Goal: Task Accomplishment & Management: Manage account settings

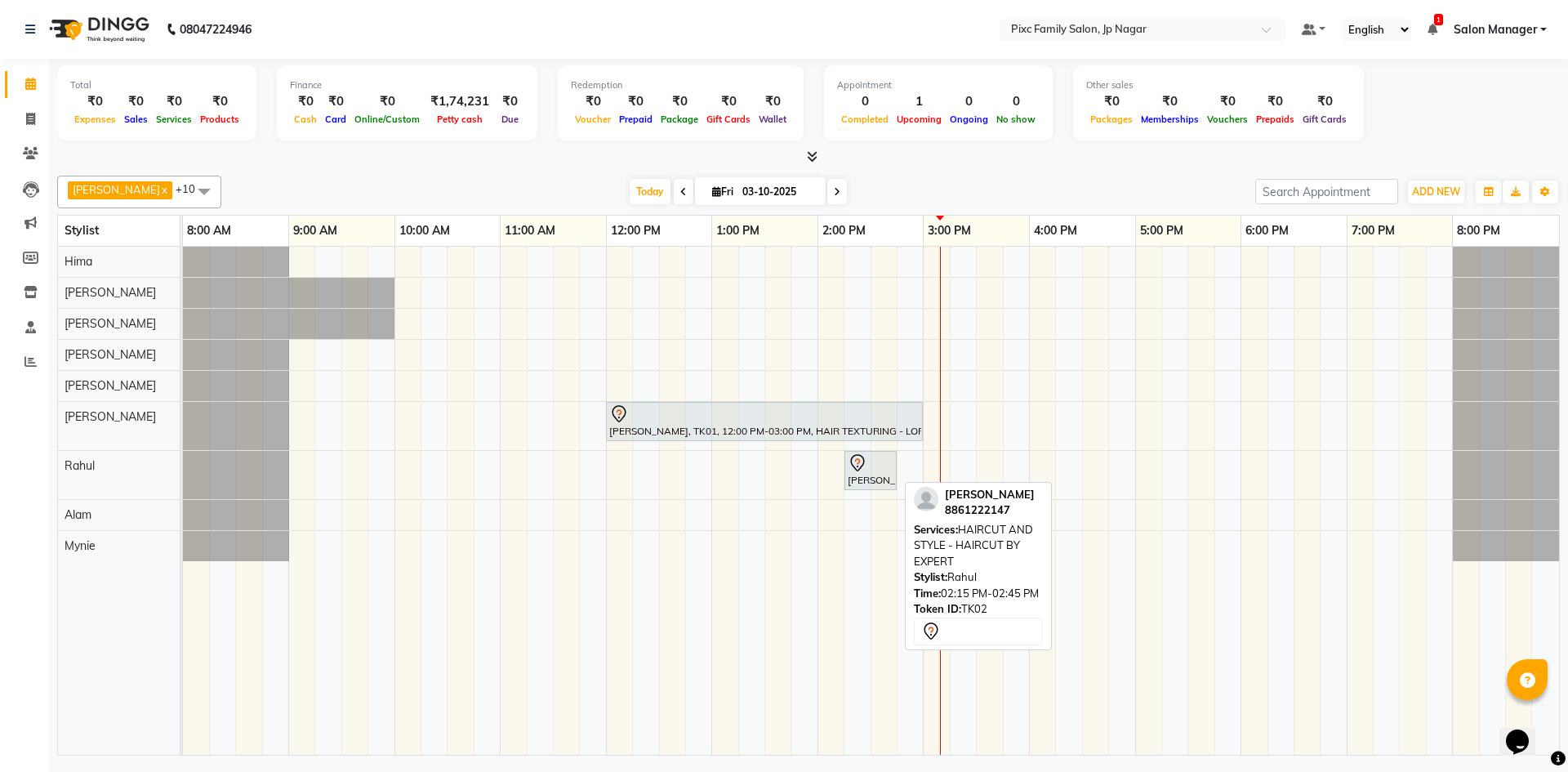
click at [876, 467] on div at bounding box center [871, 463] width 46 height 19
select select "7"
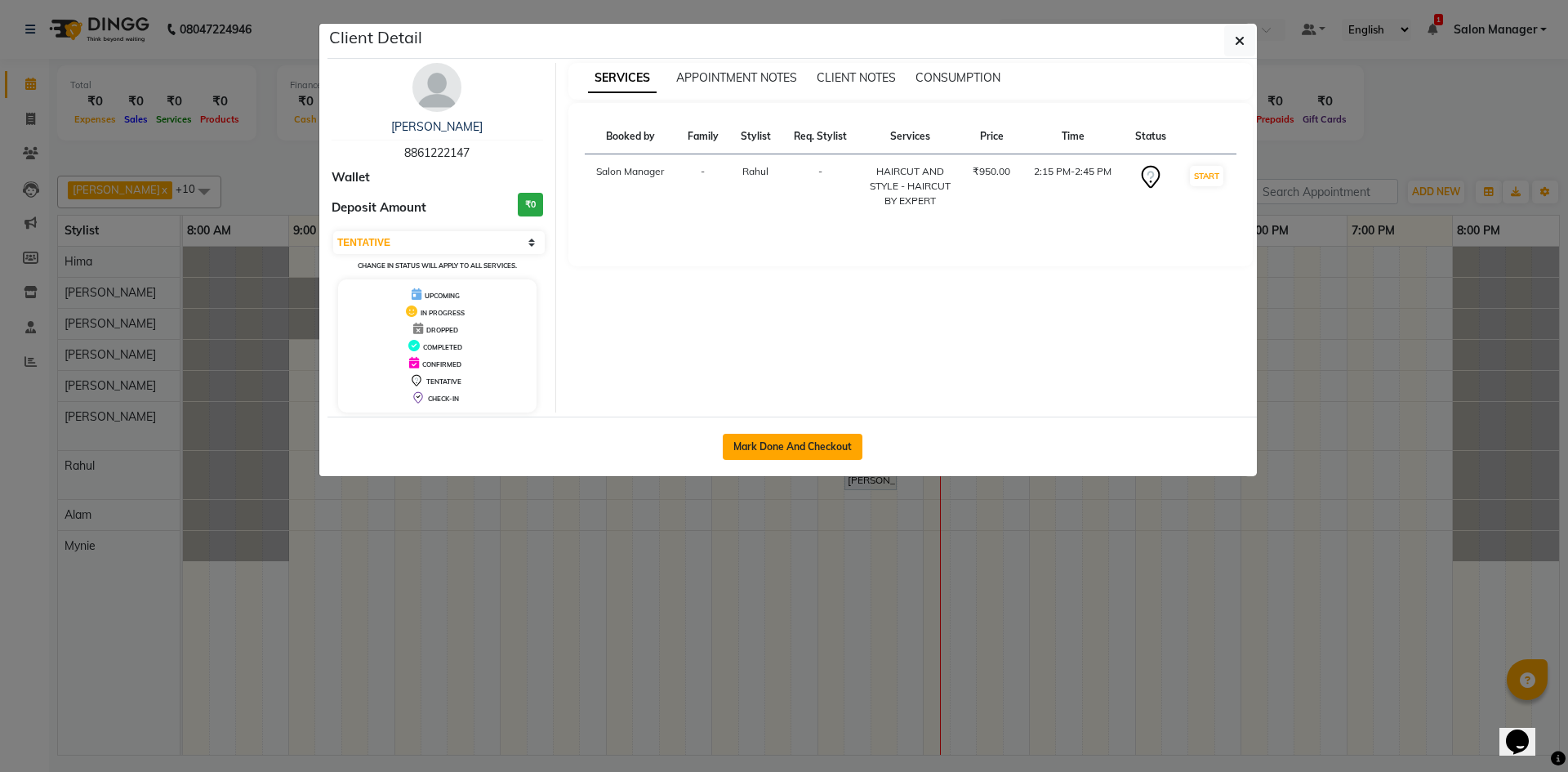
click at [832, 443] on button "Mark Done And Checkout" at bounding box center [792, 447] width 139 height 26
select select "service"
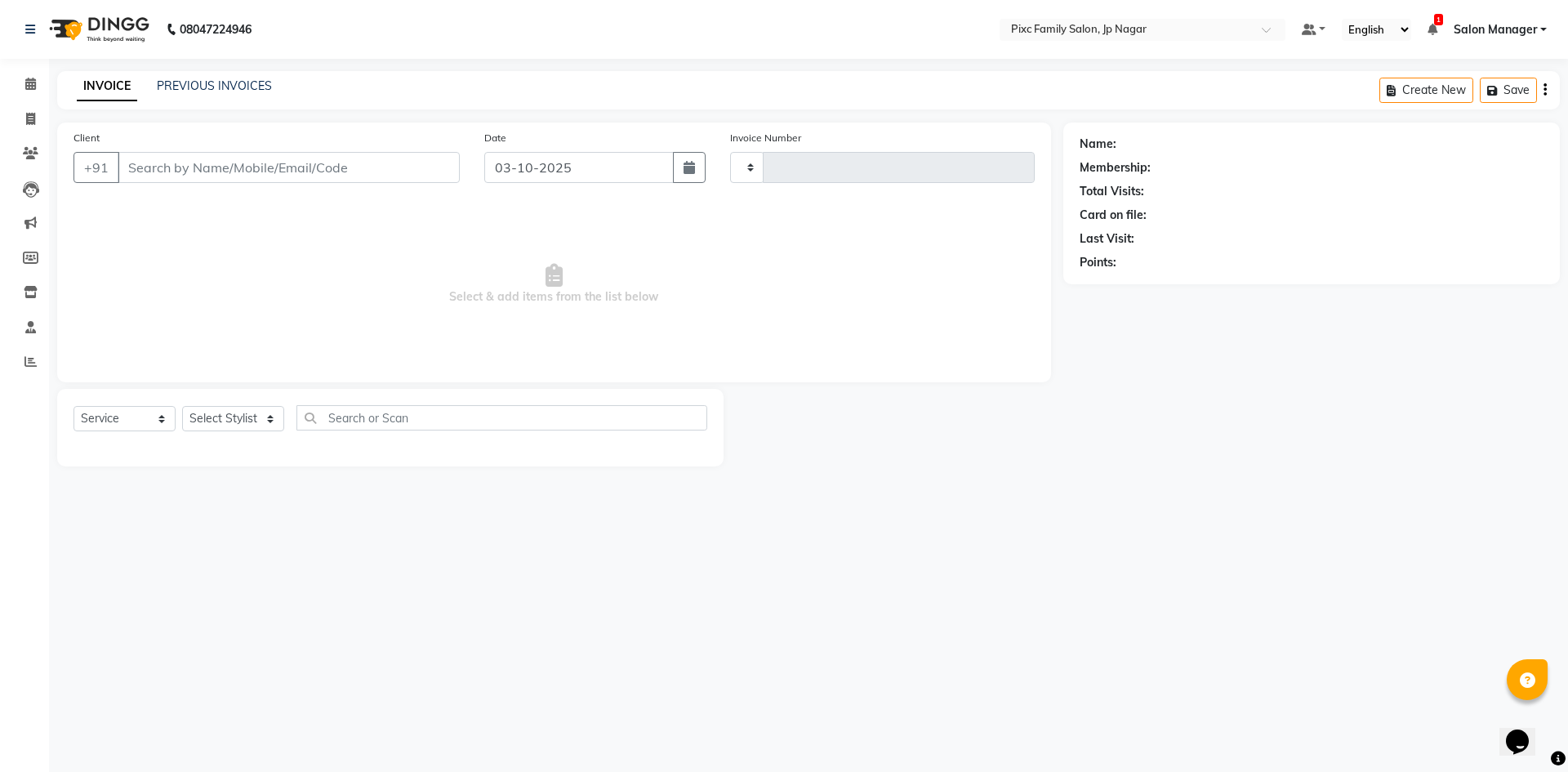
type input "0747"
select select "8432"
type input "8861222147"
select select "87263"
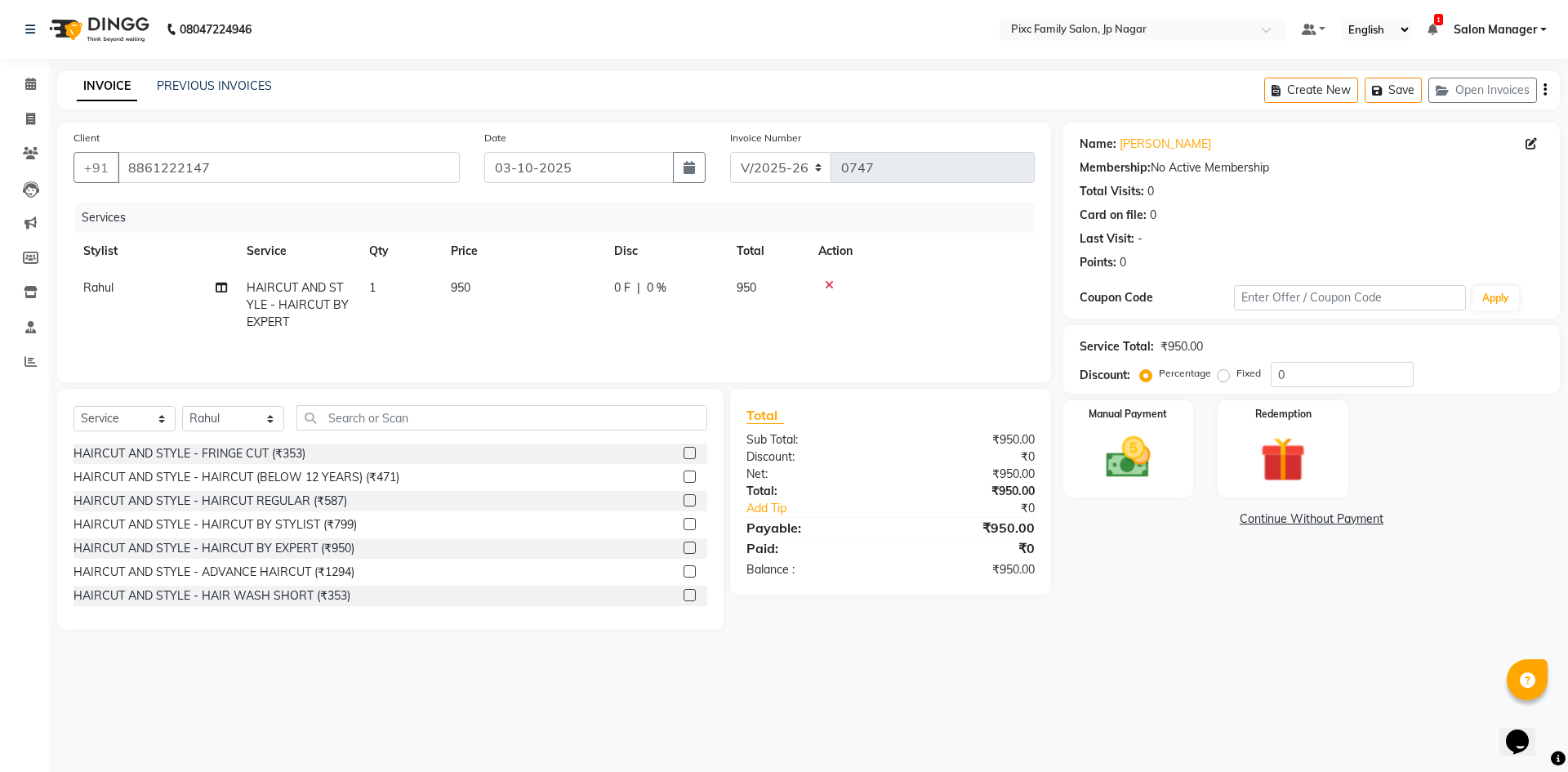
click at [618, 277] on td "0 F | 0 %" at bounding box center [665, 304] width 123 height 71
select select "87263"
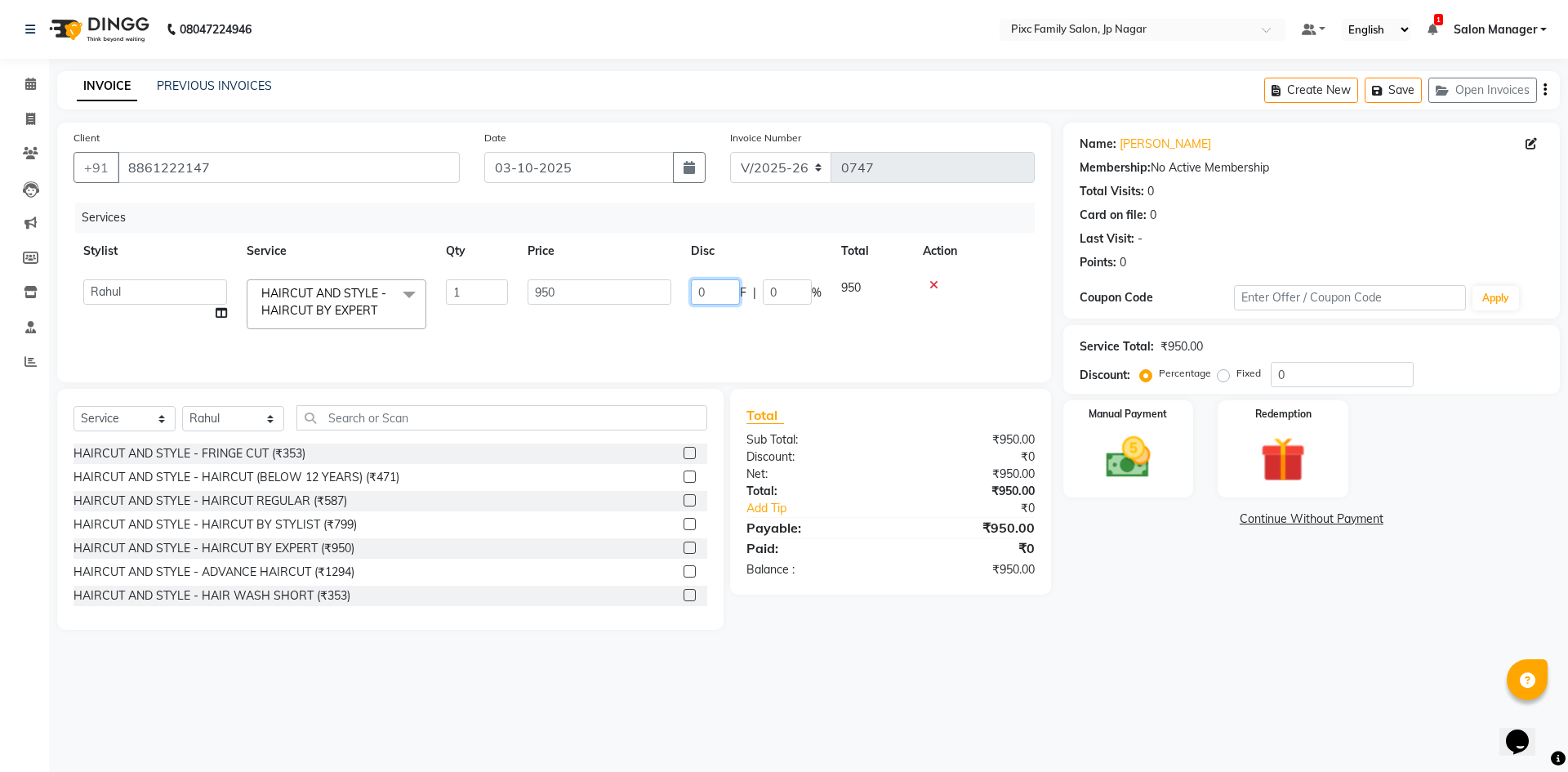
drag, startPoint x: 708, startPoint y: 294, endPoint x: 651, endPoint y: 274, distance: 60.4
click at [668, 293] on tr "[PERSON_NAME] [PERSON_NAME] [PERSON_NAME] [PERSON_NAME] [PERSON_NAME] Salon Man…" at bounding box center [554, 304] width 962 height 70
type input "151"
click at [1092, 637] on main "INVOICE PREVIOUS INVOICES Create New Save Open Invoices Client [PHONE_NUMBER] D…" at bounding box center [809, 362] width 1520 height 583
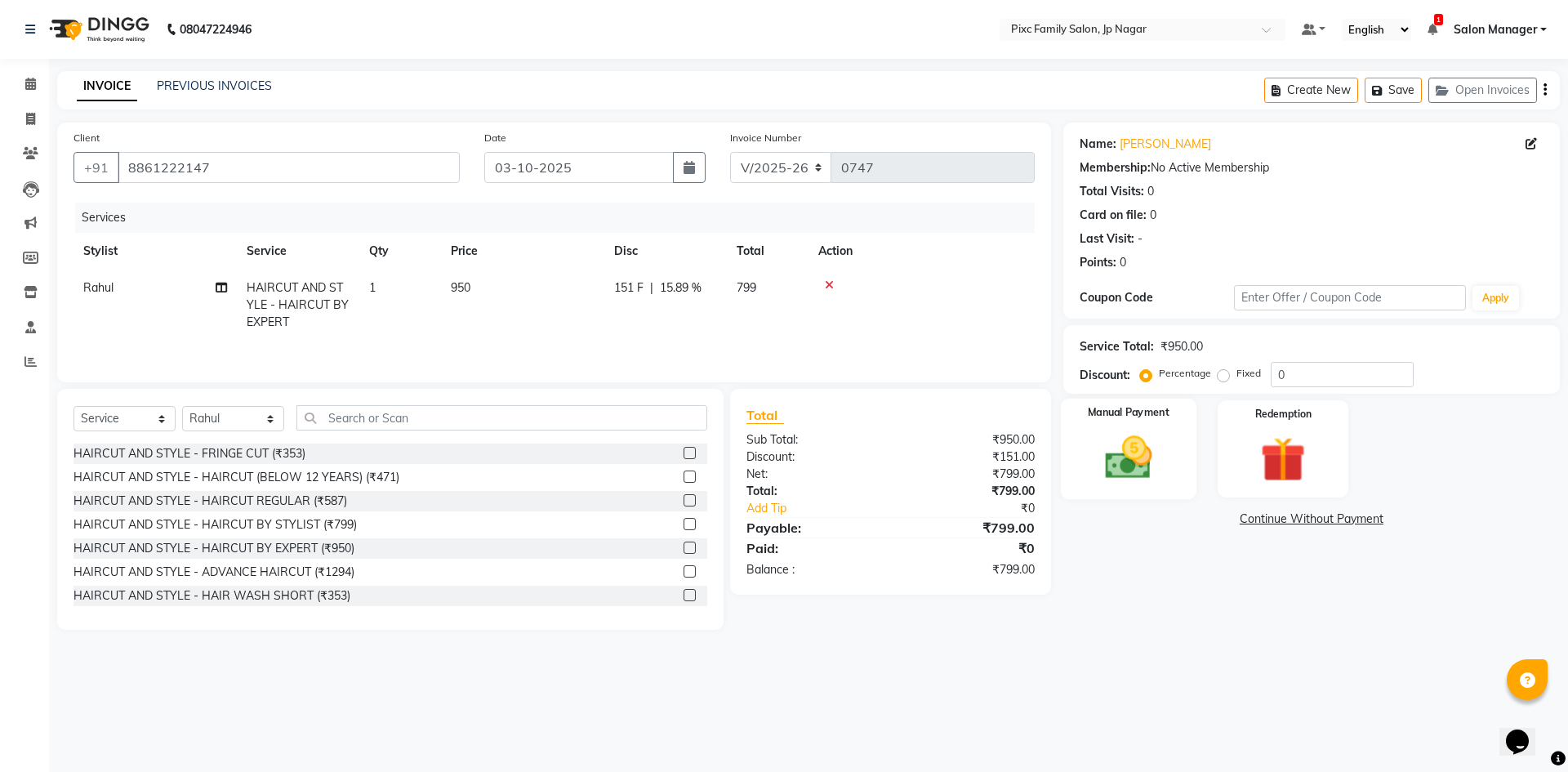
click at [1143, 464] on img at bounding box center [1128, 458] width 76 height 54
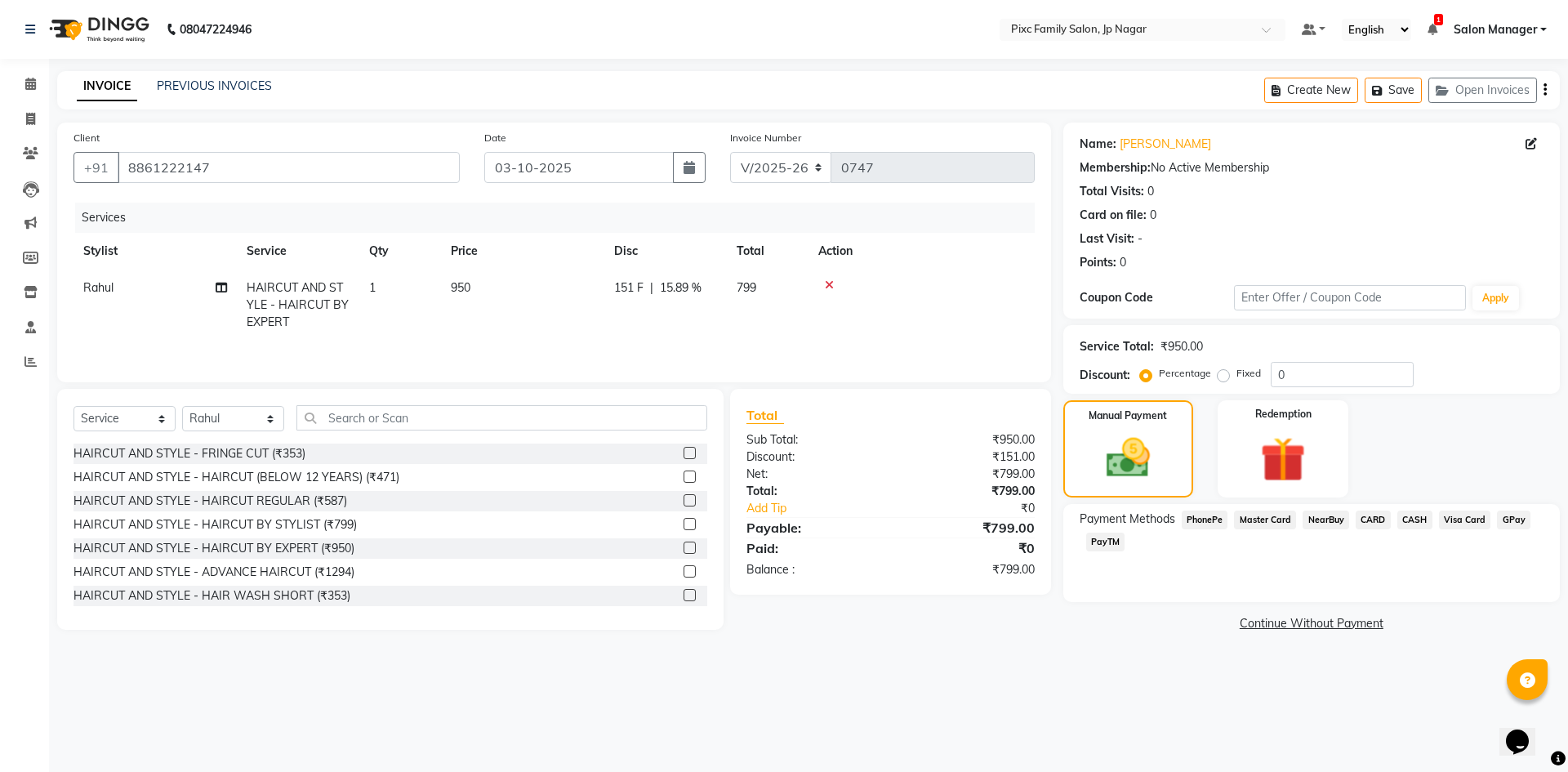
click at [1209, 514] on span "PhonePe" at bounding box center [1206, 519] width 46 height 18
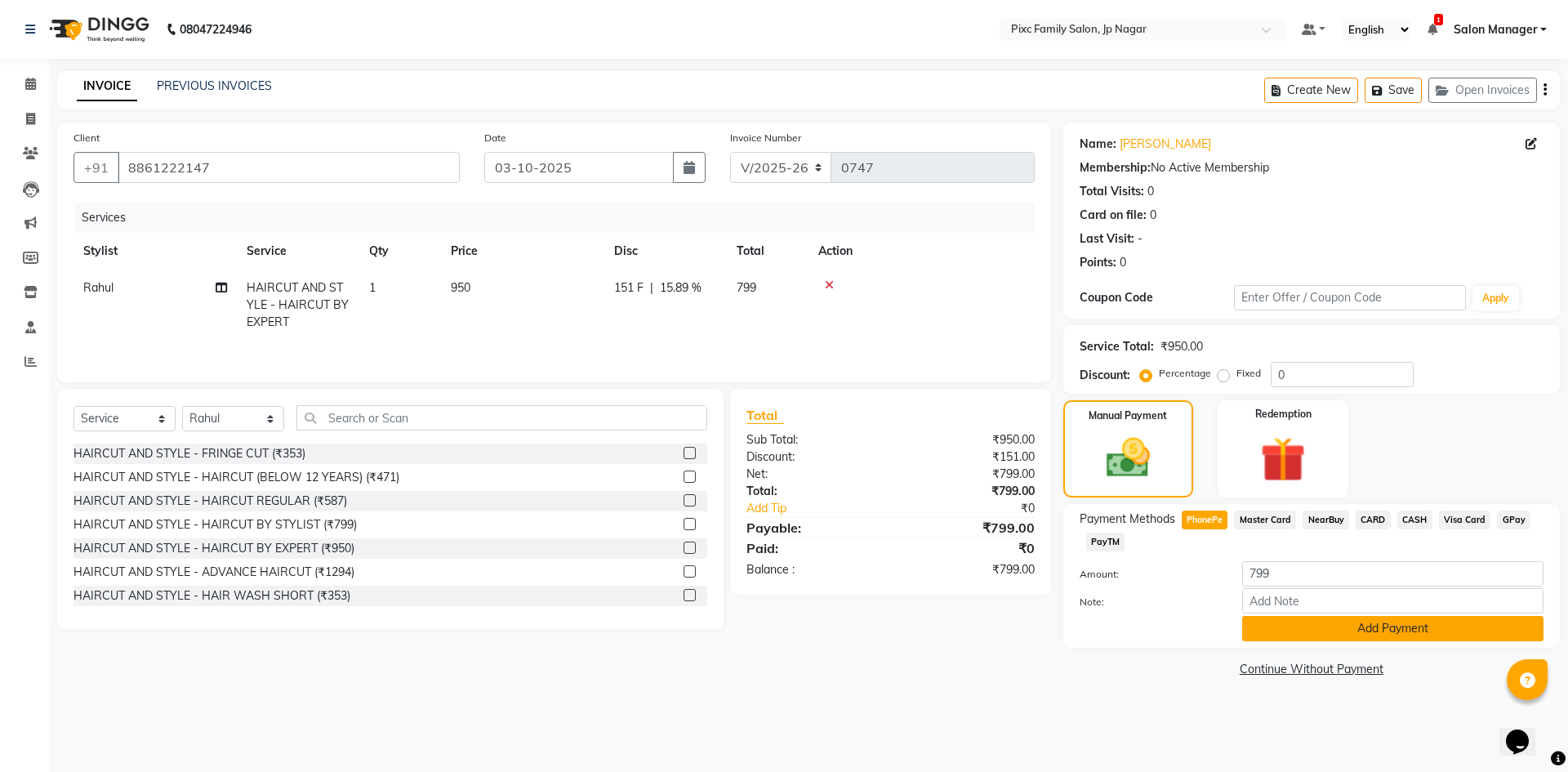
click at [1349, 634] on button "Add Payment" at bounding box center [1393, 629] width 301 height 25
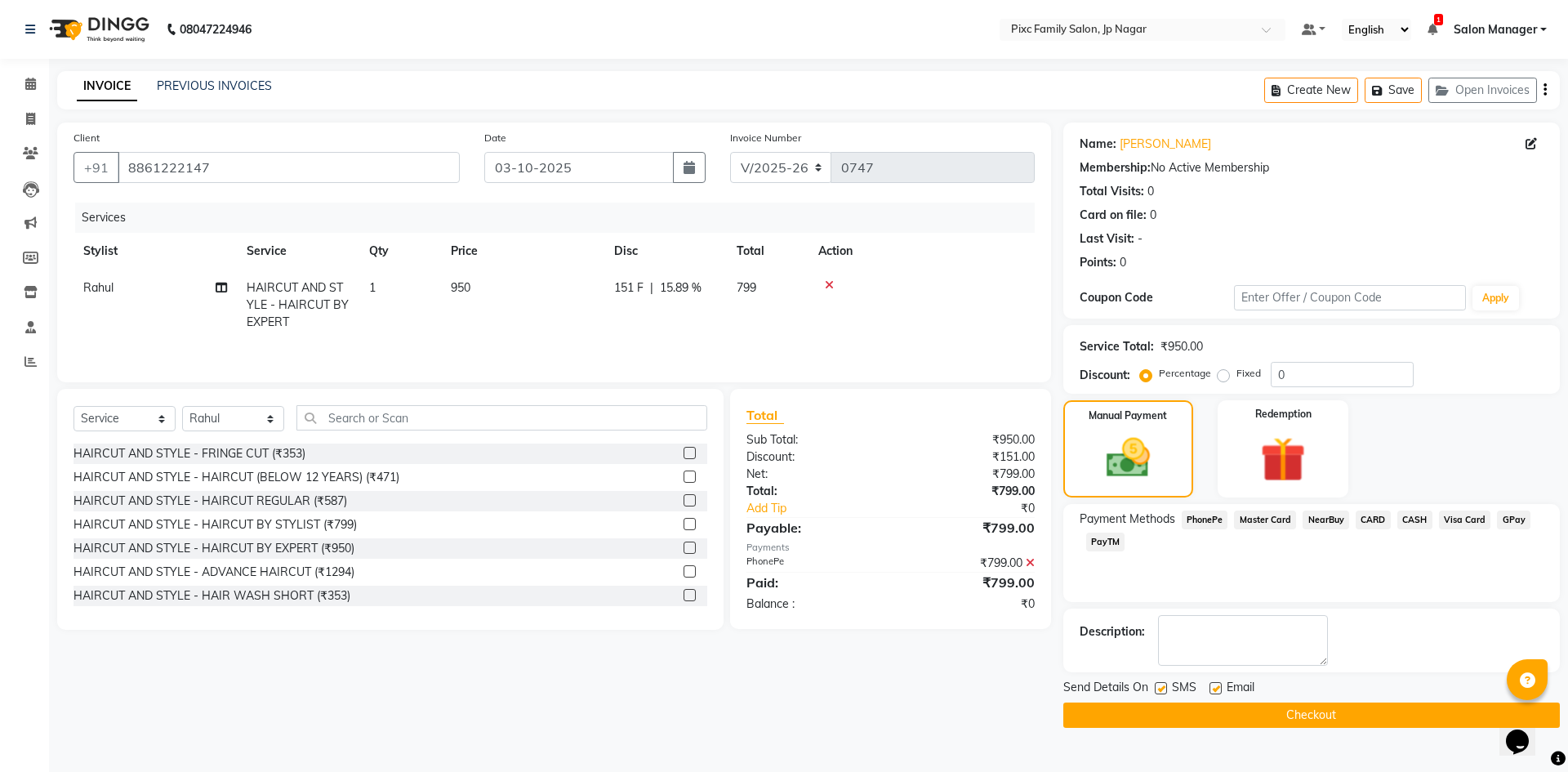
click at [1288, 722] on button "Checkout" at bounding box center [1311, 715] width 497 height 25
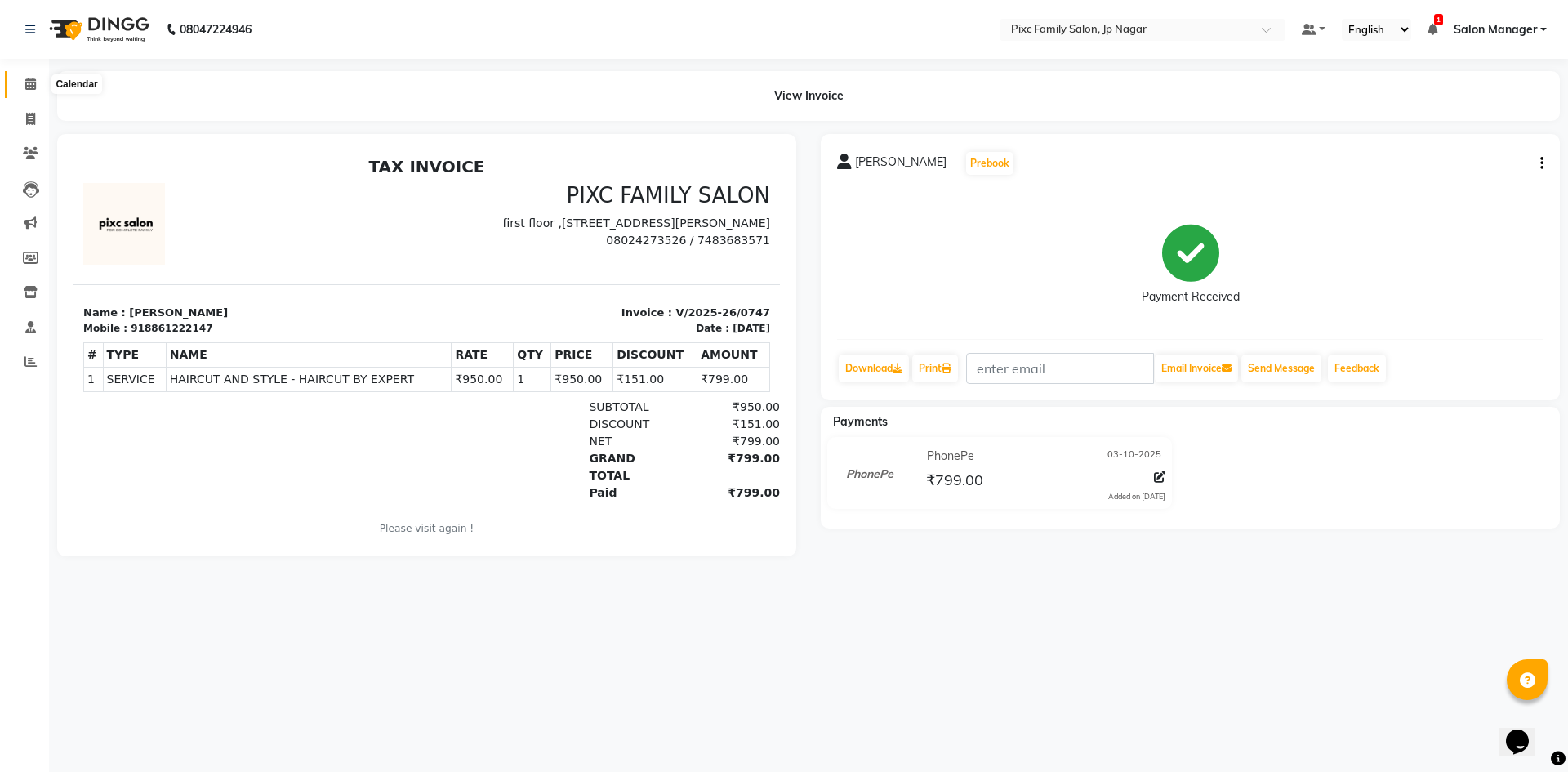
click at [29, 84] on icon at bounding box center [30, 83] width 11 height 13
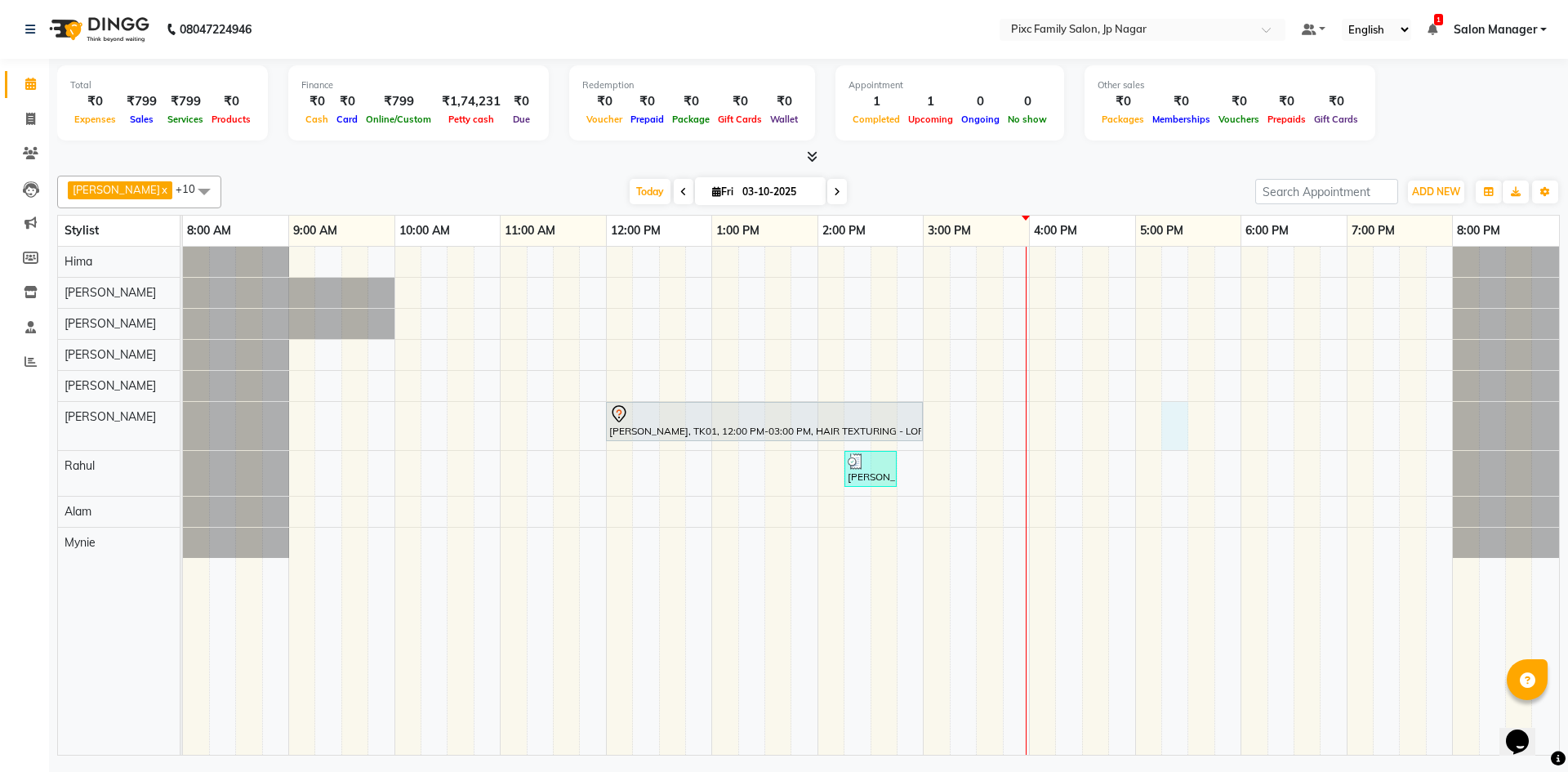
click at [1183, 424] on div "[PERSON_NAME], TK01, 12:00 PM-03:00 PM, HAIR TEXTURING - LOREAL SMOOTHENING / S…" at bounding box center [871, 501] width 1376 height 509
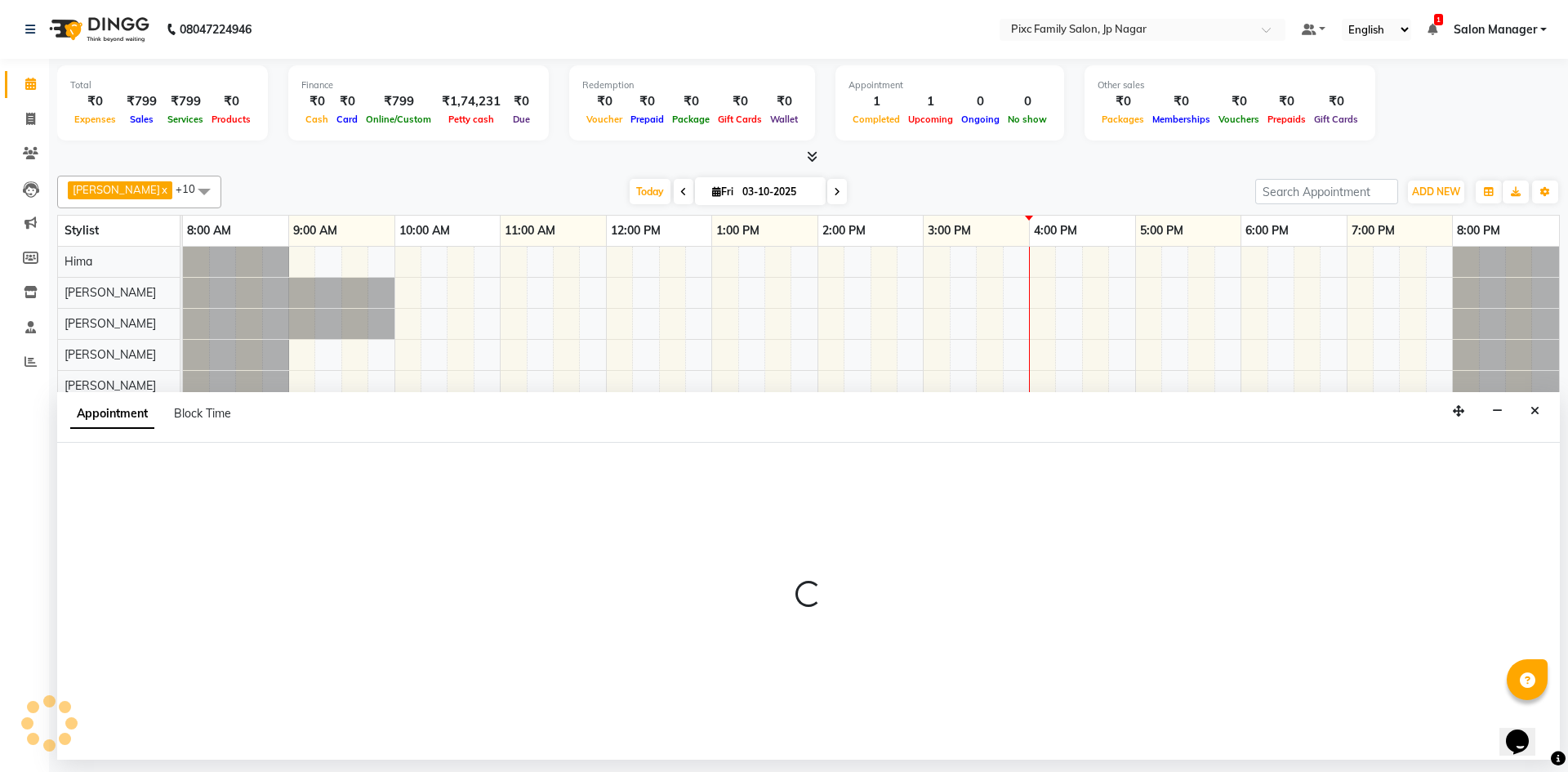
select select "84043"
select select "1035"
select select "tentative"
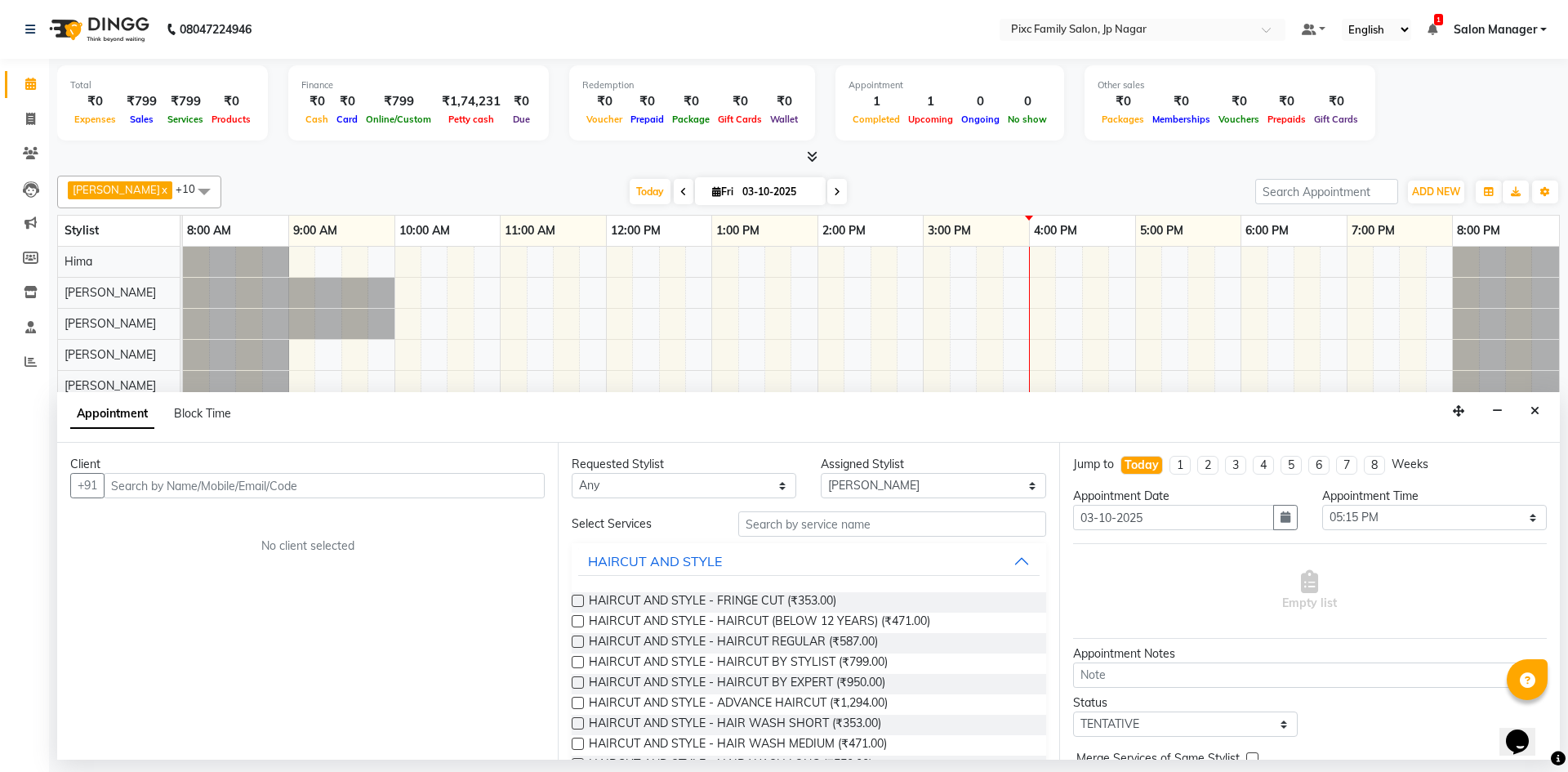
drag, startPoint x: 205, startPoint y: 487, endPoint x: 211, endPoint y: 480, distance: 9.2
click at [211, 480] on input "text" at bounding box center [323, 485] width 441 height 25
type input "8088160651"
click at [506, 493] on button "Add Client" at bounding box center [511, 485] width 68 height 25
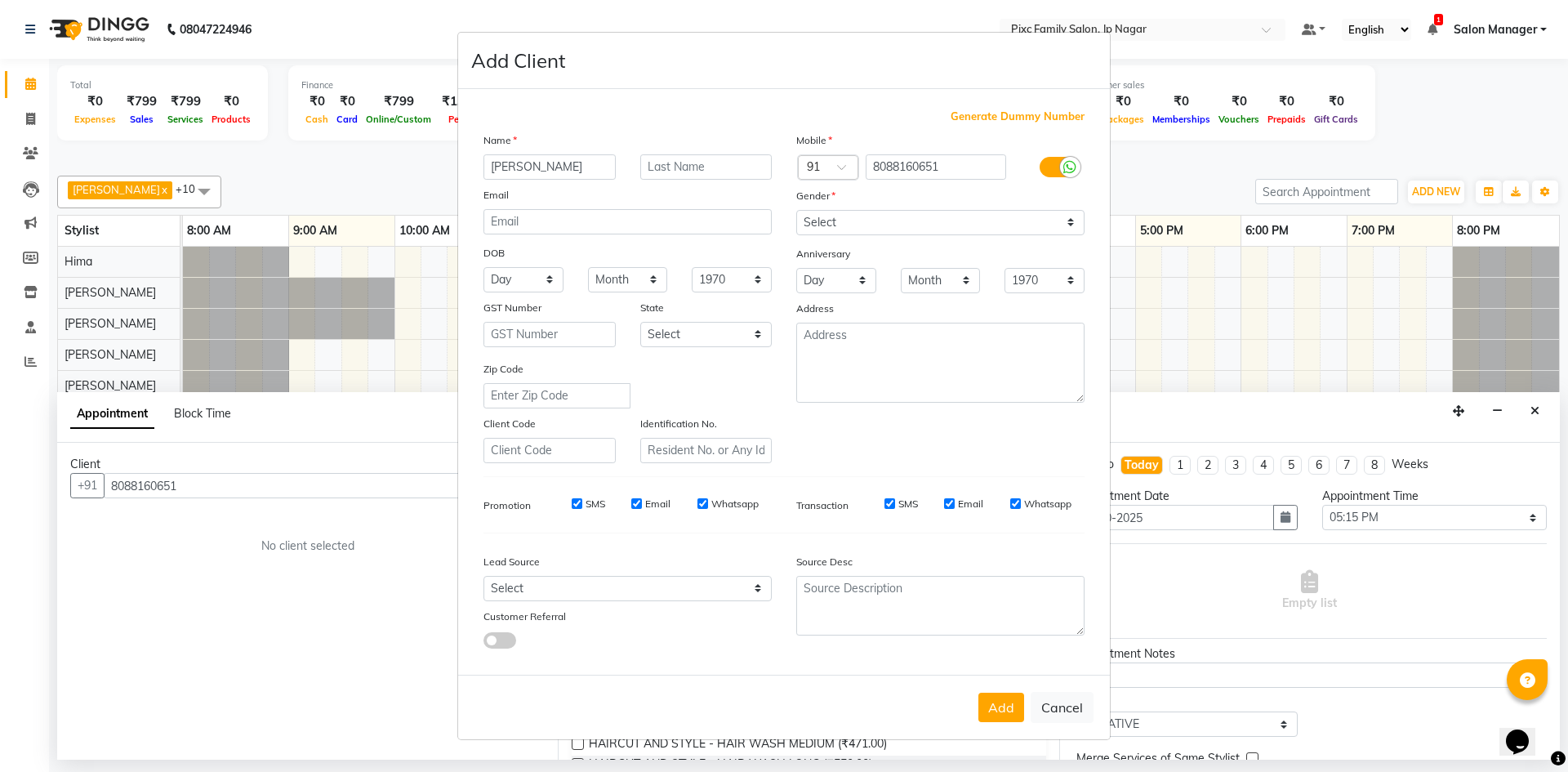
type input "[PERSON_NAME]"
click at [885, 211] on select "Select [DEMOGRAPHIC_DATA] [DEMOGRAPHIC_DATA] Other Prefer Not To Say" at bounding box center [940, 223] width 289 height 25
select select "[DEMOGRAPHIC_DATA]"
click at [796, 210] on select "Select [DEMOGRAPHIC_DATA] [DEMOGRAPHIC_DATA] Other Prefer Not To Say" at bounding box center [940, 223] width 289 height 25
click at [1013, 708] on button "Add" at bounding box center [1000, 707] width 46 height 29
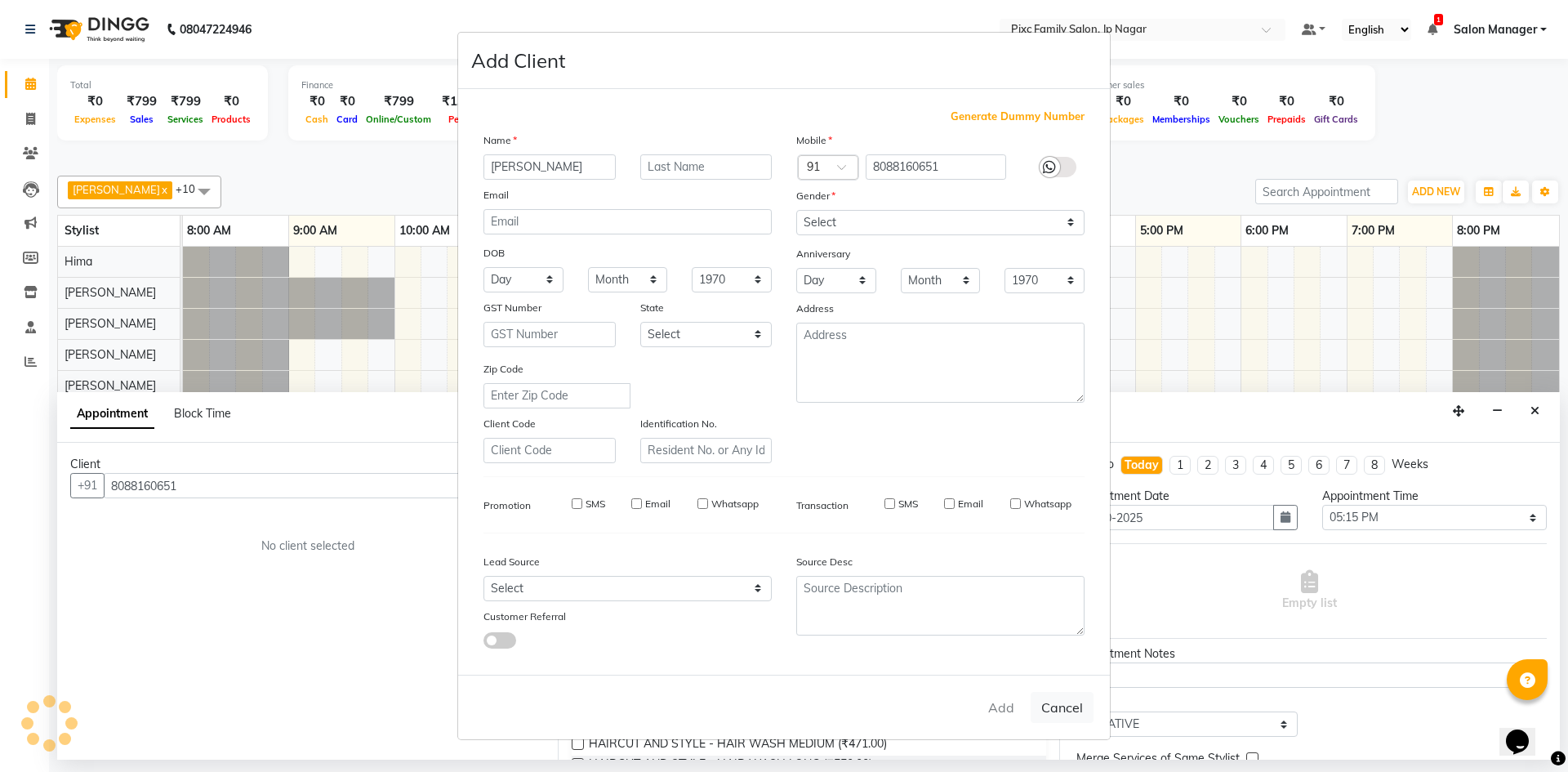
select select
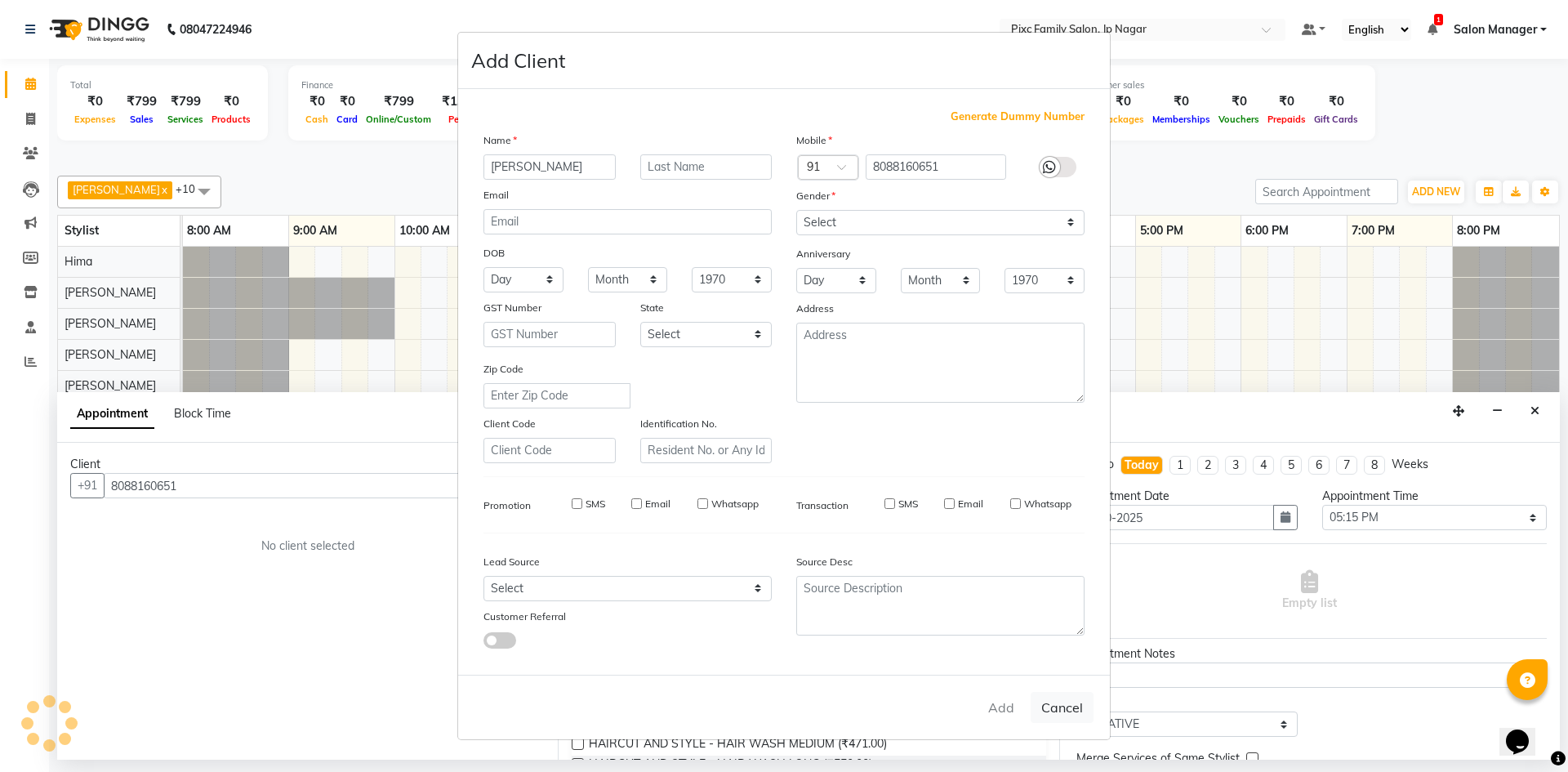
select select
checkbox input "false"
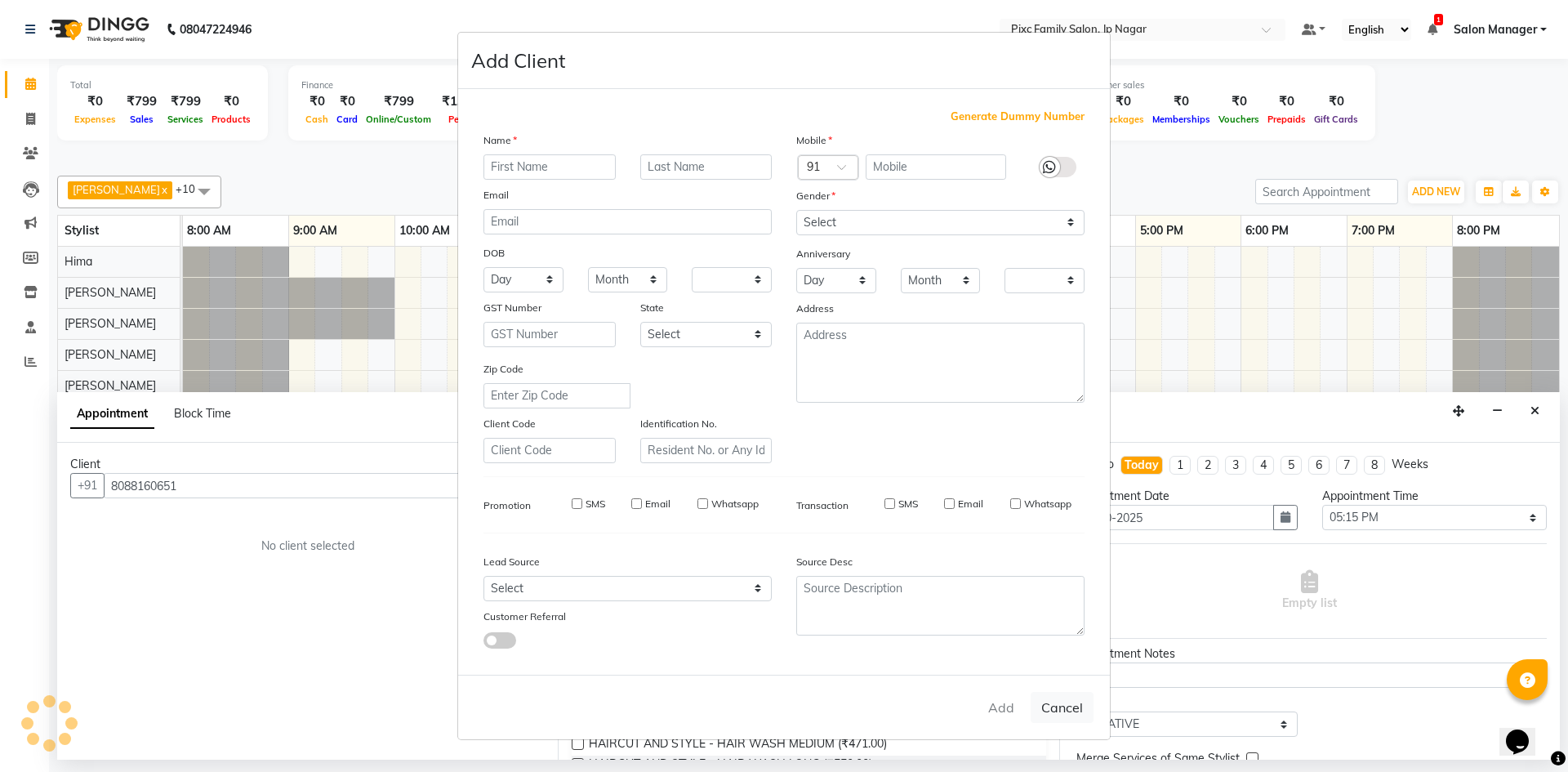
checkbox input "false"
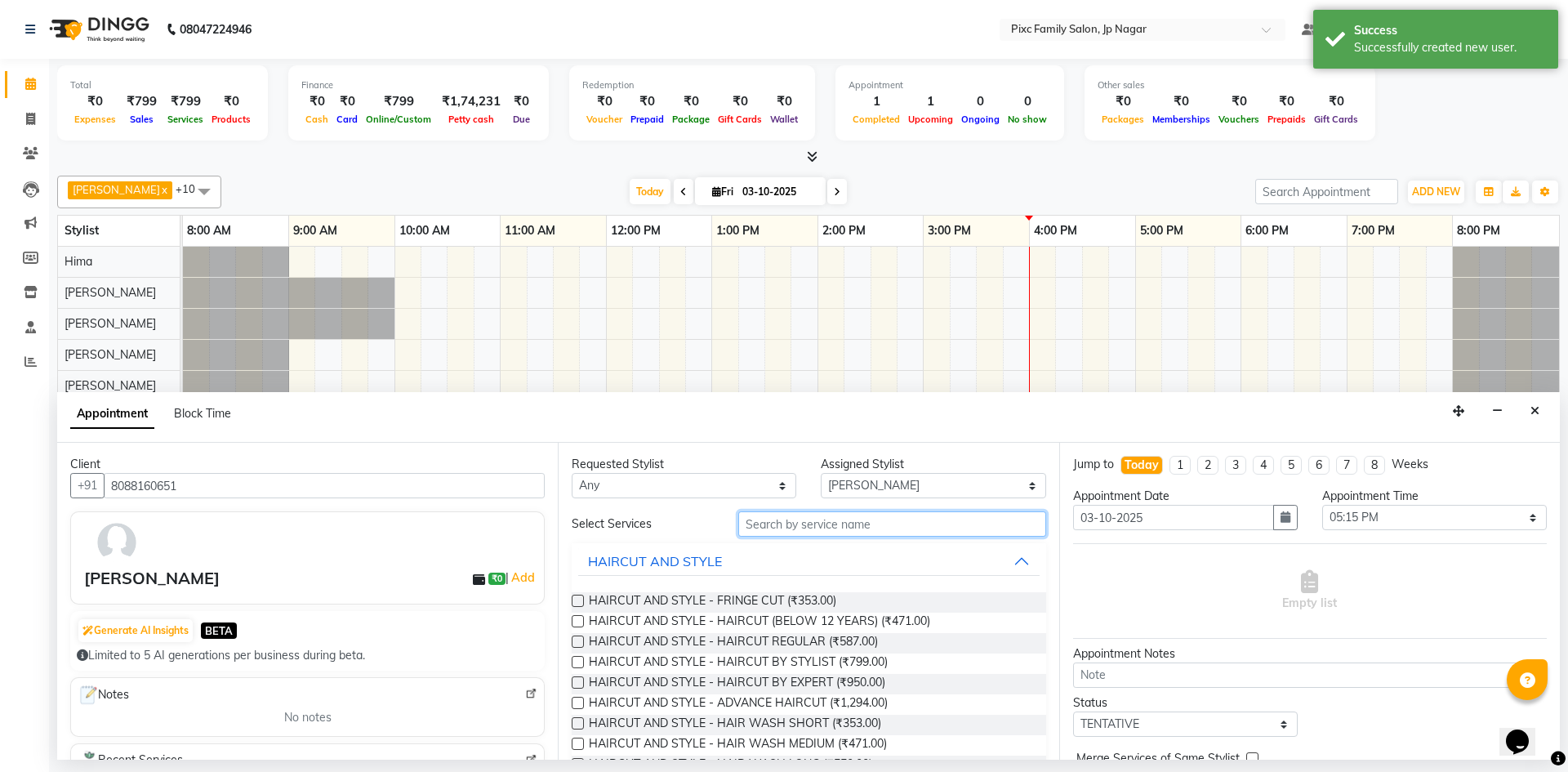
click at [861, 521] on input "text" at bounding box center [892, 524] width 308 height 25
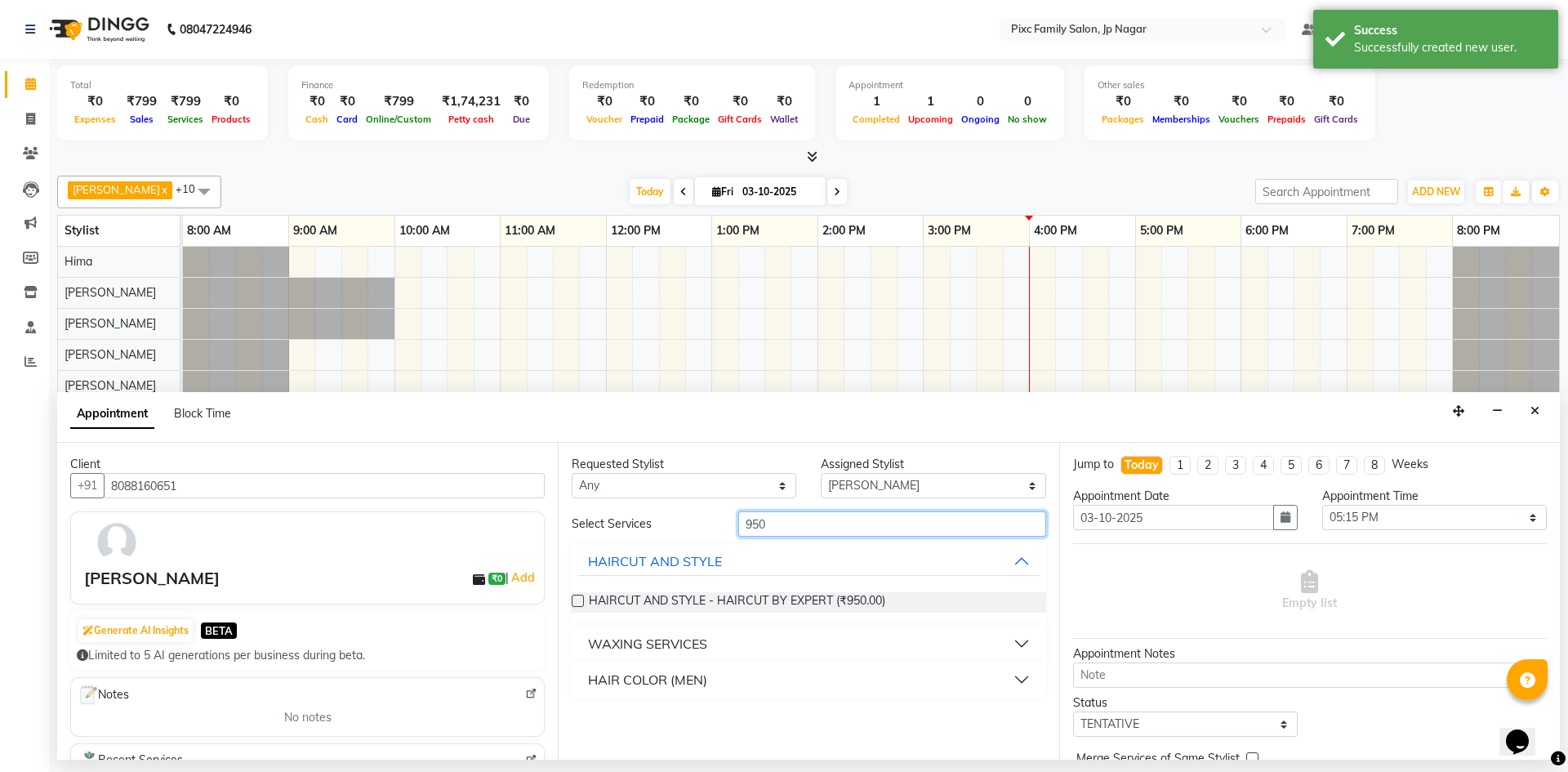
type input "950"
click at [581, 600] on label at bounding box center [577, 601] width 13 height 13
click at [581, 600] on input "checkbox" at bounding box center [576, 602] width 11 height 11
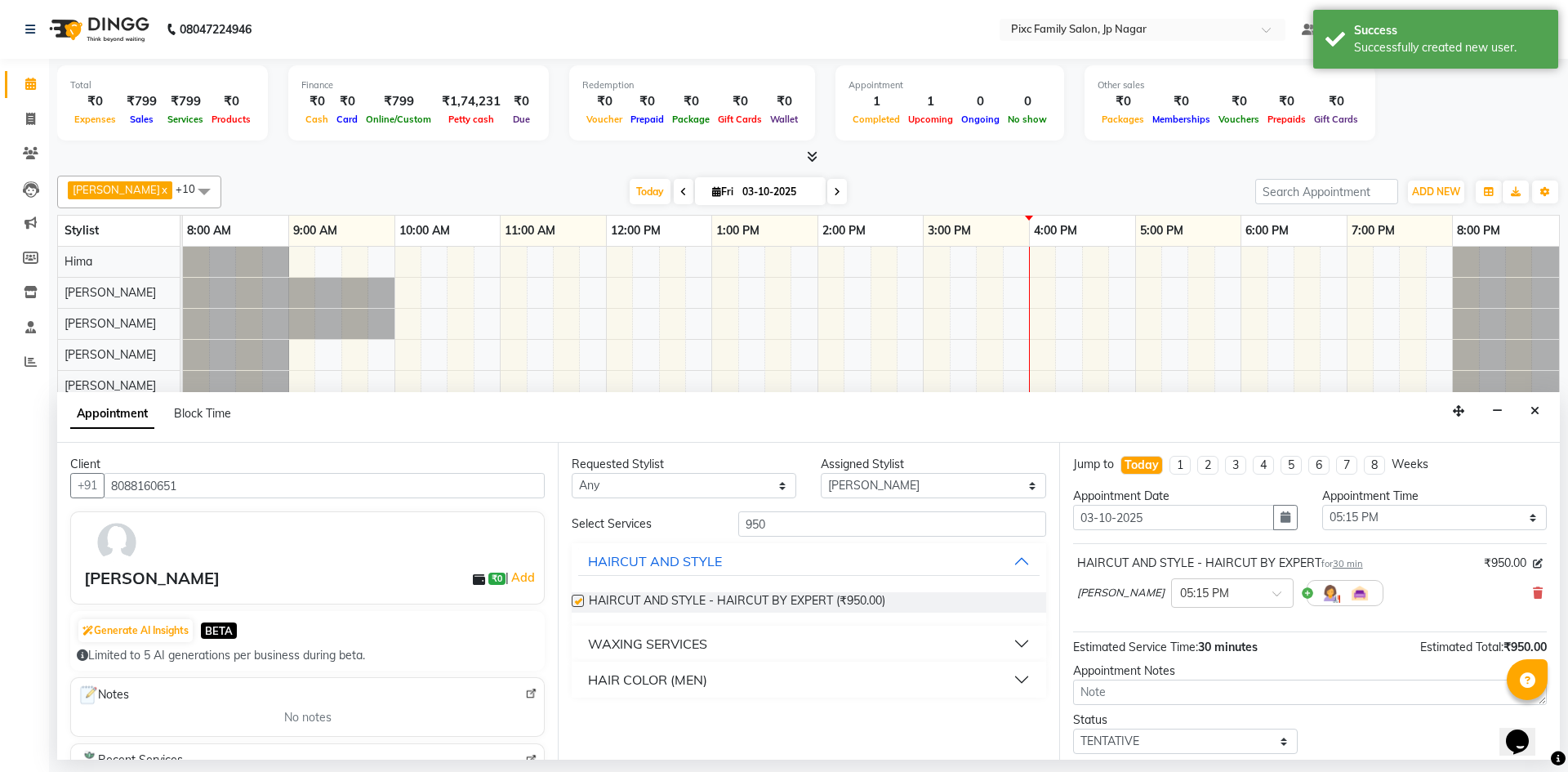
checkbox input "false"
drag, startPoint x: 857, startPoint y: 531, endPoint x: 703, endPoint y: 509, distance: 155.6
click at [703, 509] on div "Requested Stylist Any [PERSON_NAME] BISWAKARAM [PERSON_NAME] [PERSON_NAME] [PER…" at bounding box center [808, 601] width 501 height 317
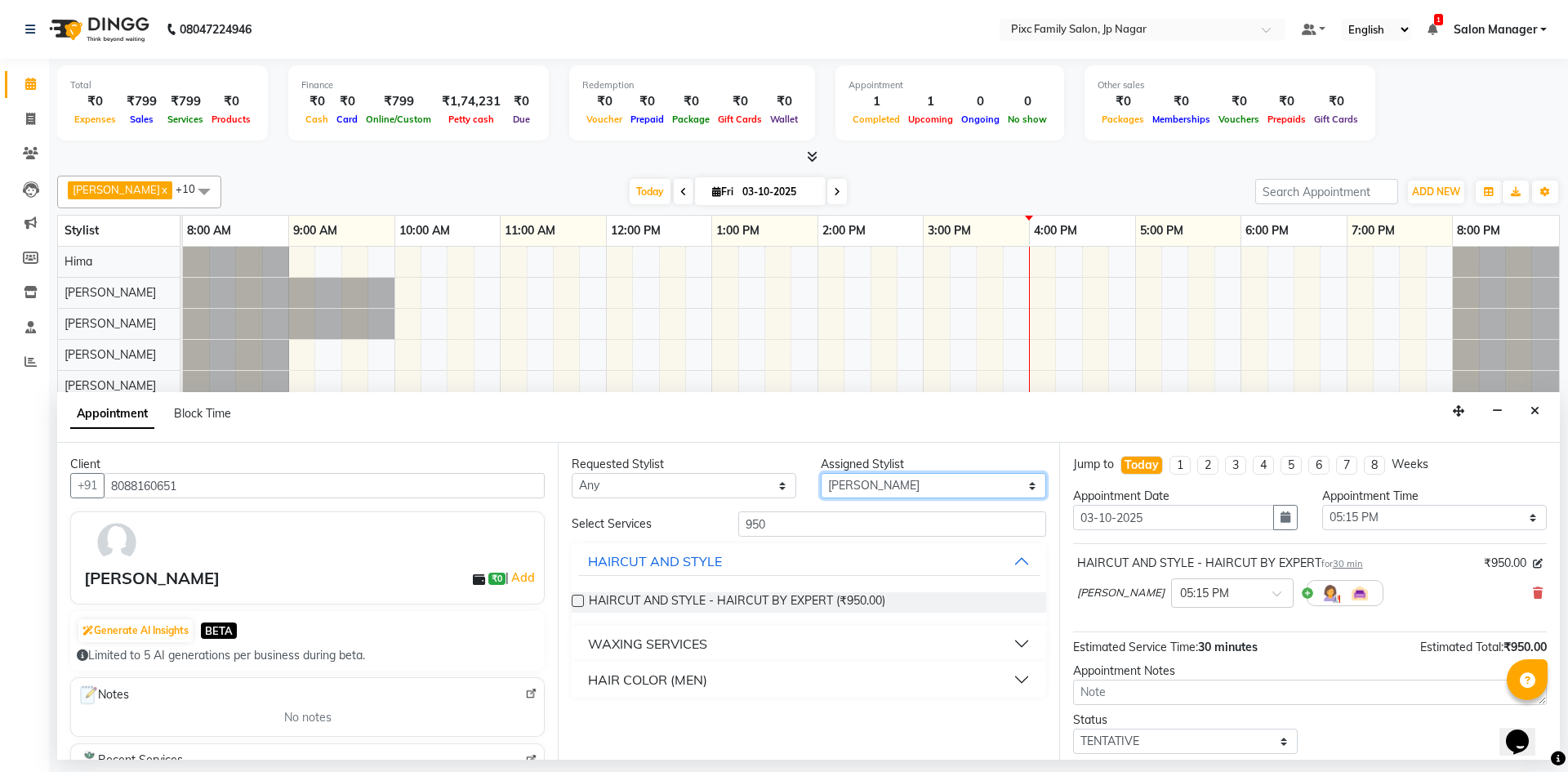
click at [853, 487] on select "Select [PERSON_NAME] BISWAKARAM [PERSON_NAME] [PERSON_NAME] [PERSON_NAME] [PERS…" at bounding box center [934, 485] width 225 height 25
select select "87263"
click at [821, 473] on select "Select [PERSON_NAME] BISWAKARAM [PERSON_NAME] [PERSON_NAME] [PERSON_NAME] [PERS…" at bounding box center [934, 485] width 225 height 25
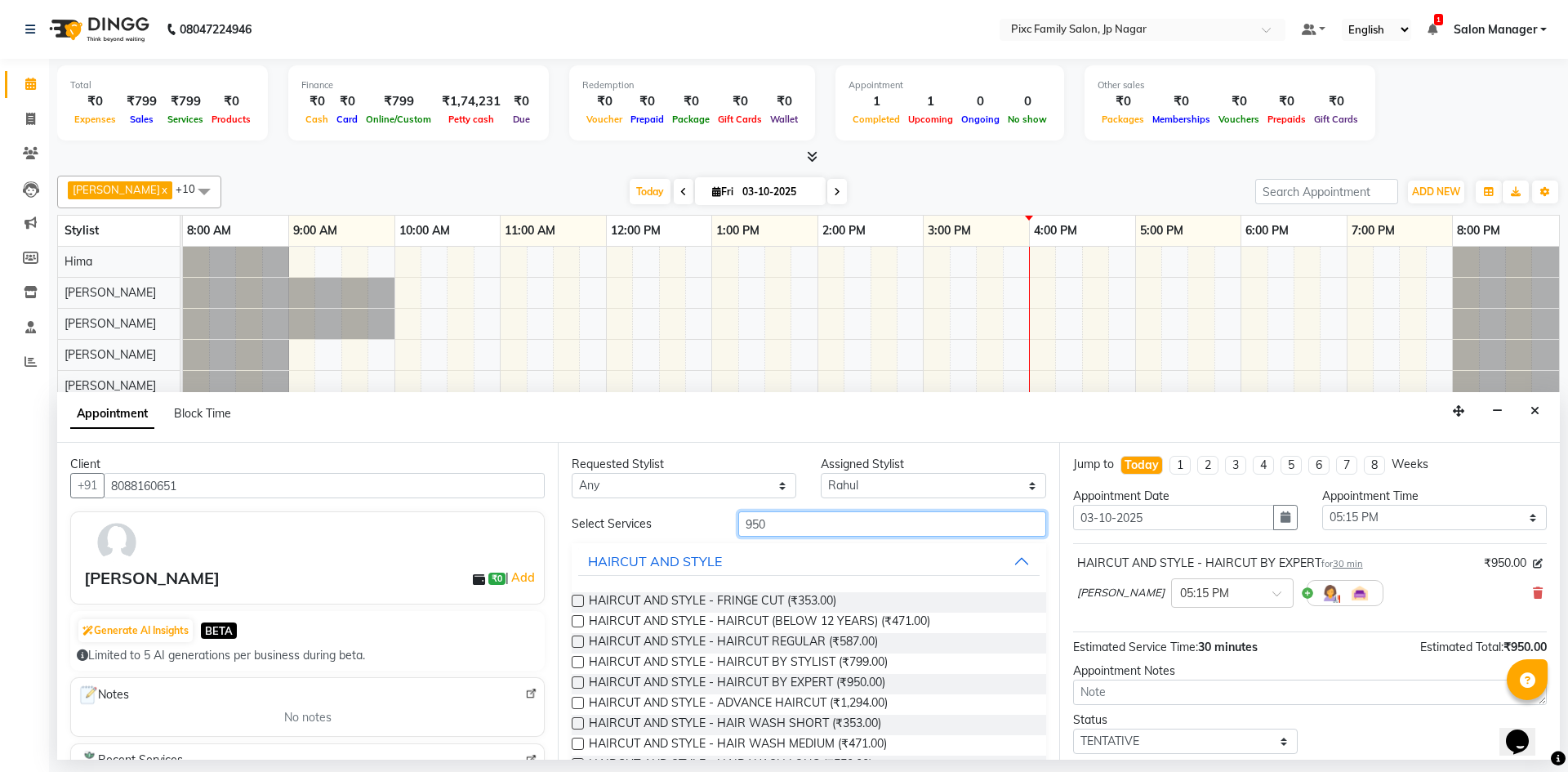
click at [828, 534] on input "950" at bounding box center [892, 524] width 308 height 25
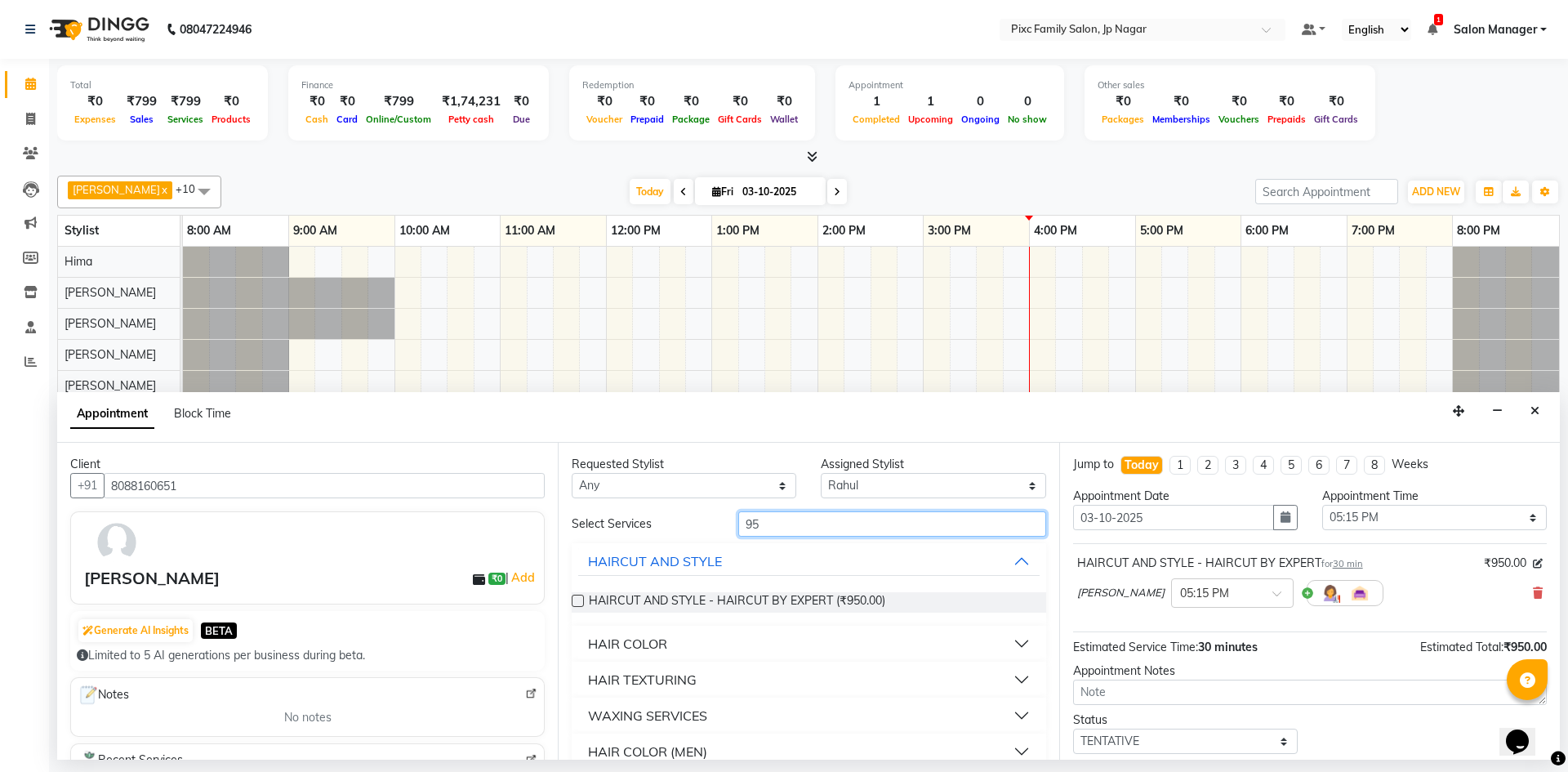
type input "95"
click at [580, 602] on label at bounding box center [577, 601] width 13 height 13
click at [580, 602] on input "checkbox" at bounding box center [576, 602] width 11 height 11
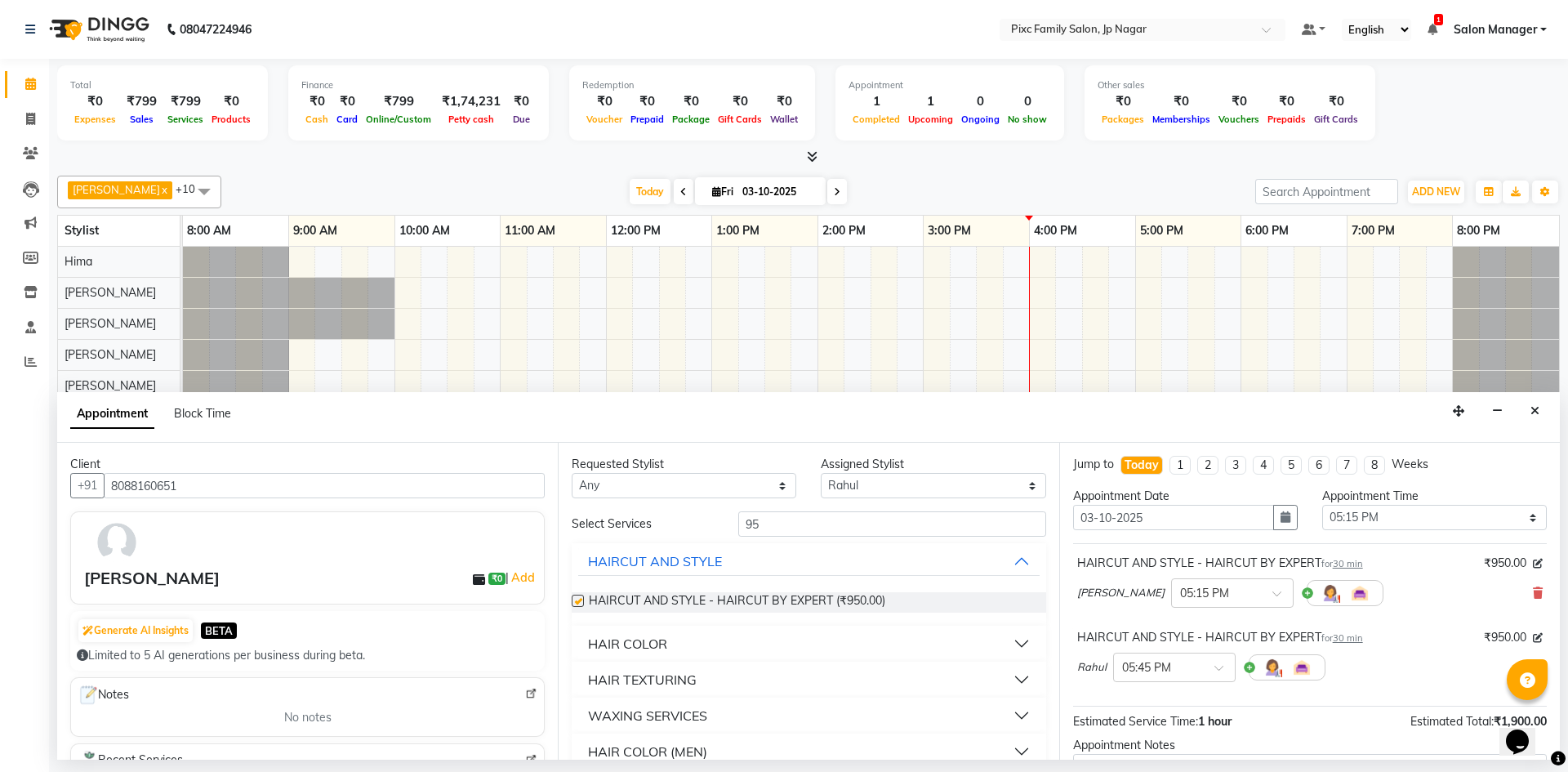
checkbox input "false"
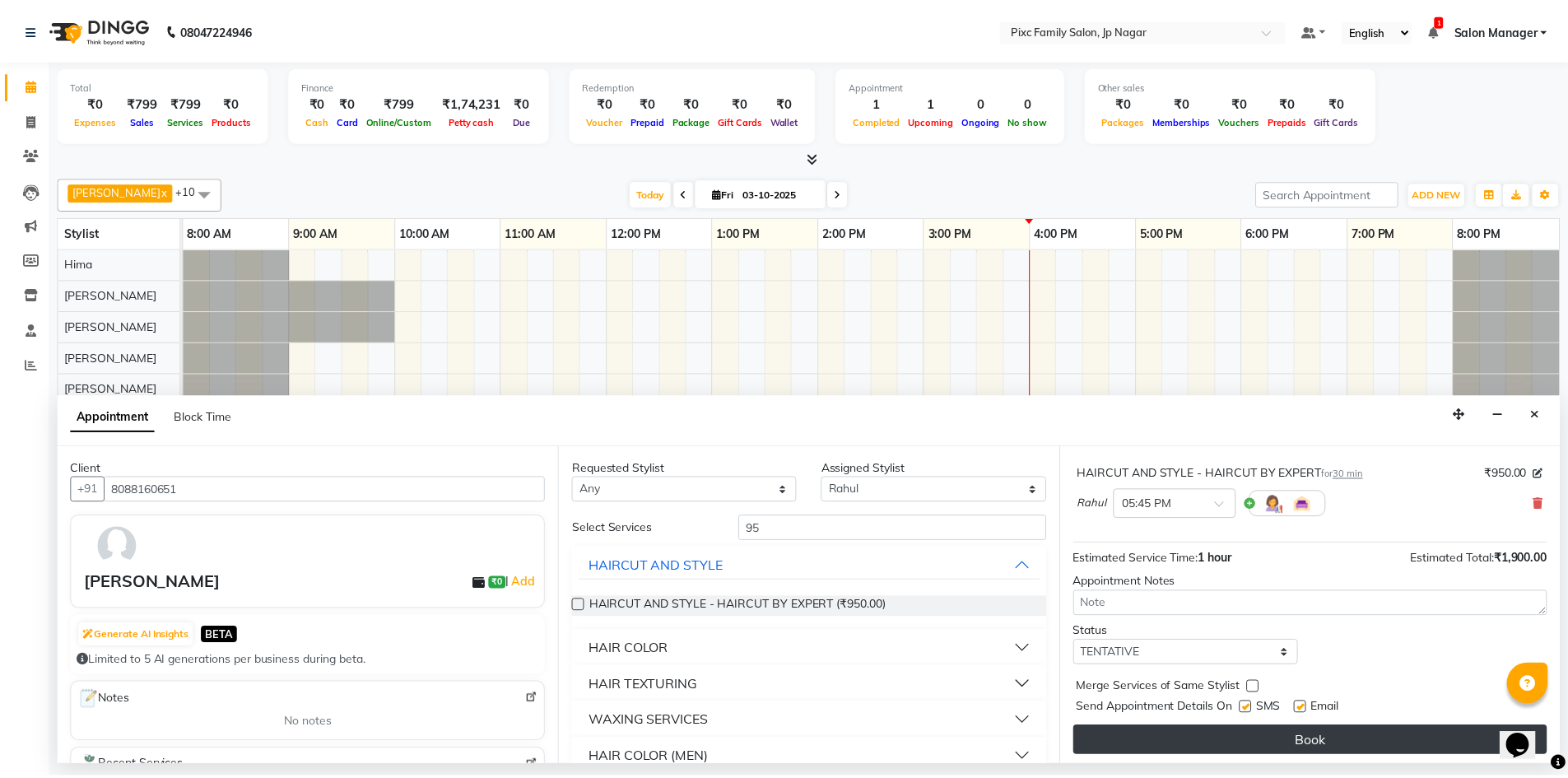
scroll to position [173, 0]
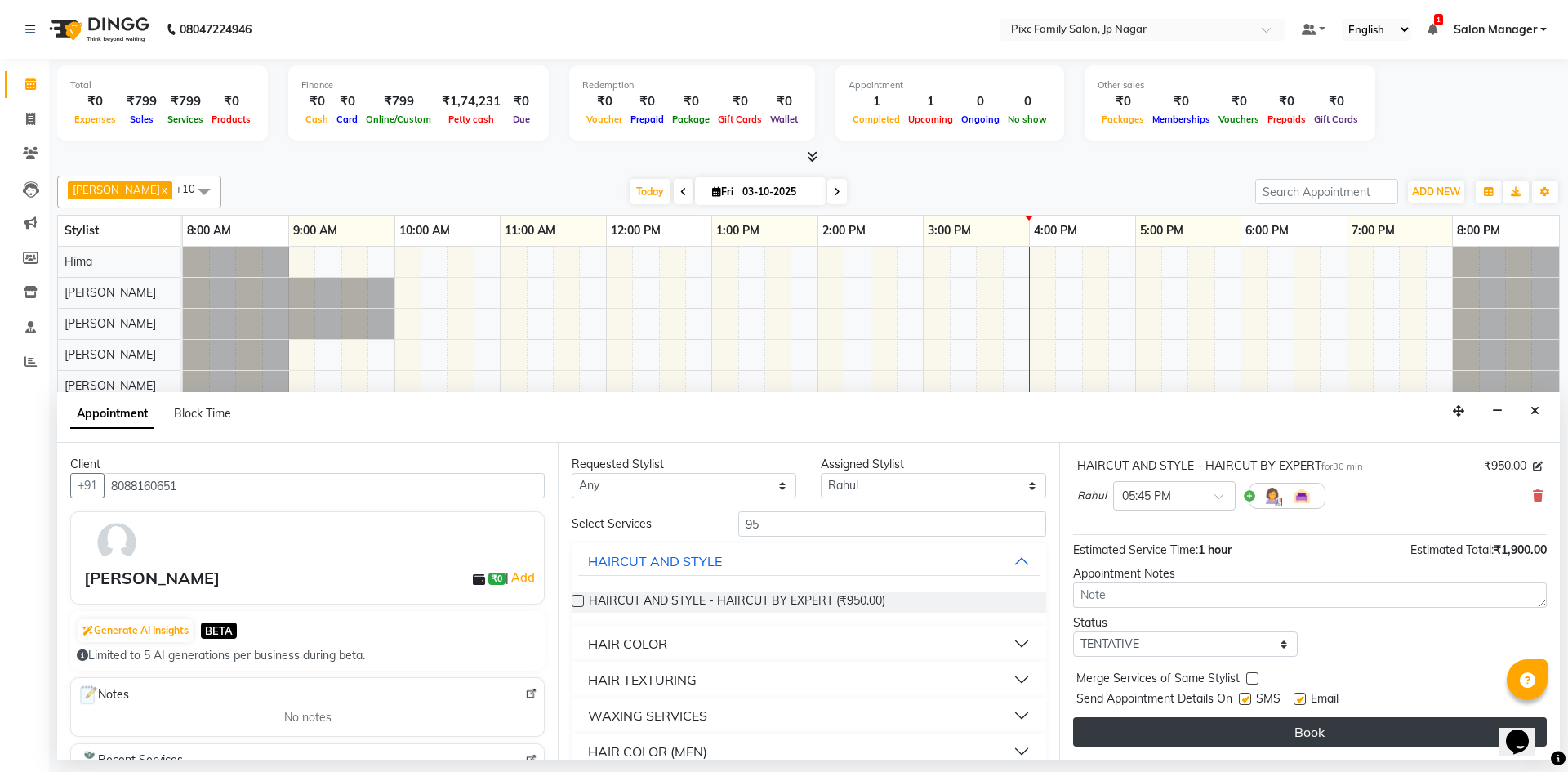
click at [1251, 727] on button "Book" at bounding box center [1309, 732] width 474 height 29
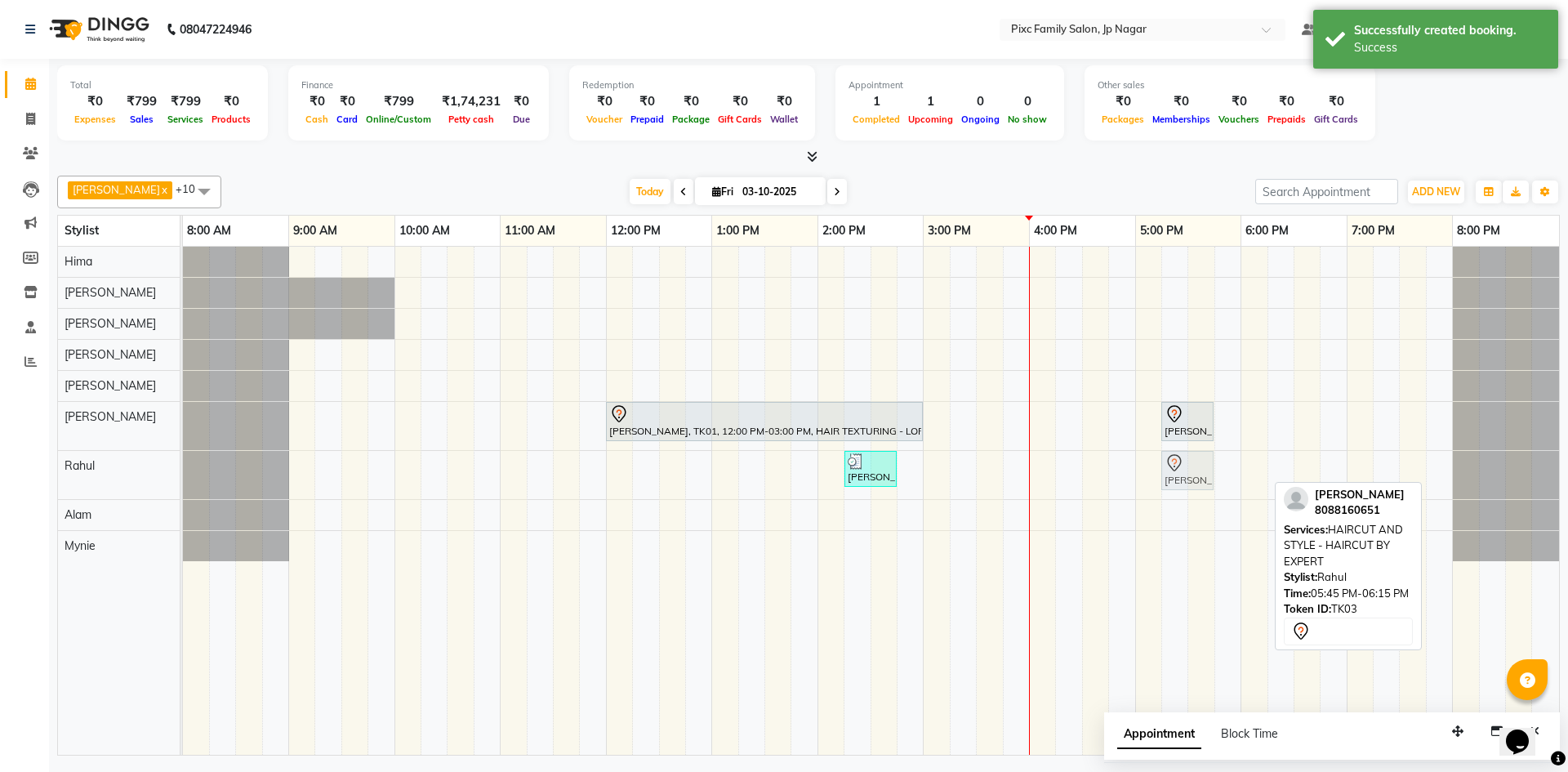
drag, startPoint x: 1237, startPoint y: 461, endPoint x: 1181, endPoint y: 447, distance: 57.7
click at [1181, 447] on div "[PERSON_NAME], TK01, 12:00 PM-03:00 PM, HAIR TEXTURING - LOREAL SMOOTHENING / S…" at bounding box center [871, 501] width 1376 height 509
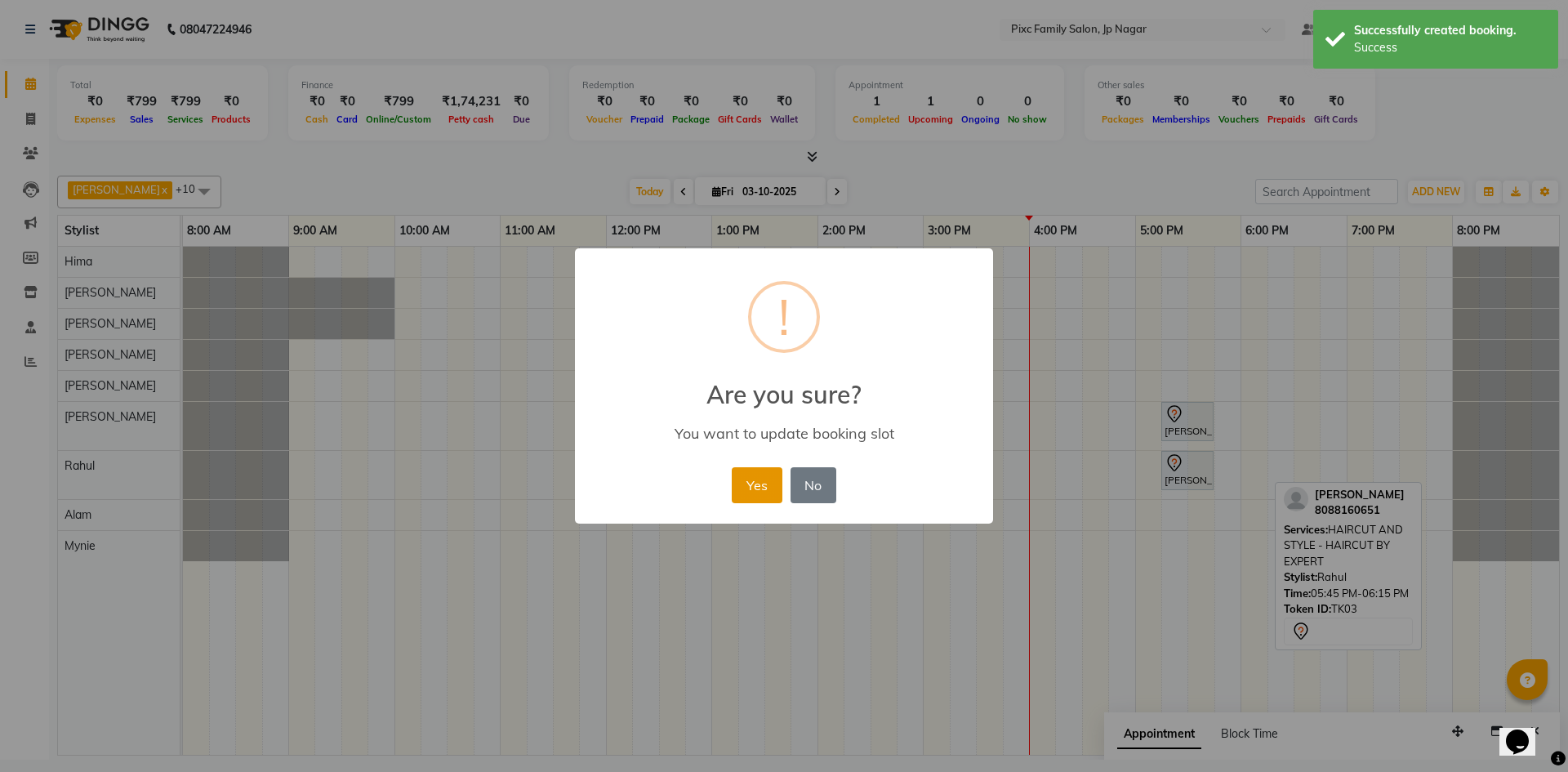
click at [743, 488] on button "Yes" at bounding box center [756, 484] width 49 height 36
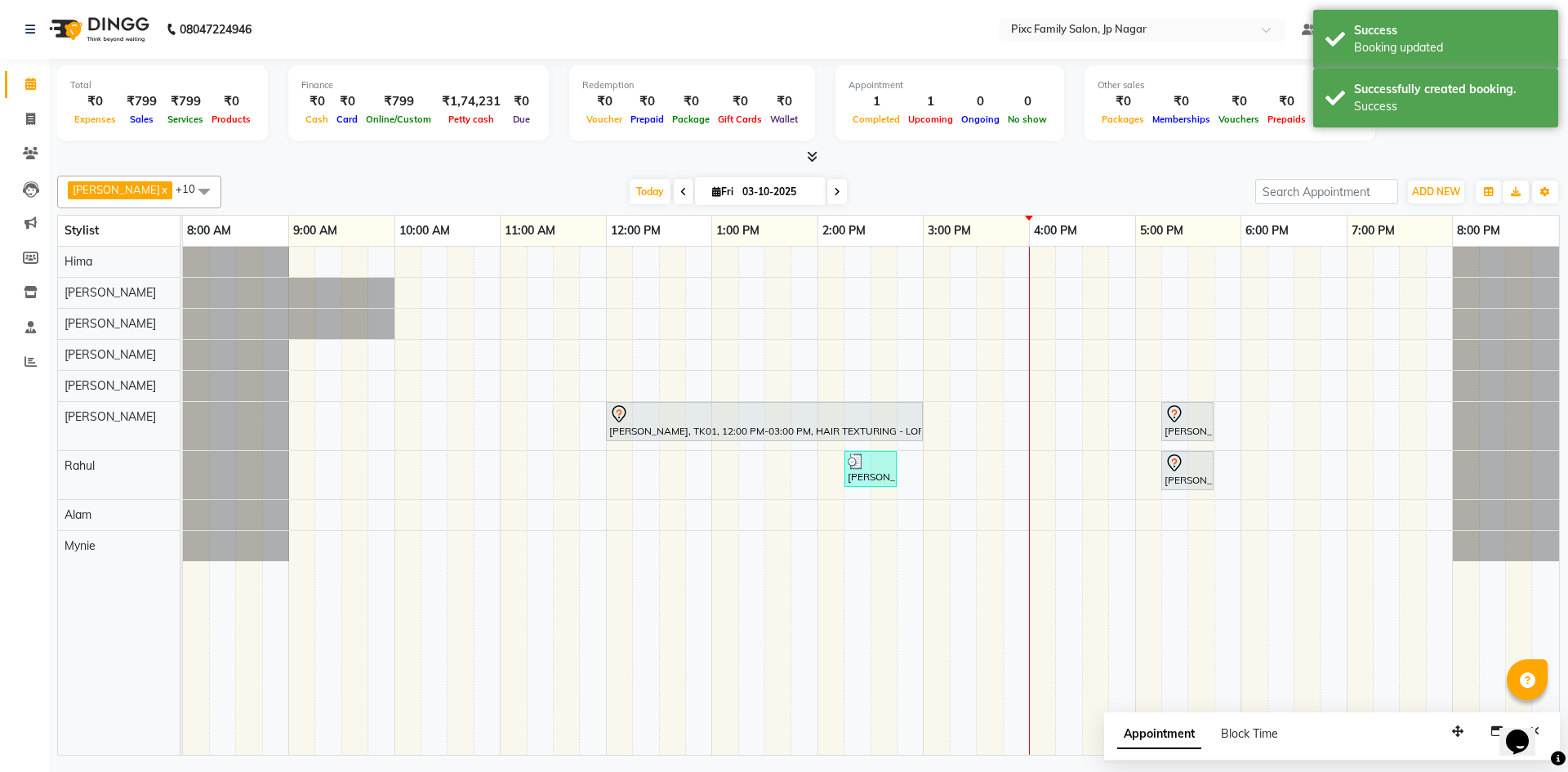
click at [1175, 741] on span "Appointment" at bounding box center [1159, 734] width 84 height 29
select select "tentative"
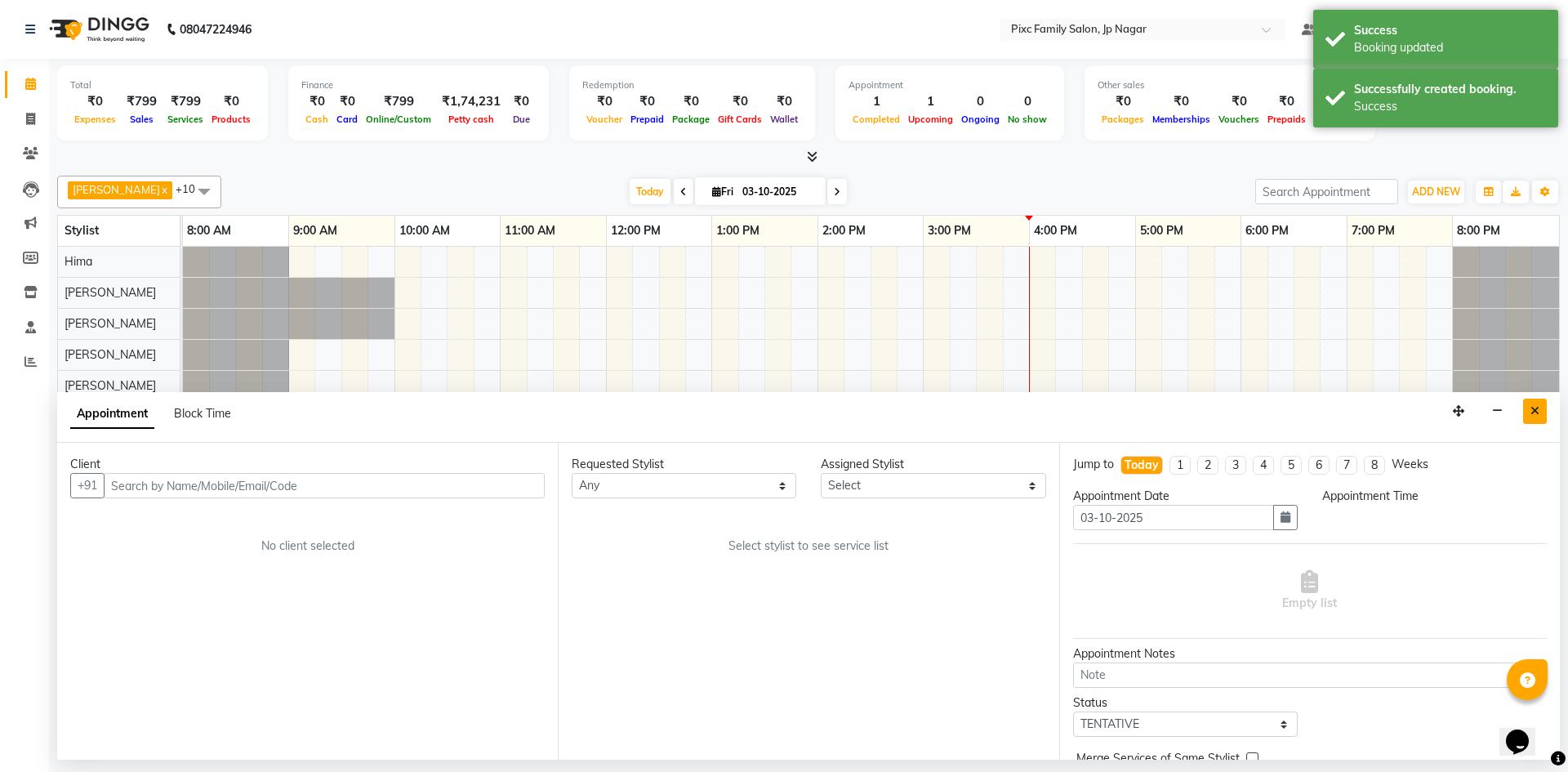
click at [1542, 419] on button "Close" at bounding box center [1535, 412] width 23 height 25
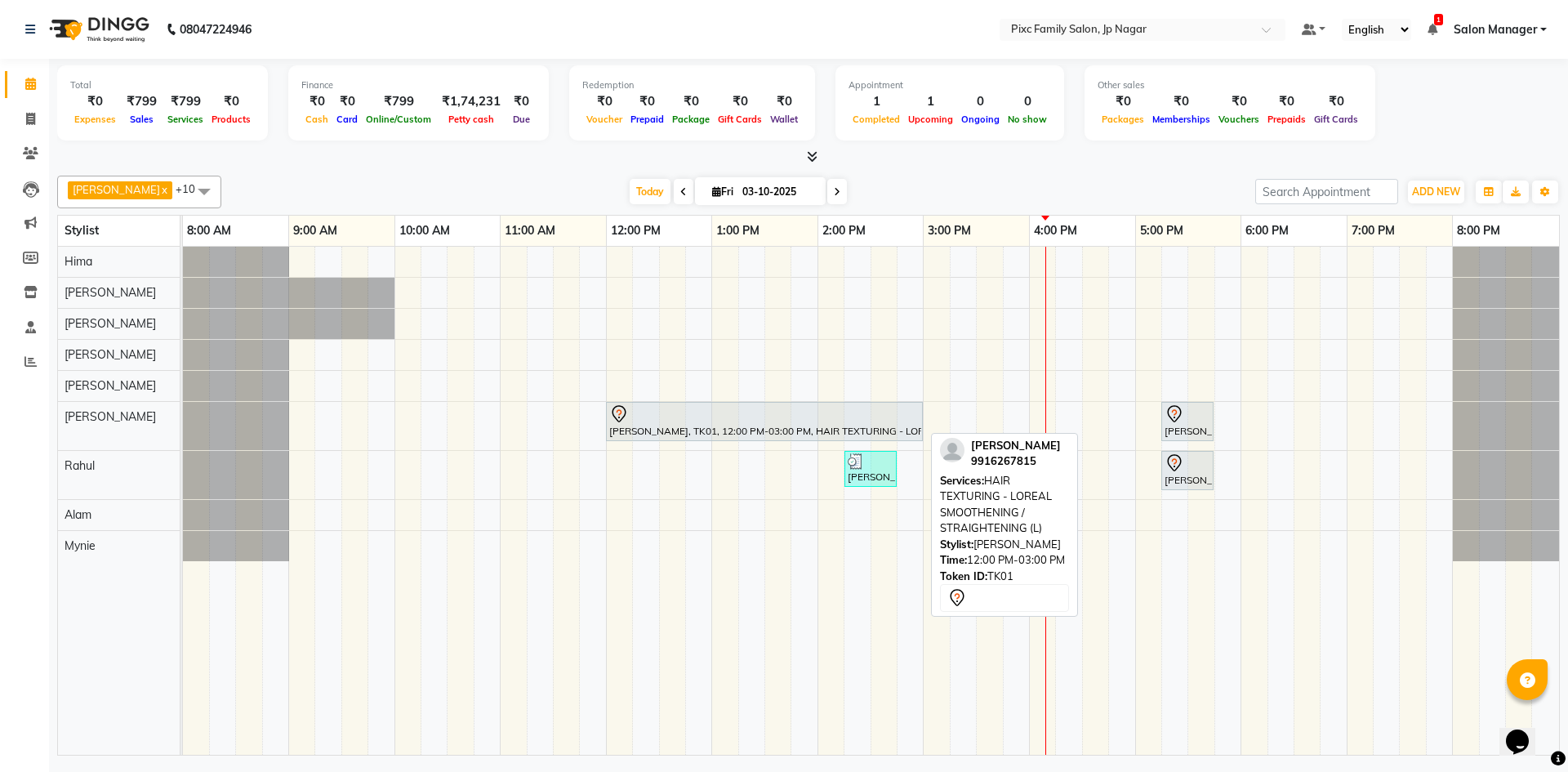
click at [770, 420] on div at bounding box center [764, 415] width 311 height 19
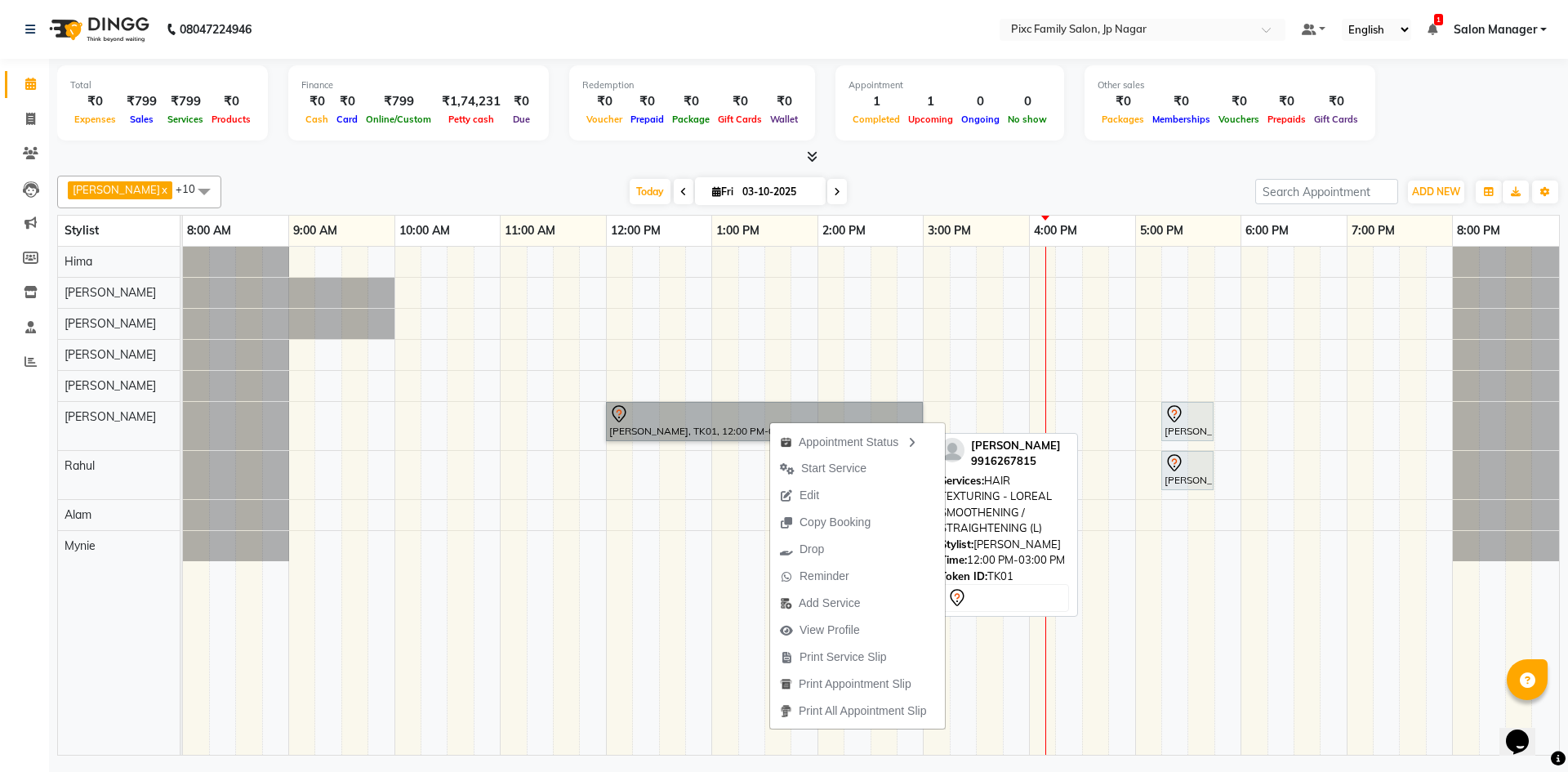
click at [698, 414] on link "[PERSON_NAME], TK01, 12:00 PM-03:00 PM, HAIR TEXTURING - LOREAL SMOOTHENING / S…" at bounding box center [764, 421] width 317 height 39
select select "7"
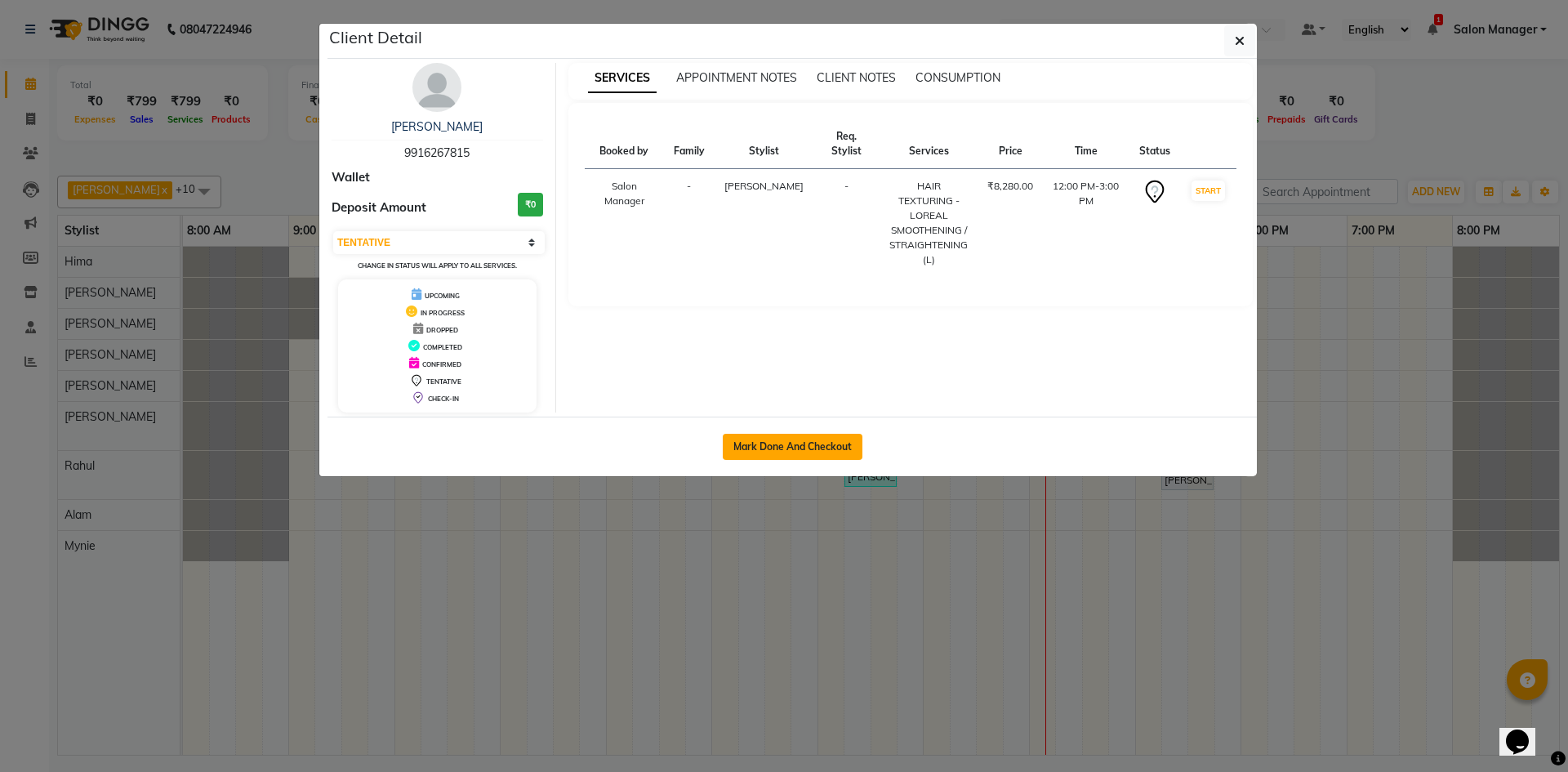
click at [815, 449] on button "Mark Done And Checkout" at bounding box center [792, 447] width 139 height 26
select select "8432"
select select "service"
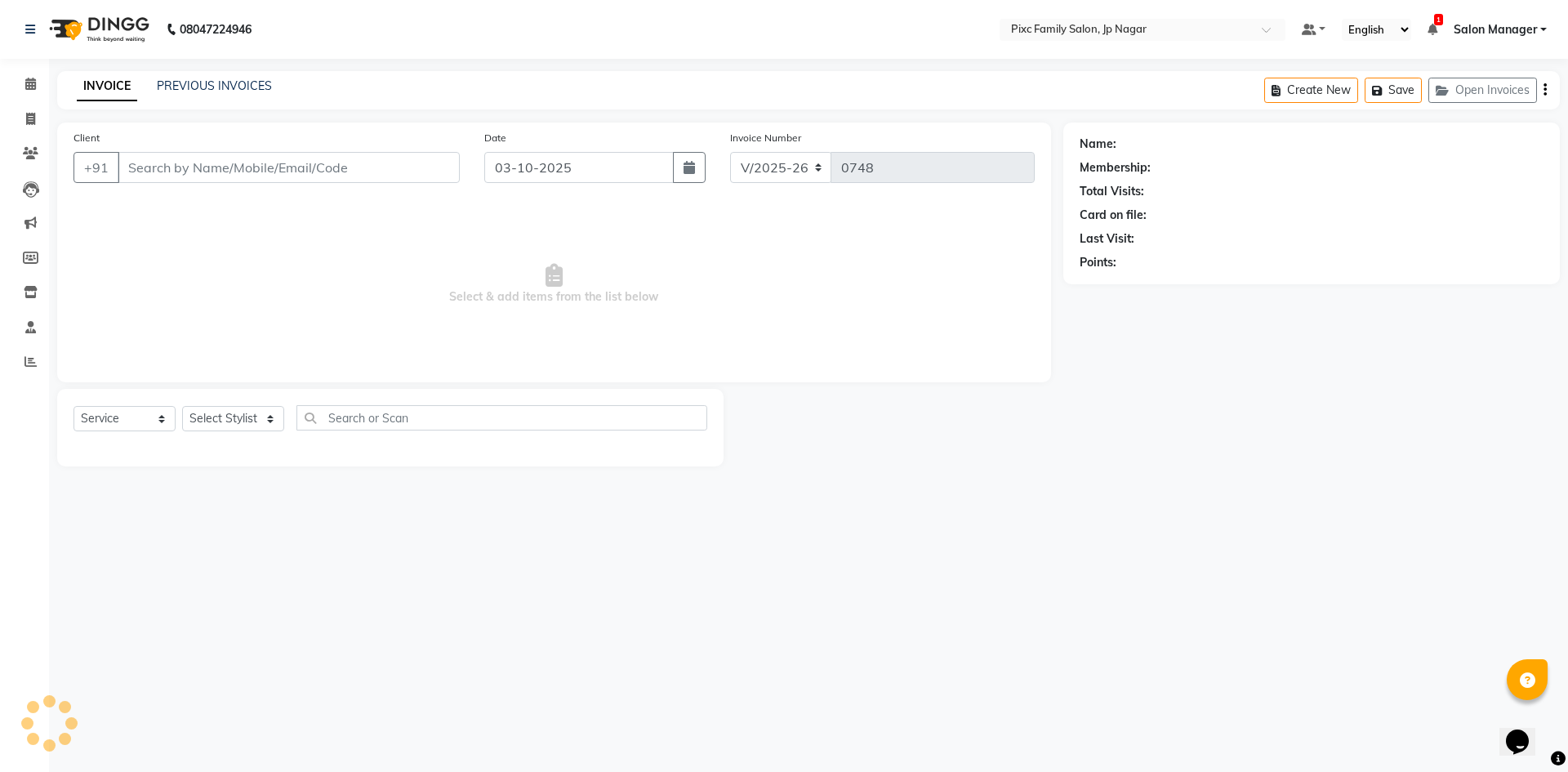
type input "9916267815"
select select "84043"
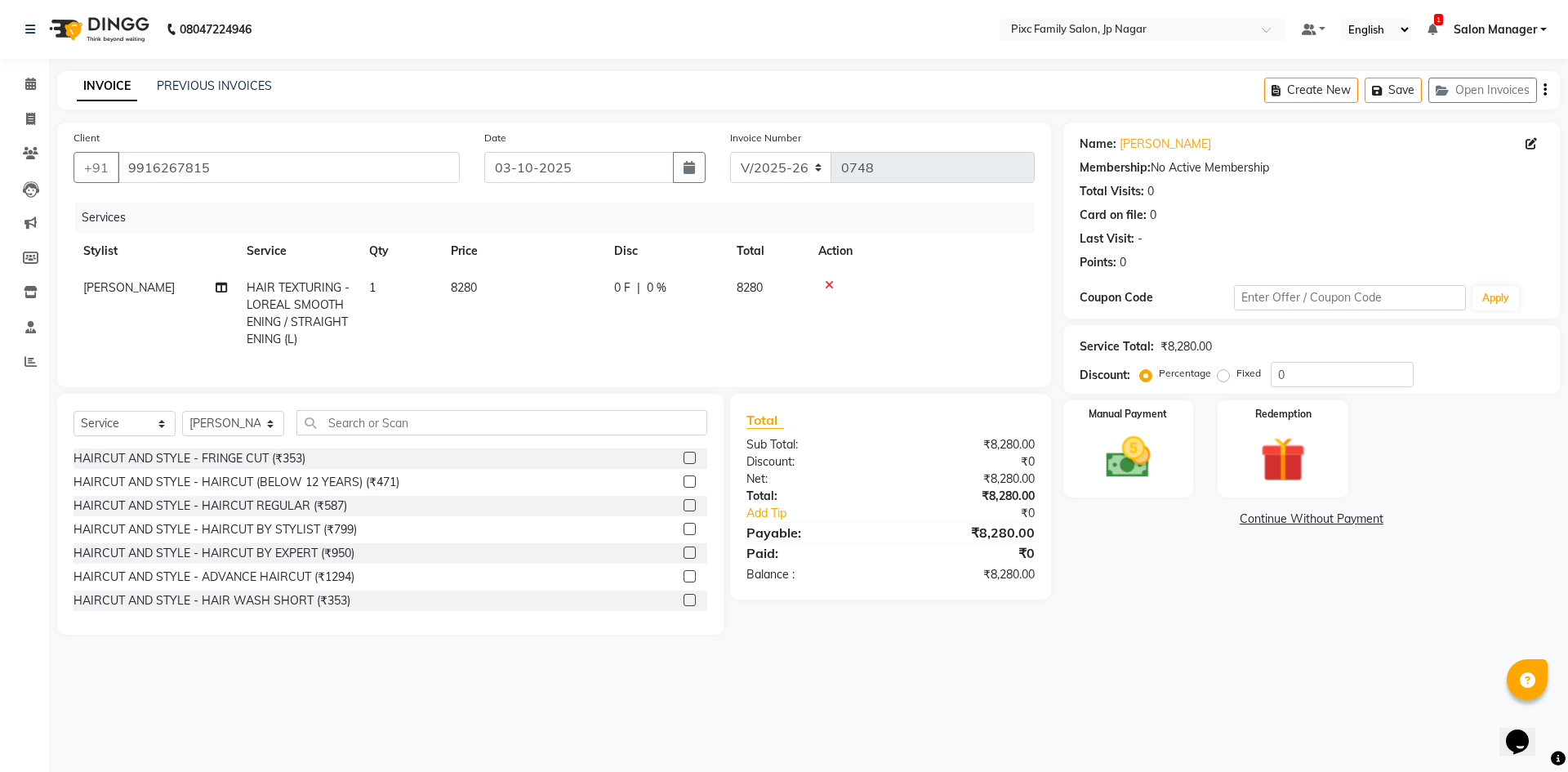
click at [612, 285] on td "0 F | 0 %" at bounding box center [665, 313] width 123 height 88
select select "84043"
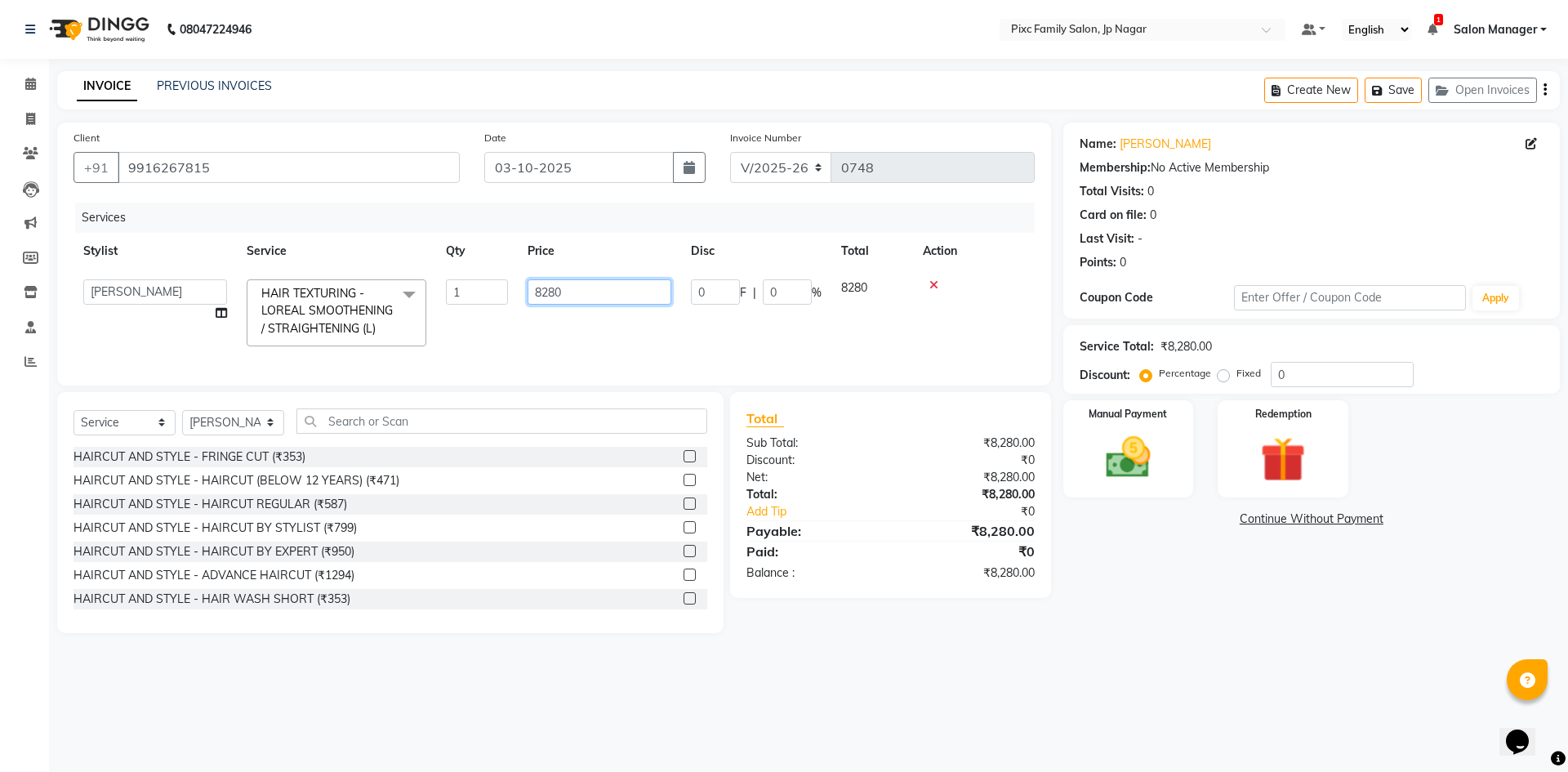
click at [613, 293] on input "8280" at bounding box center [600, 292] width 143 height 25
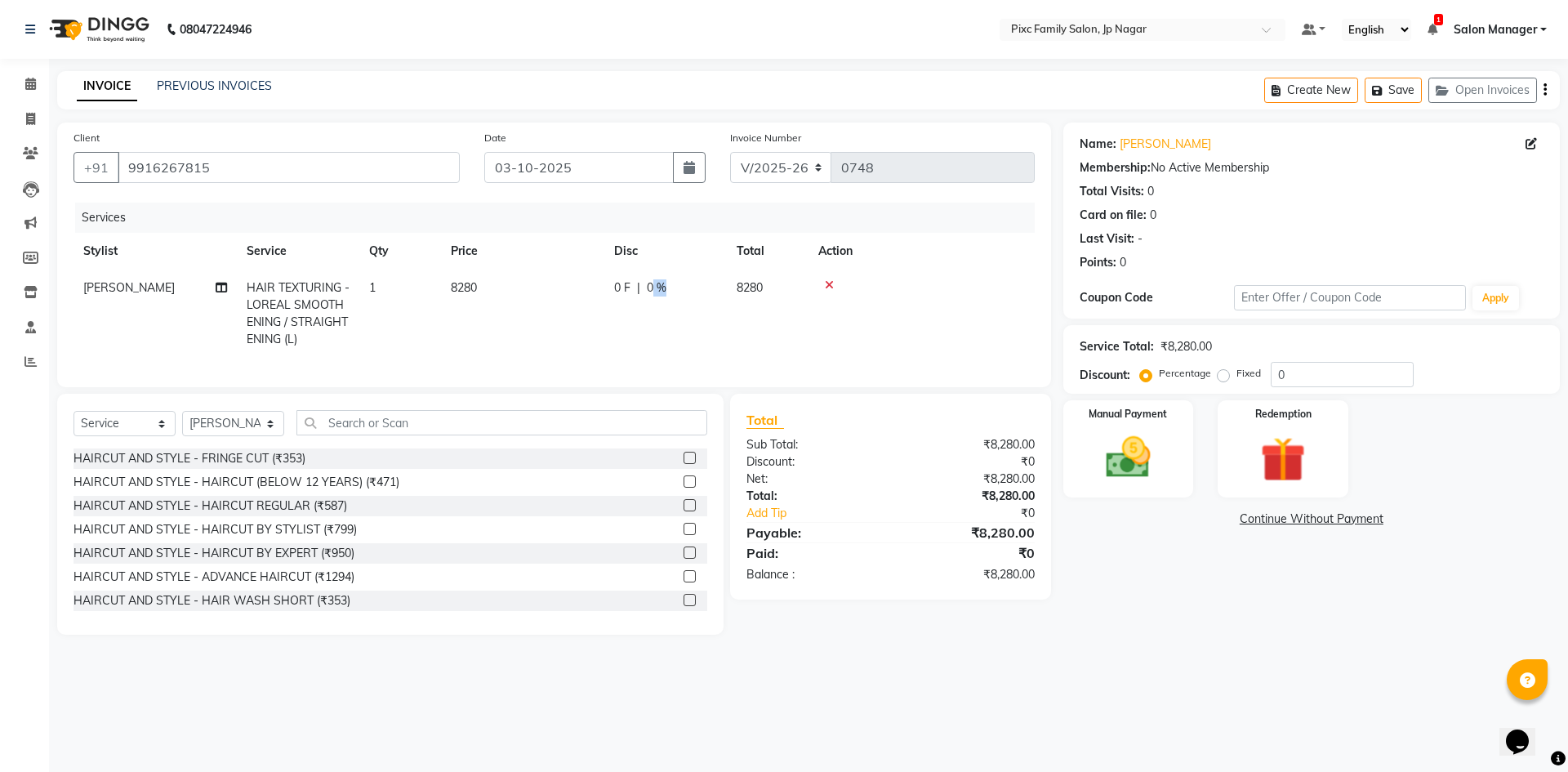
drag, startPoint x: 721, startPoint y: 299, endPoint x: 650, endPoint y: 294, distance: 71.2
click at [601, 318] on td "8280" at bounding box center [522, 313] width 164 height 88
select select "84043"
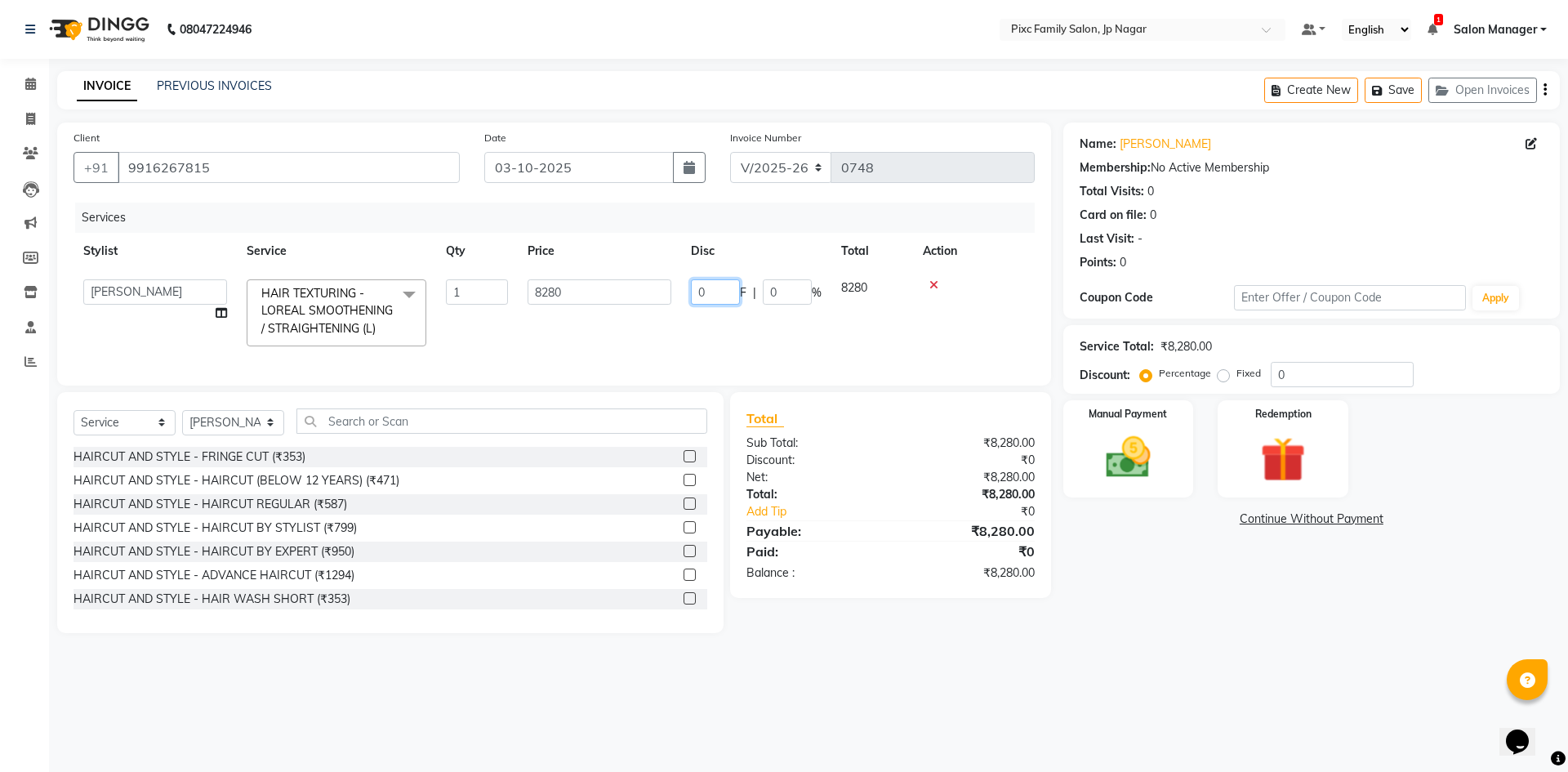
drag, startPoint x: 715, startPoint y: 290, endPoint x: 680, endPoint y: 291, distance: 35.0
click at [681, 291] on td "0 F | 0 %" at bounding box center [755, 312] width 150 height 86
type input "3281"
click at [587, 463] on div "HAIRCUT AND STYLE - FRINGE CUT (₹353)" at bounding box center [390, 456] width 634 height 20
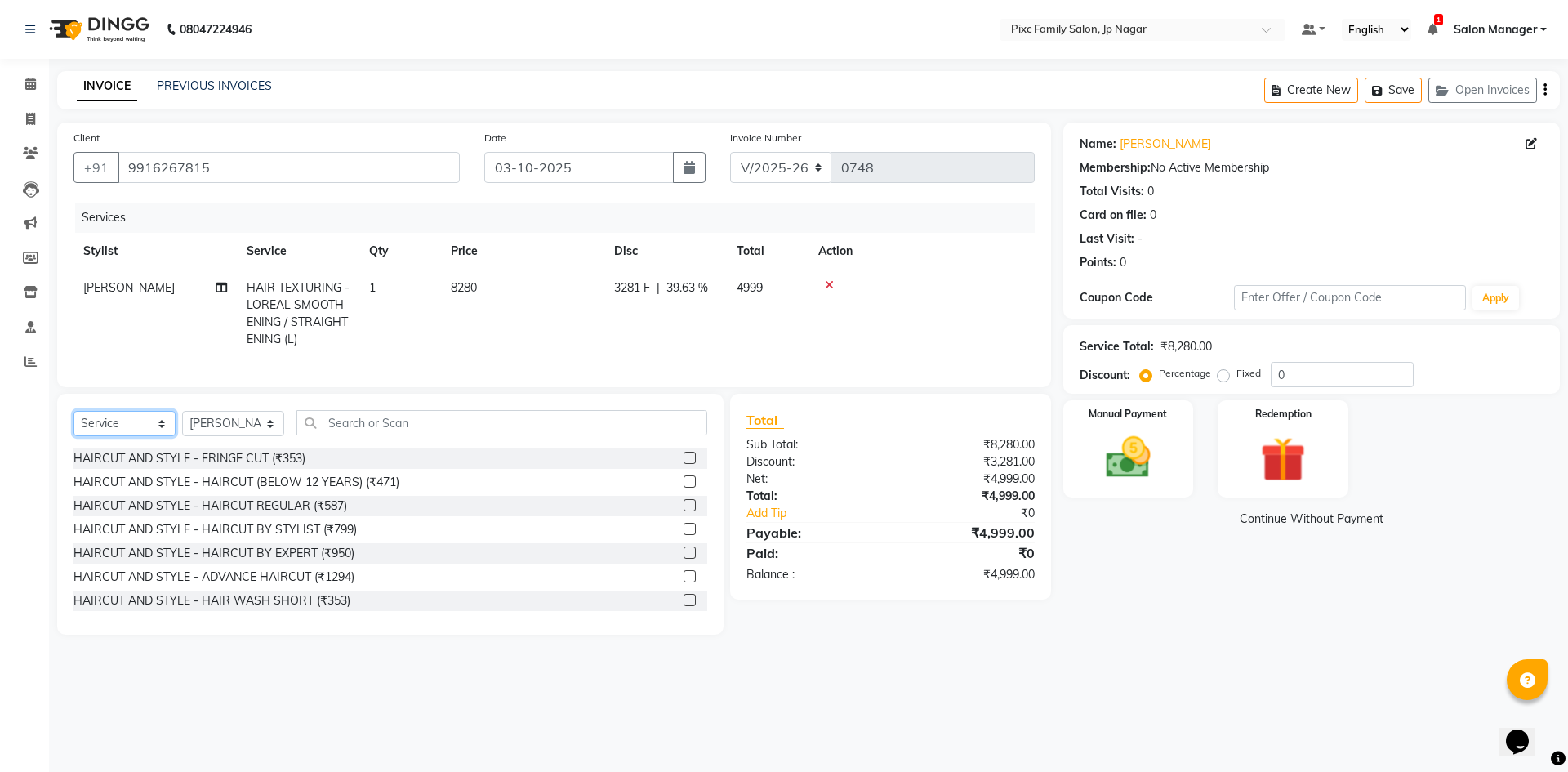
click at [134, 431] on select "Select Service Product Membership Package Voucher Prepaid Gift Card" at bounding box center [124, 423] width 102 height 25
select select "product"
click at [74, 423] on select "Select Service Product Membership Package Voucher Prepaid Gift Card" at bounding box center [124, 423] width 102 height 25
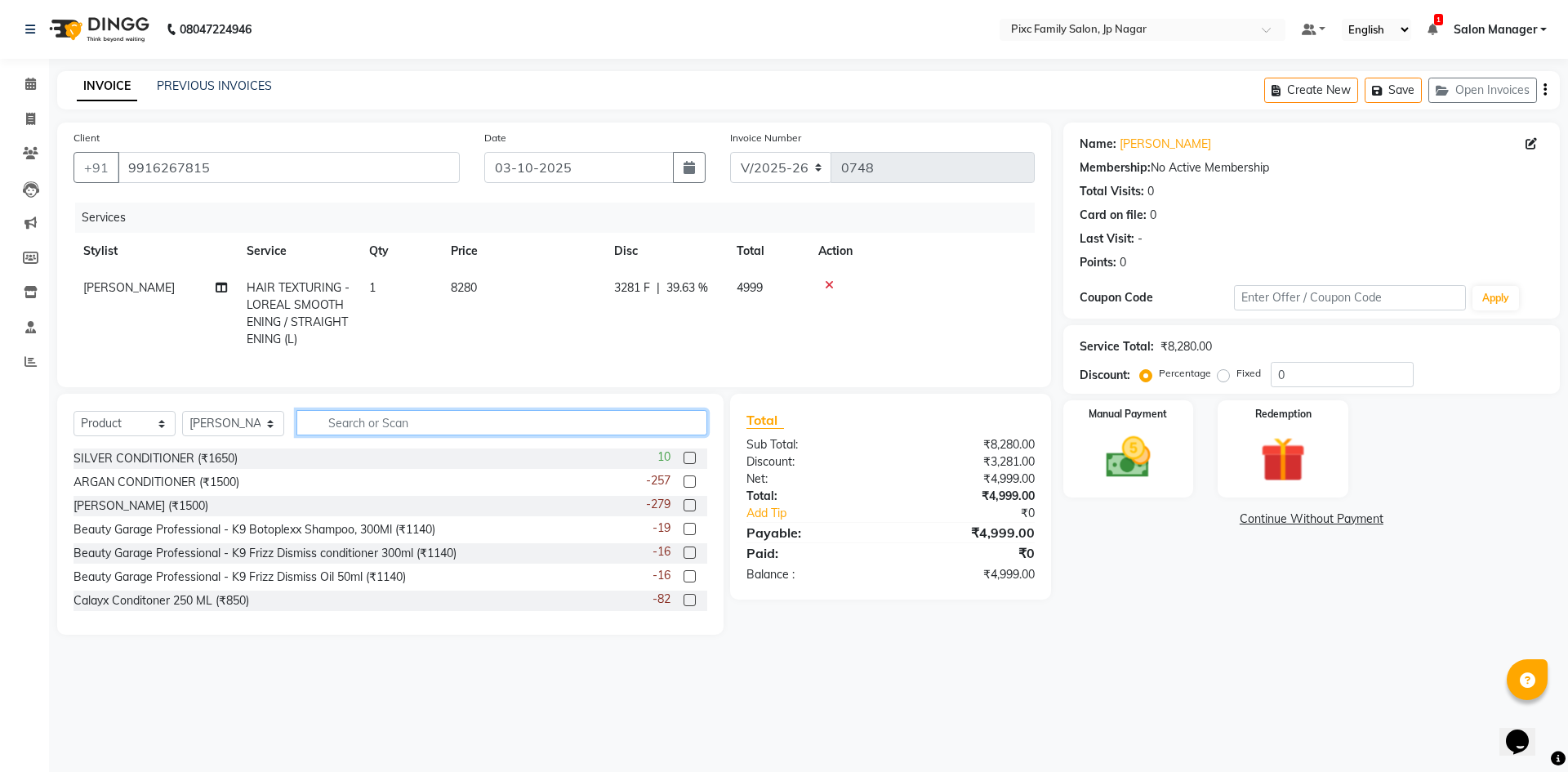
click at [435, 436] on input "text" at bounding box center [502, 422] width 411 height 25
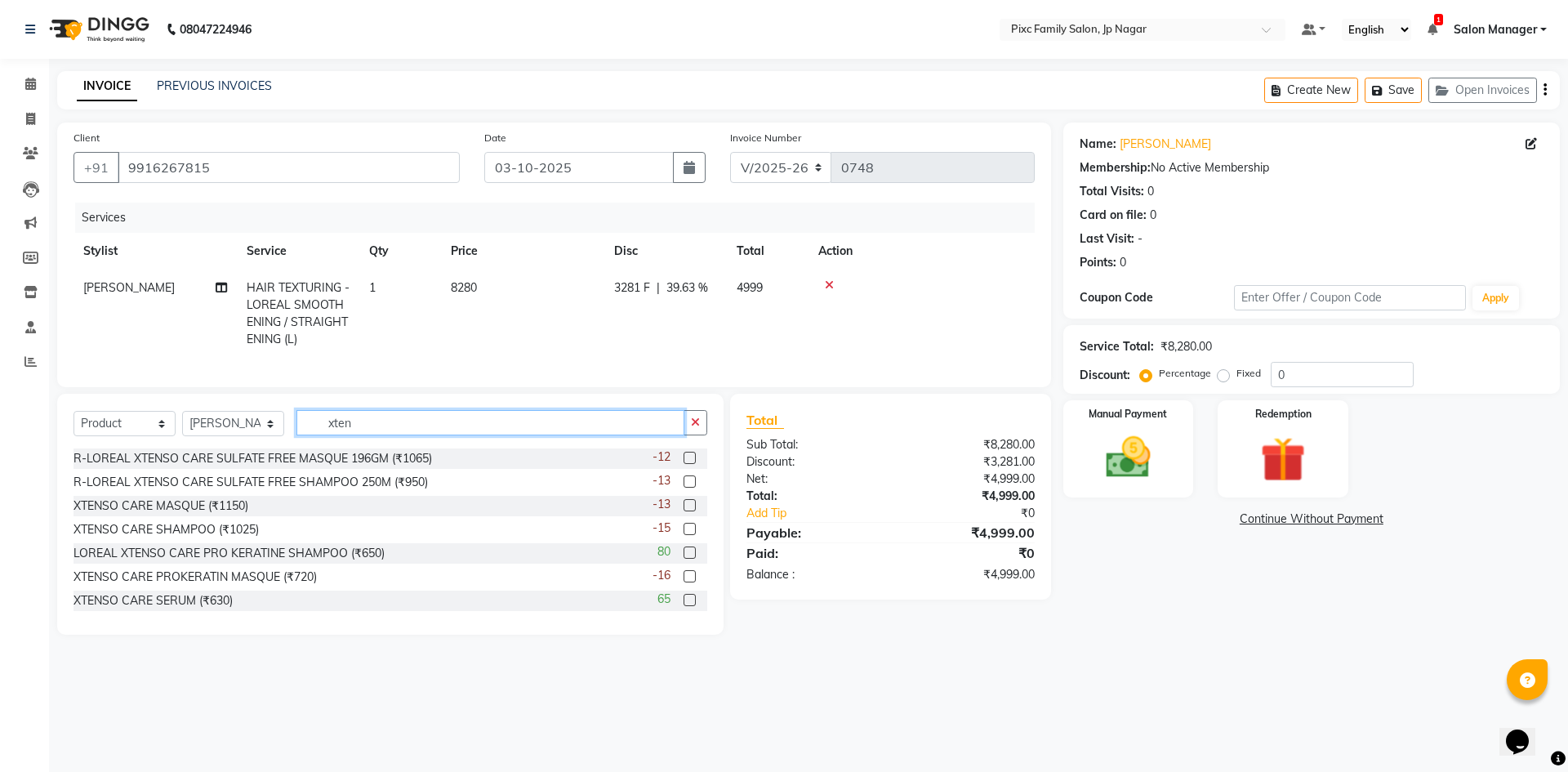
type input "xten"
click at [684, 488] on label at bounding box center [690, 481] width 13 height 13
click at [684, 488] on input "checkbox" at bounding box center [689, 482] width 11 height 11
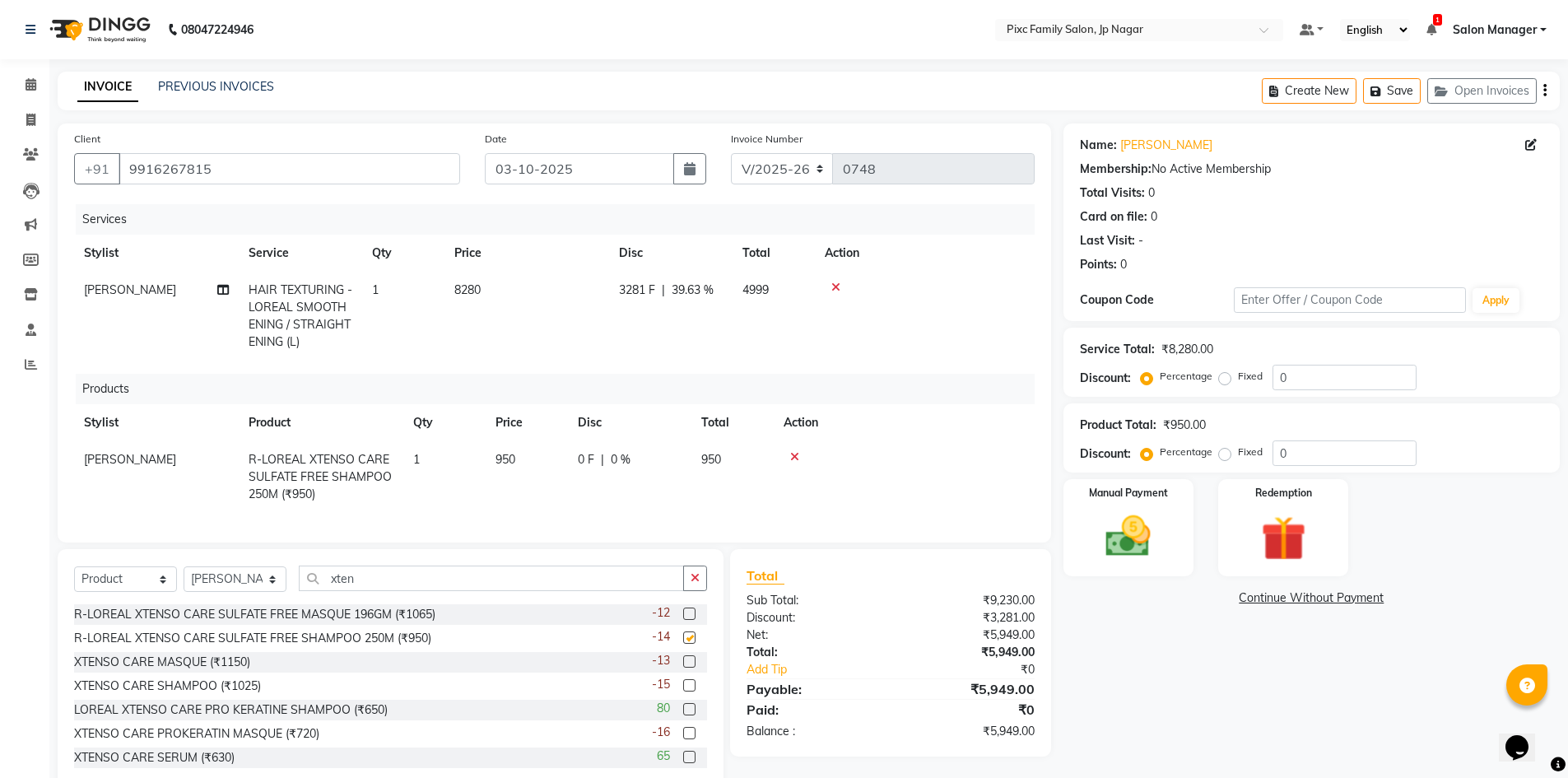
checkbox input "false"
click at [683, 620] on label at bounding box center [689, 613] width 13 height 13
click at [683, 620] on input "checkbox" at bounding box center [688, 614] width 11 height 11
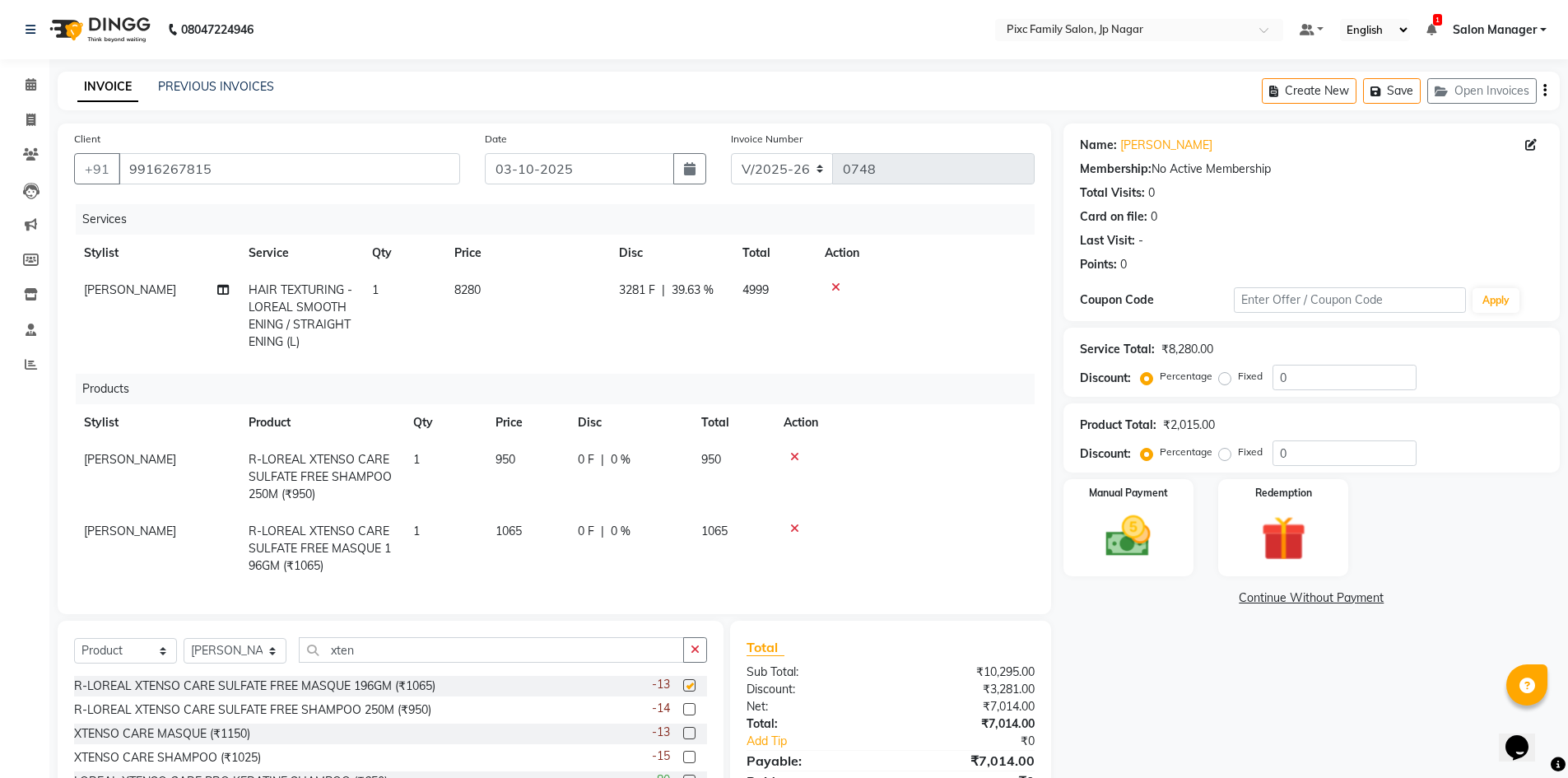
checkbox input "false"
click at [507, 453] on span "950" at bounding box center [505, 459] width 20 height 15
select select "84043"
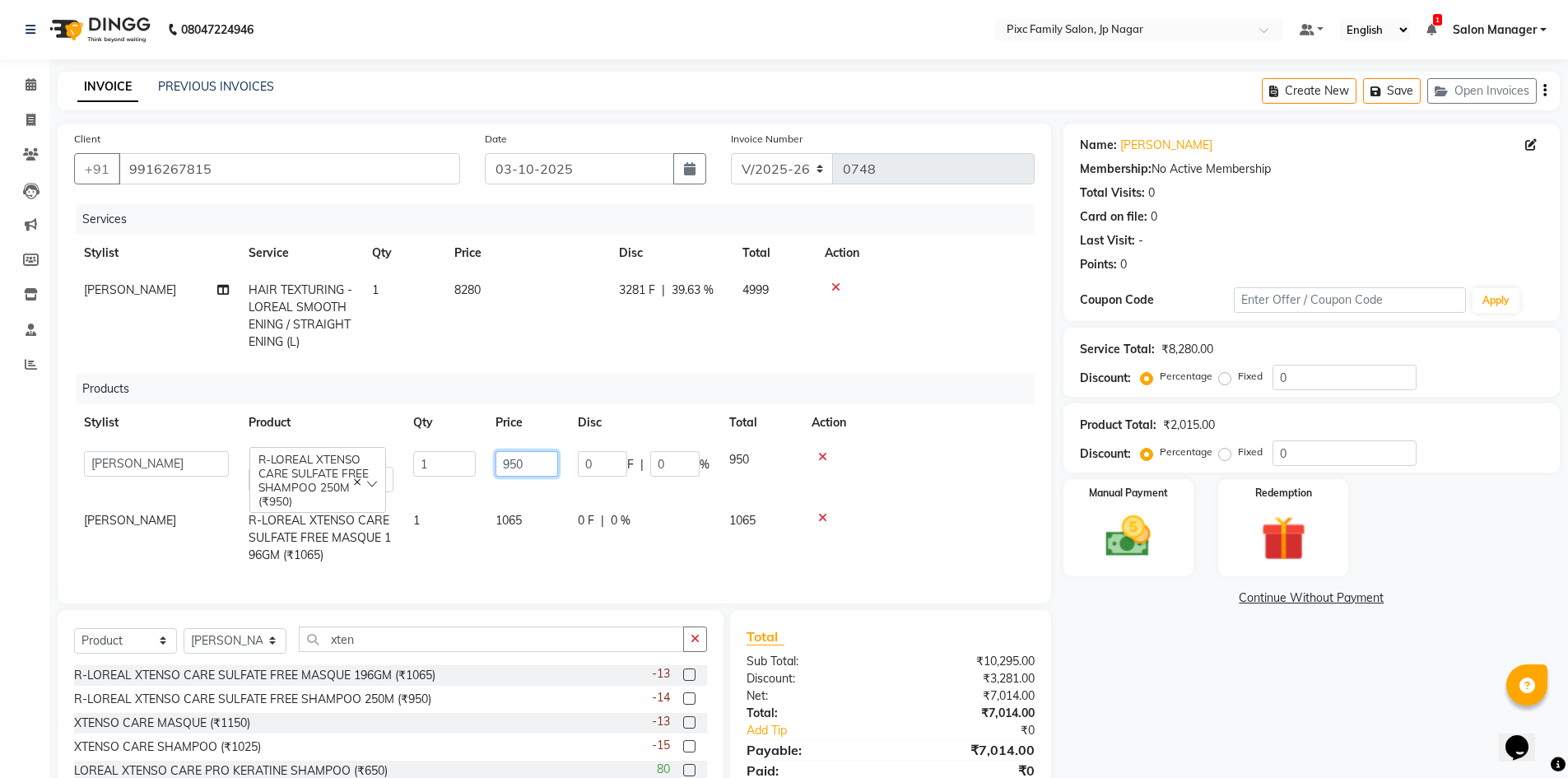
drag, startPoint x: 531, startPoint y: 465, endPoint x: 468, endPoint y: 462, distance: 63.1
click at [468, 462] on tr "[PERSON_NAME] [PERSON_NAME] [PERSON_NAME] [PERSON_NAME] [PERSON_NAME] Salon Man…" at bounding box center [554, 471] width 960 height 61
type input "1175"
click at [923, 494] on td at bounding box center [918, 471] width 233 height 61
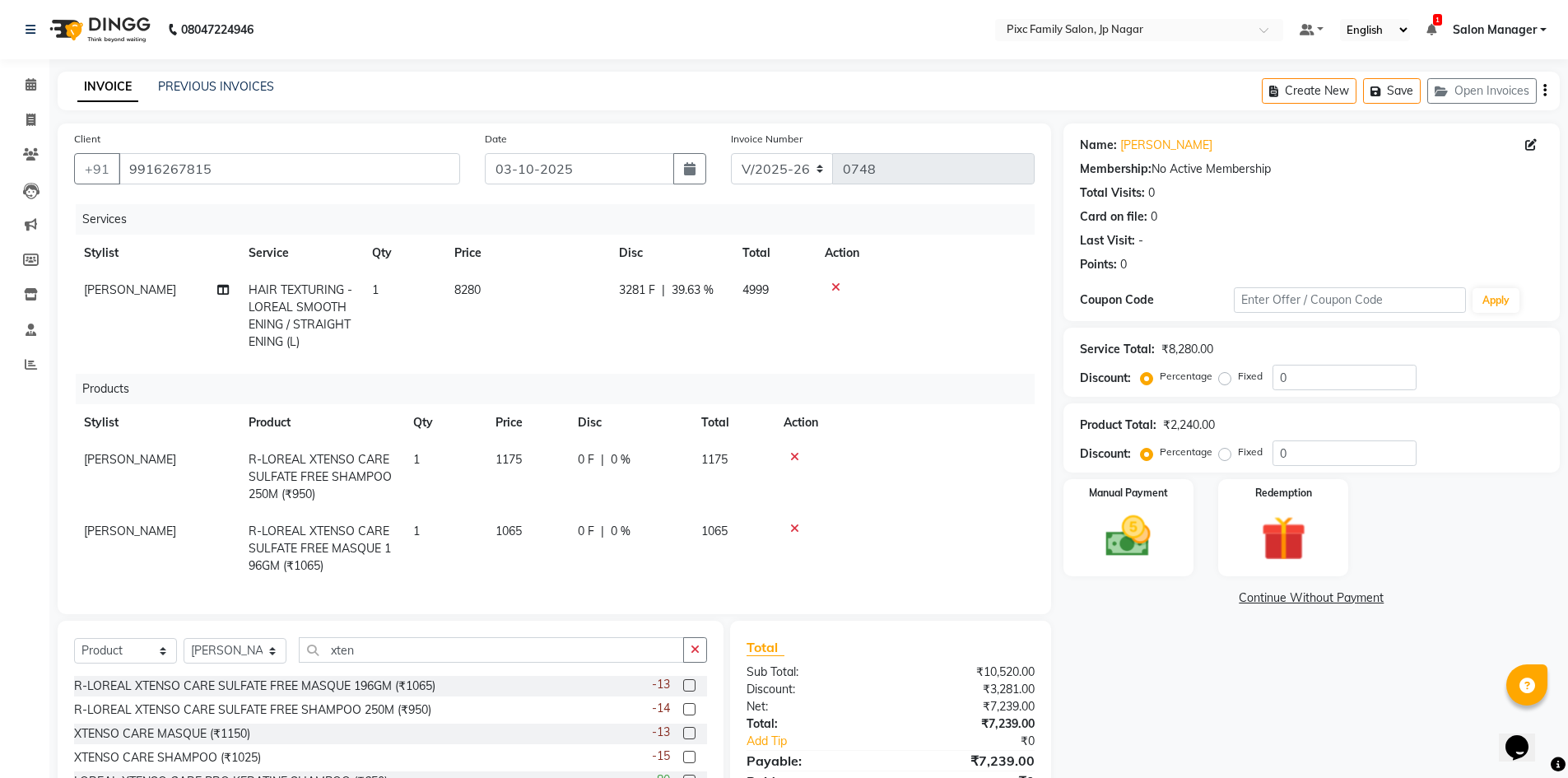
click at [503, 529] on span "1065" at bounding box center [508, 530] width 26 height 15
select select "84043"
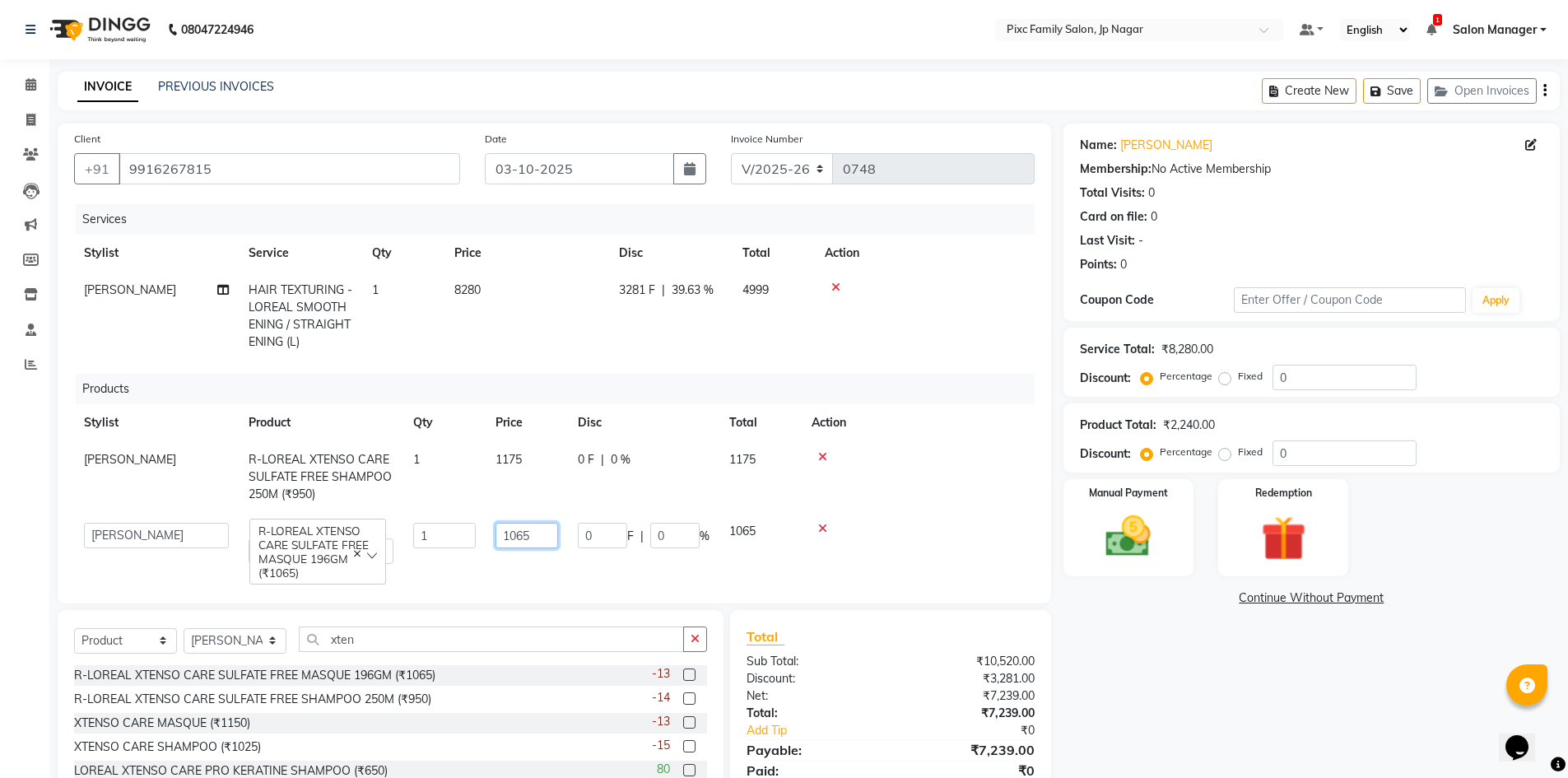
drag, startPoint x: 536, startPoint y: 535, endPoint x: 455, endPoint y: 523, distance: 81.9
click at [455, 523] on tr "[PERSON_NAME] [PERSON_NAME] [PERSON_NAME] [PERSON_NAME] [PERSON_NAME] Salon Man…" at bounding box center [554, 543] width 960 height 61
type input "1290"
click at [982, 490] on td at bounding box center [918, 476] width 233 height 71
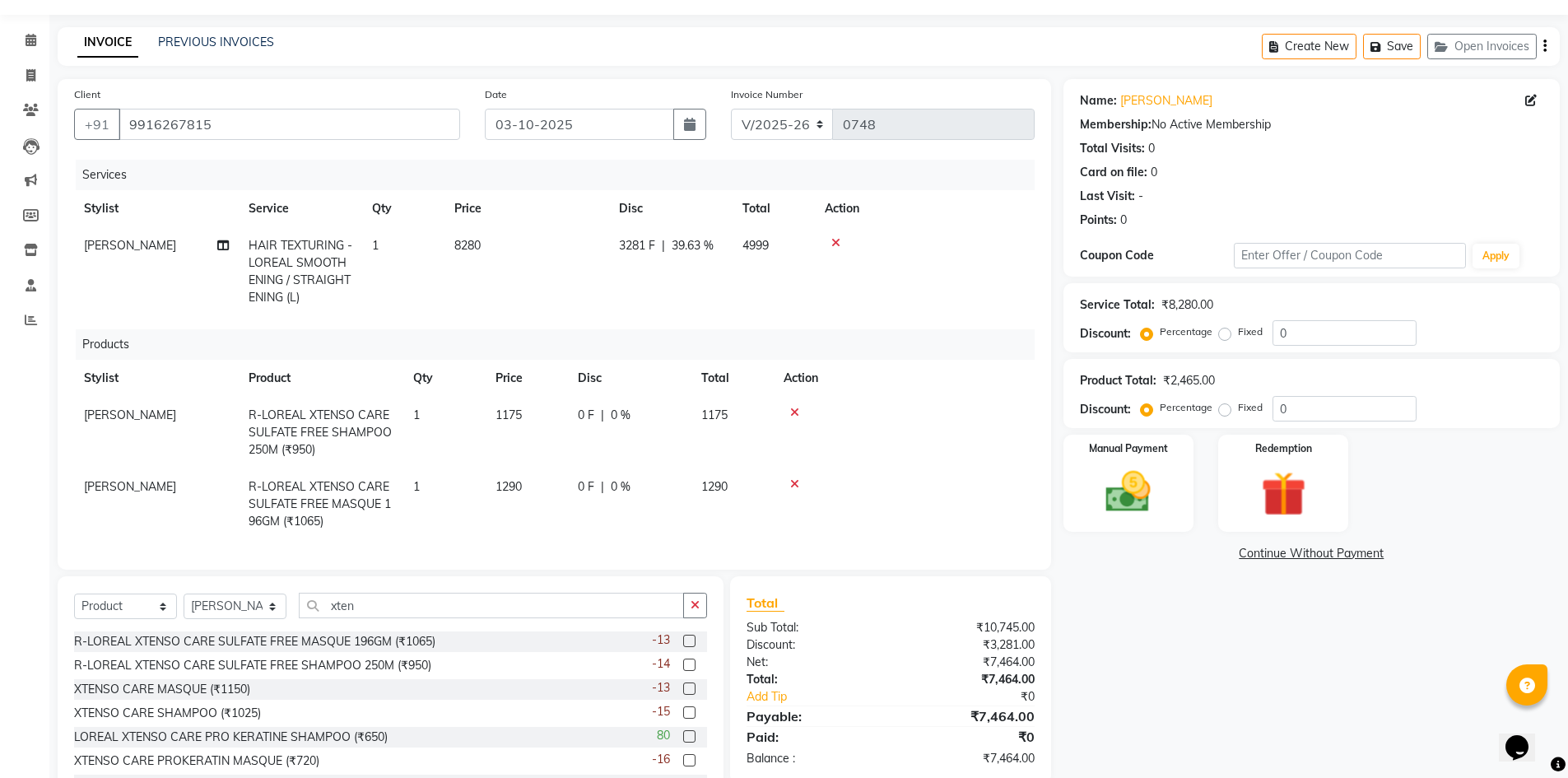
scroll to position [123, 0]
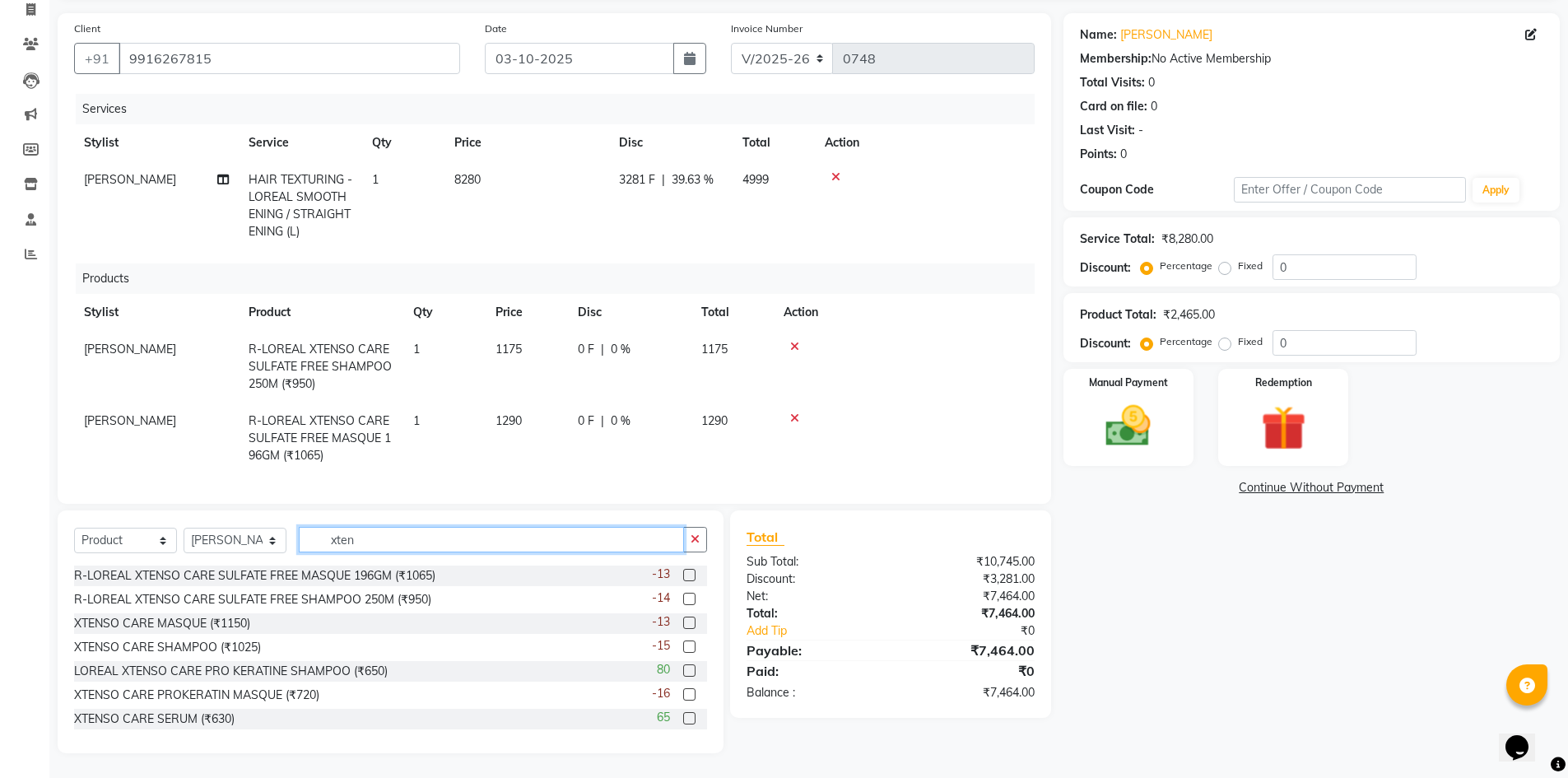
drag, startPoint x: 421, startPoint y: 539, endPoint x: 290, endPoint y: 524, distance: 131.9
click at [297, 528] on div "Select Service Product Membership Package Voucher Prepaid Gift Card Select Styl…" at bounding box center [390, 547] width 633 height 39
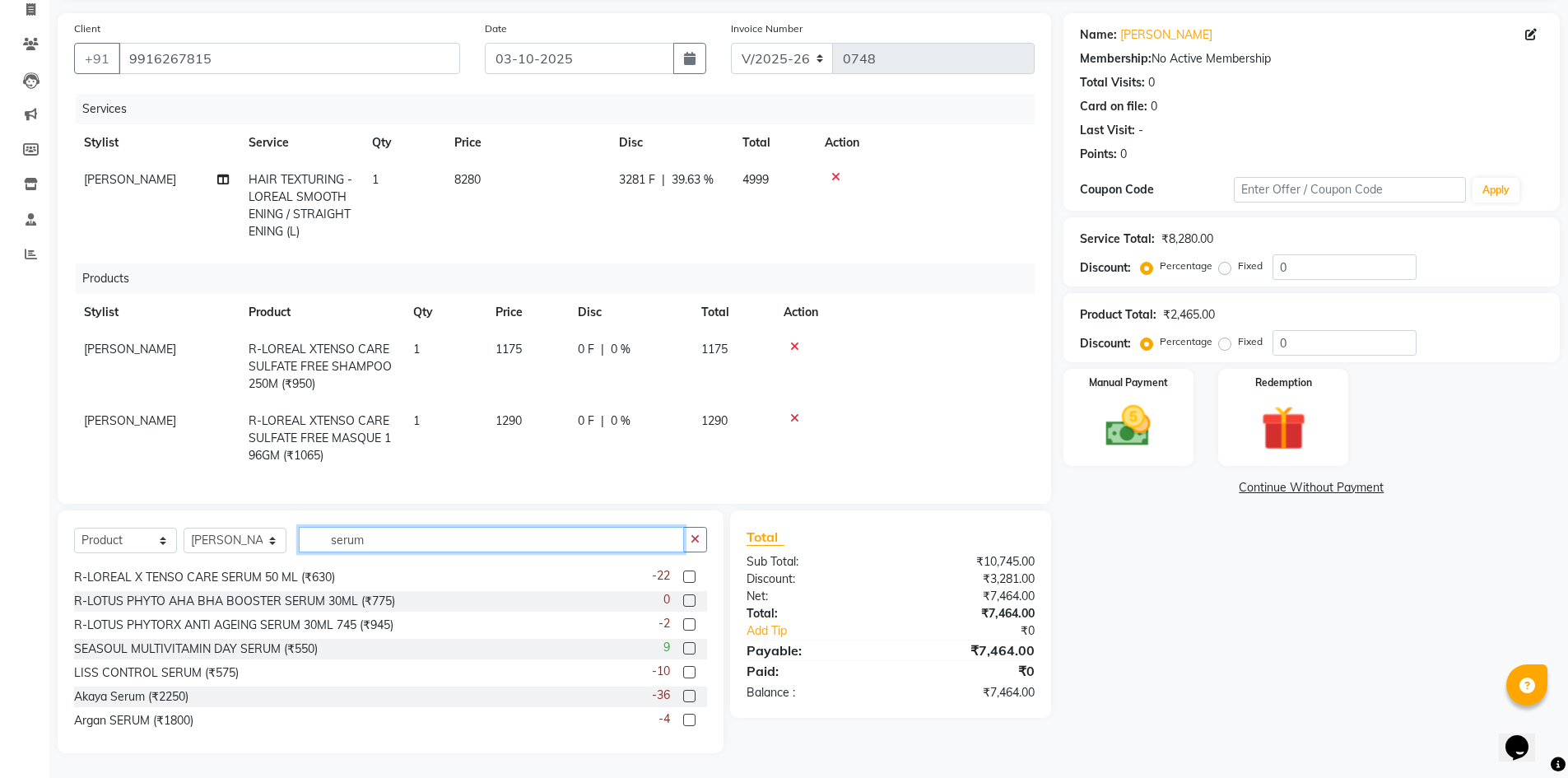
scroll to position [0, 0]
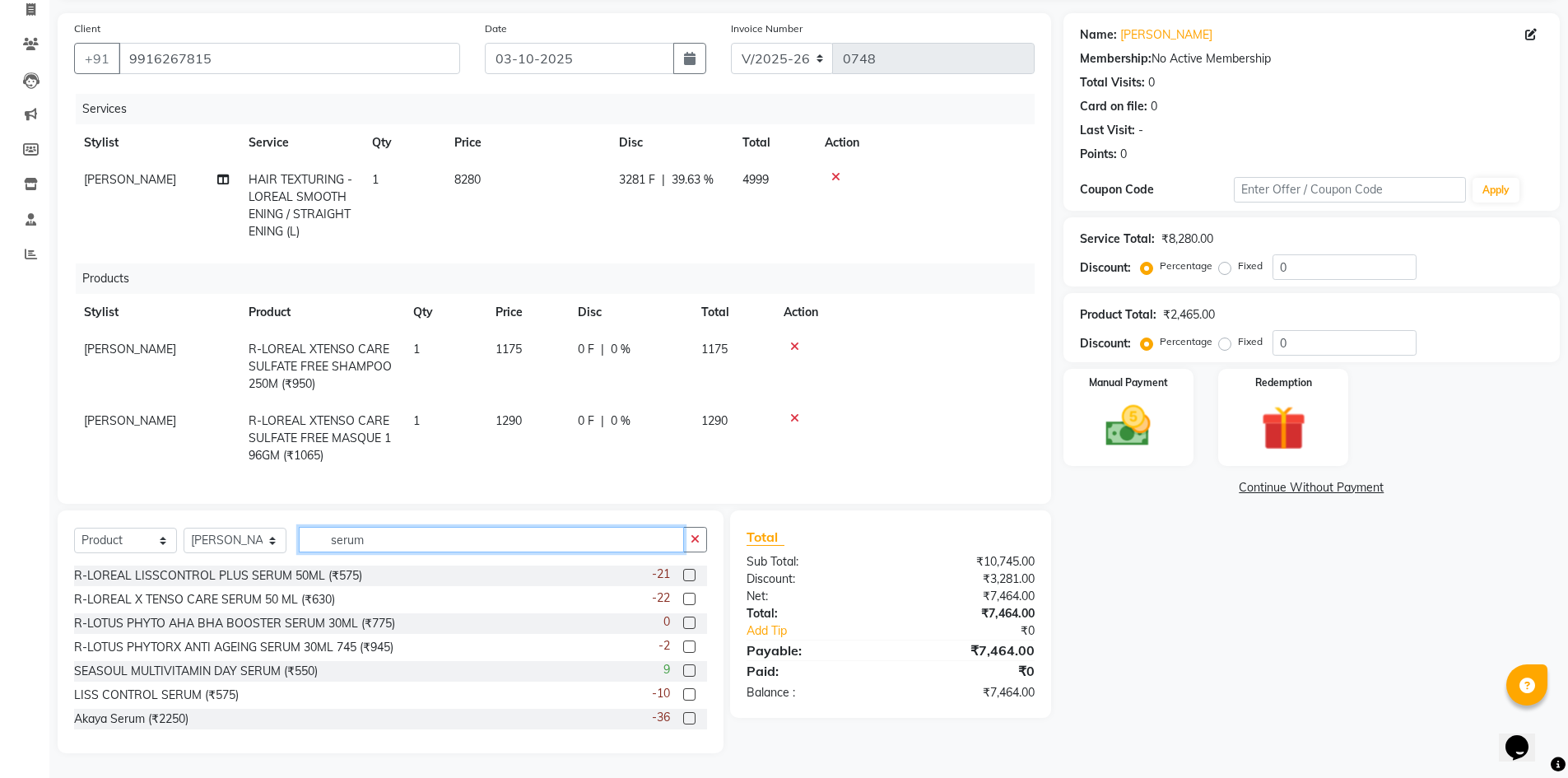
type input "serum"
click at [683, 597] on label at bounding box center [689, 598] width 13 height 13
click at [683, 597] on input "checkbox" at bounding box center [688, 599] width 11 height 11
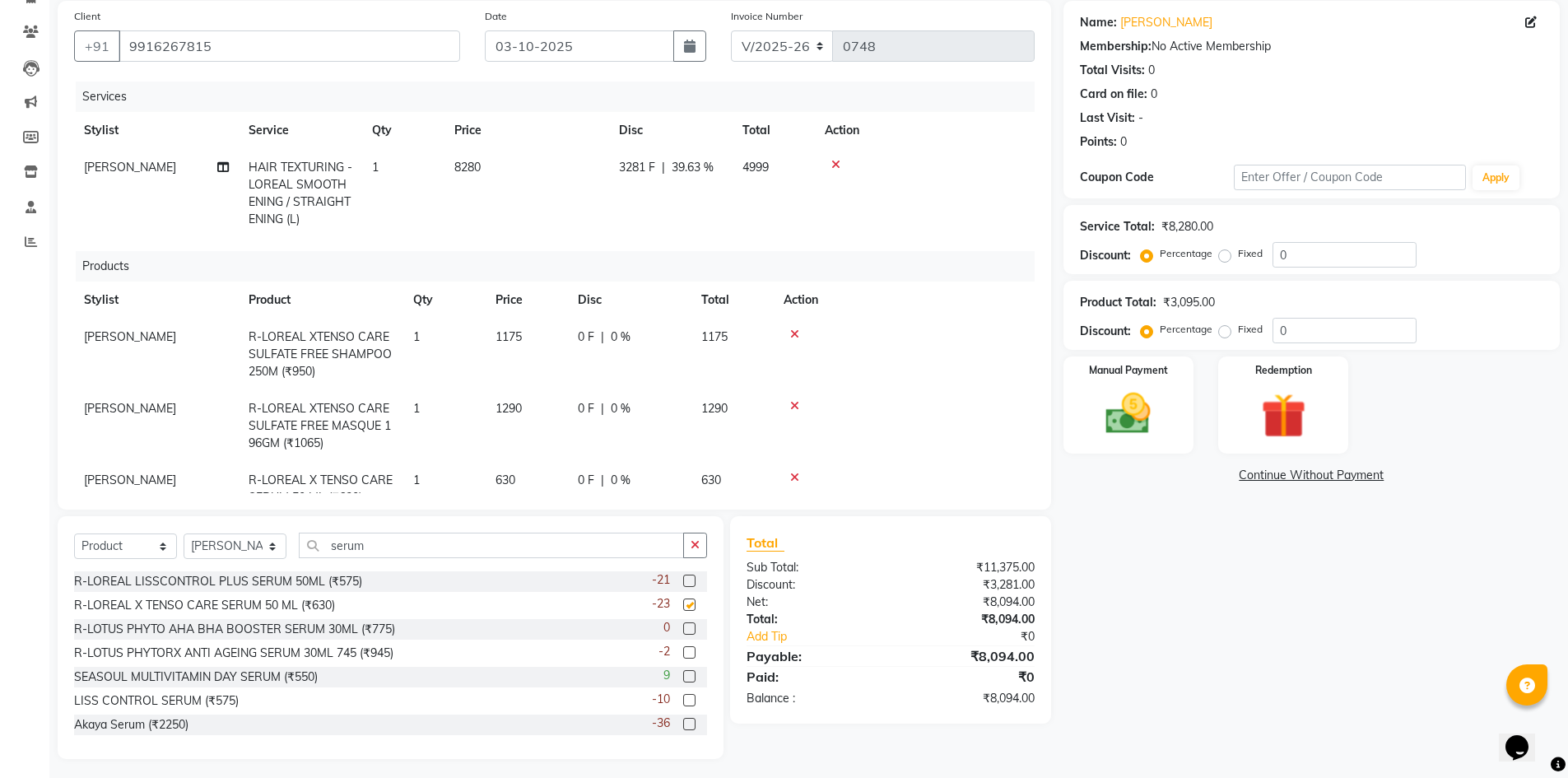
checkbox input "false"
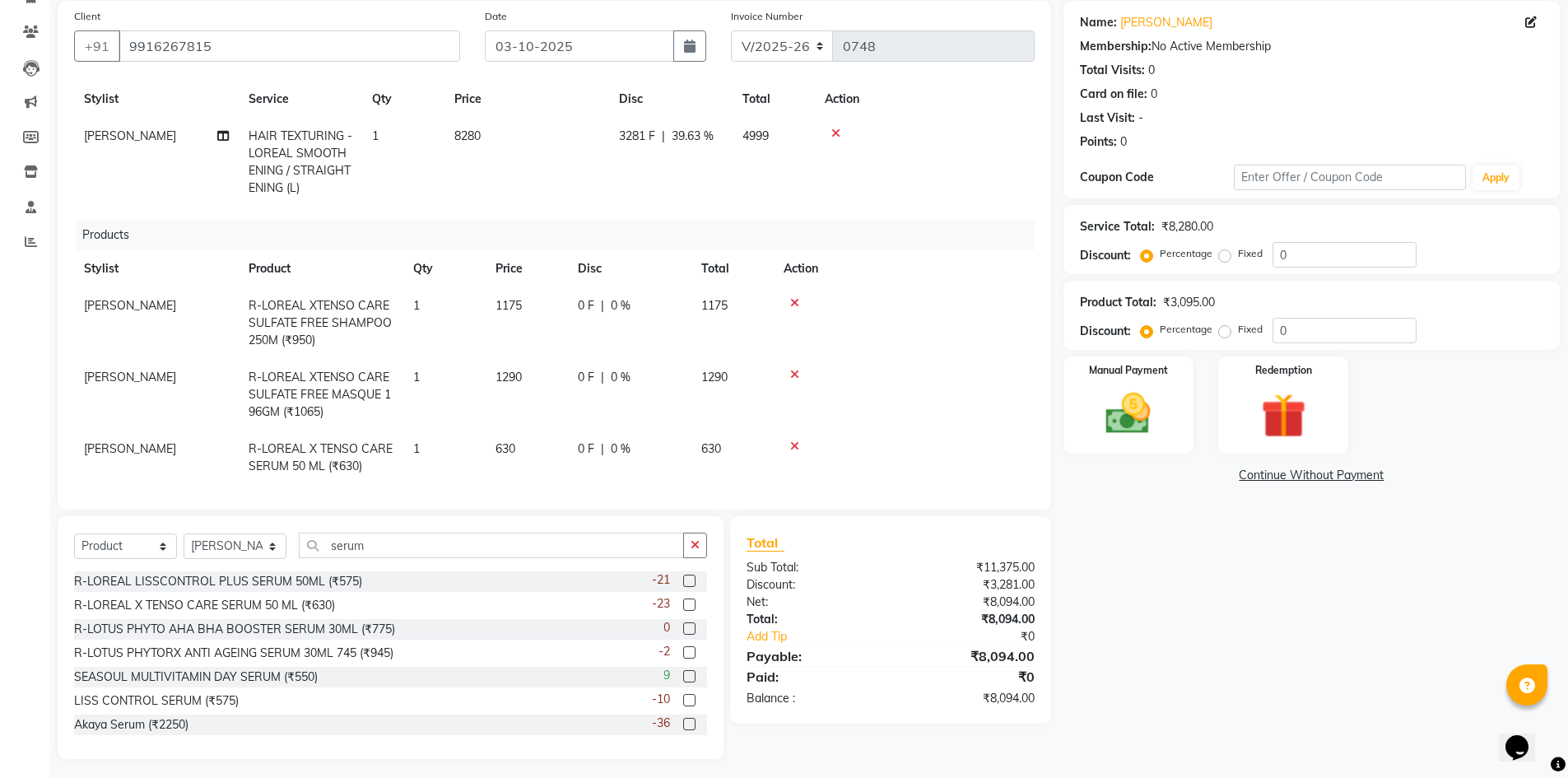
scroll to position [49, 0]
click at [516, 426] on td "630" at bounding box center [527, 453] width 82 height 55
select select "84043"
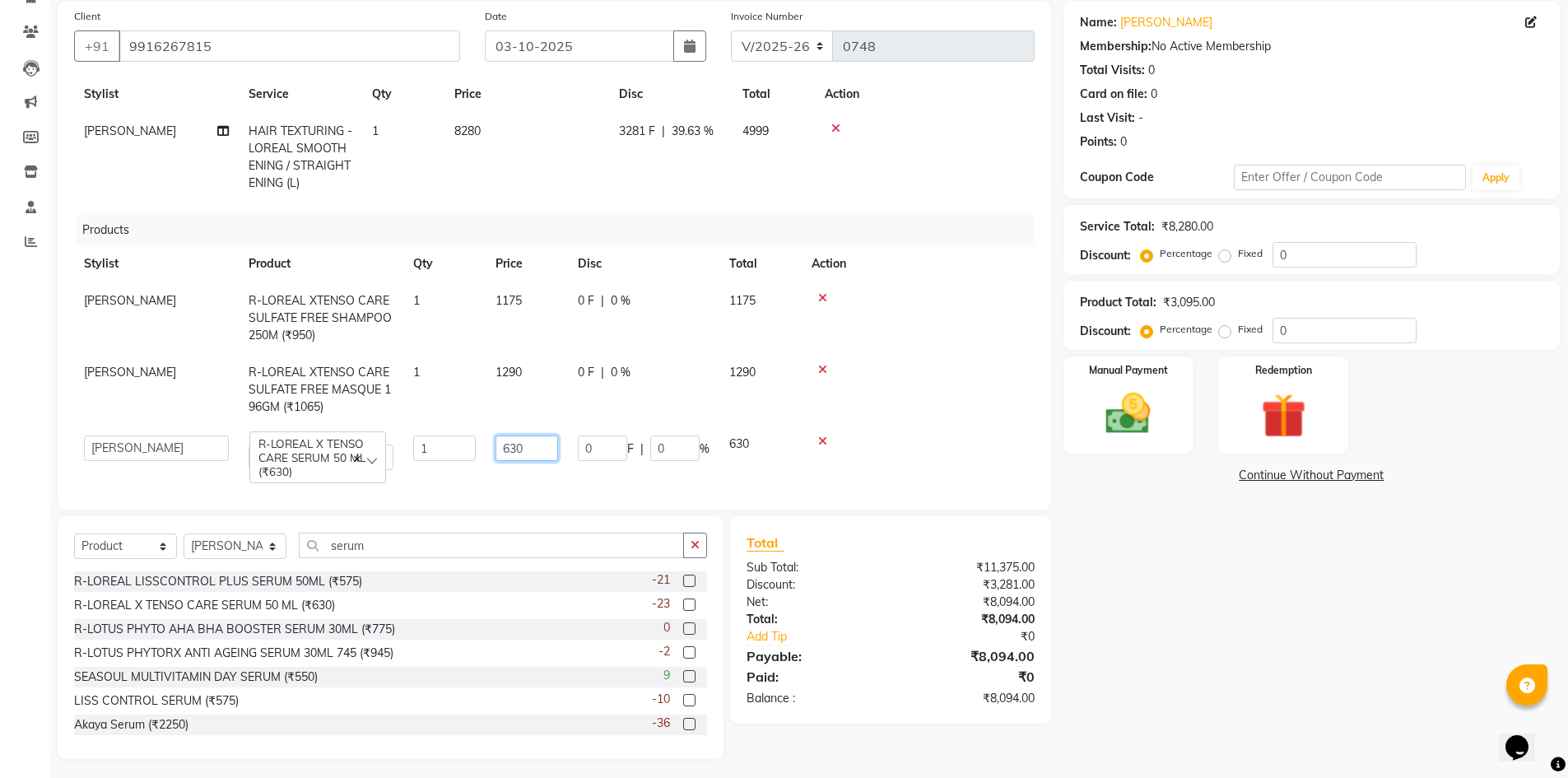
drag, startPoint x: 481, startPoint y: 444, endPoint x: 469, endPoint y: 440, distance: 12.6
click at [465, 443] on tr "[PERSON_NAME] [PERSON_NAME] [PERSON_NAME] [PERSON_NAME] [PERSON_NAME] Salon Man…" at bounding box center [554, 453] width 960 height 55
type input "720"
drag, startPoint x: 952, startPoint y: 355, endPoint x: 960, endPoint y: 359, distance: 8.9
click at [958, 364] on div at bounding box center [904, 370] width 241 height 12
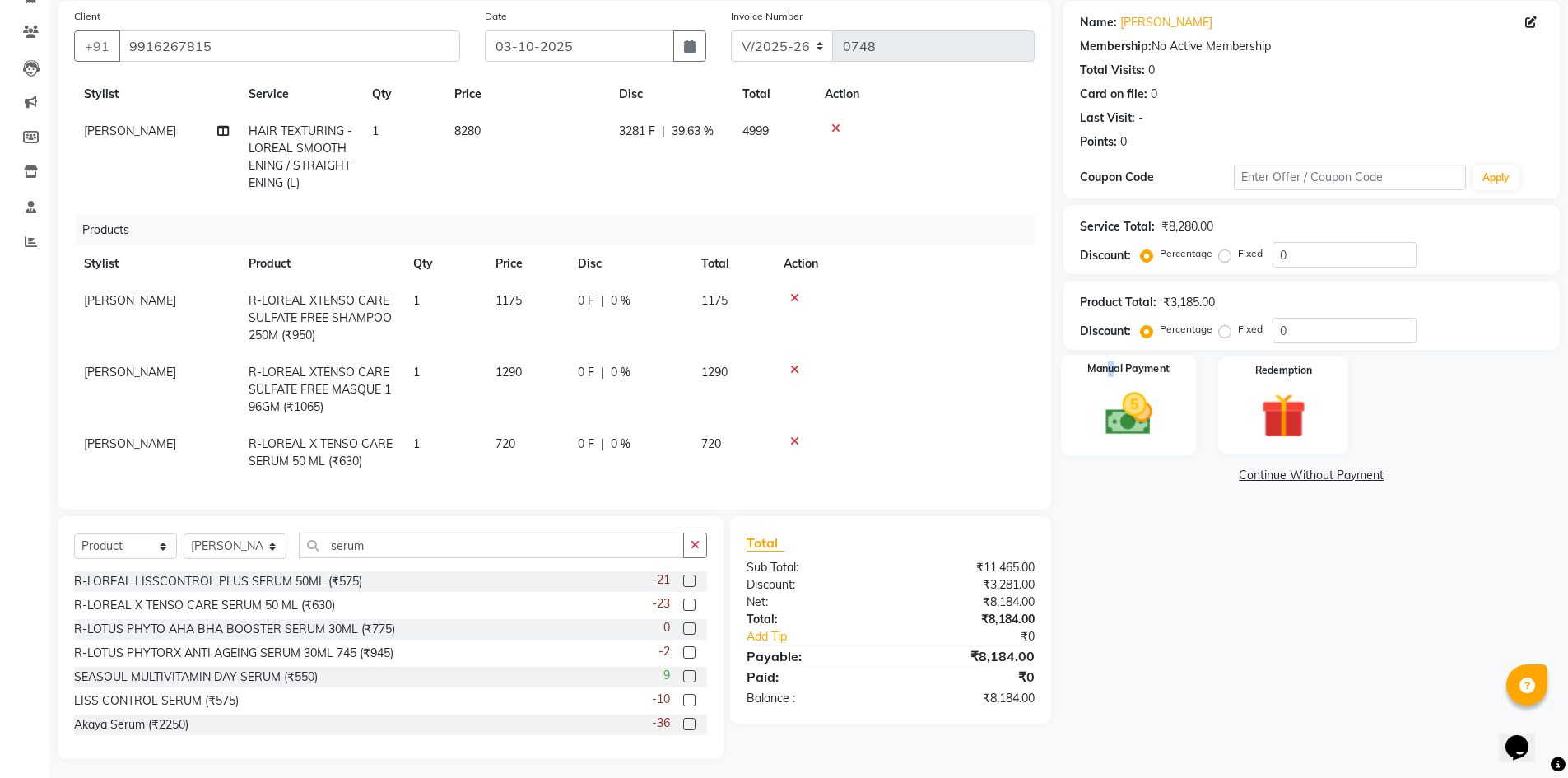
click at [1112, 370] on label "Manual Payment" at bounding box center [1128, 369] width 82 height 16
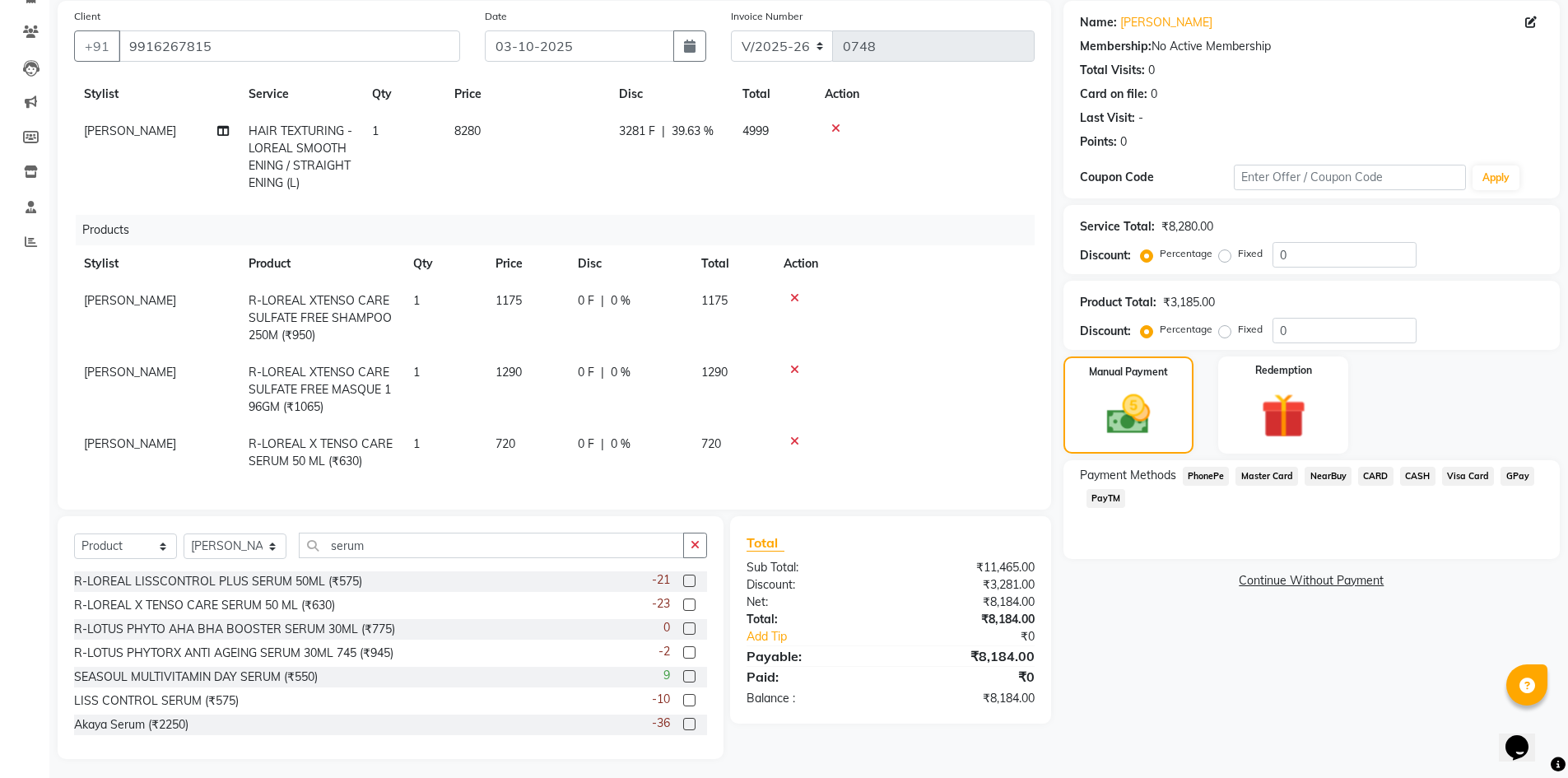
drag, startPoint x: 1196, startPoint y: 476, endPoint x: 1201, endPoint y: 487, distance: 12.1
click at [1197, 476] on span "PhonePe" at bounding box center [1206, 475] width 47 height 19
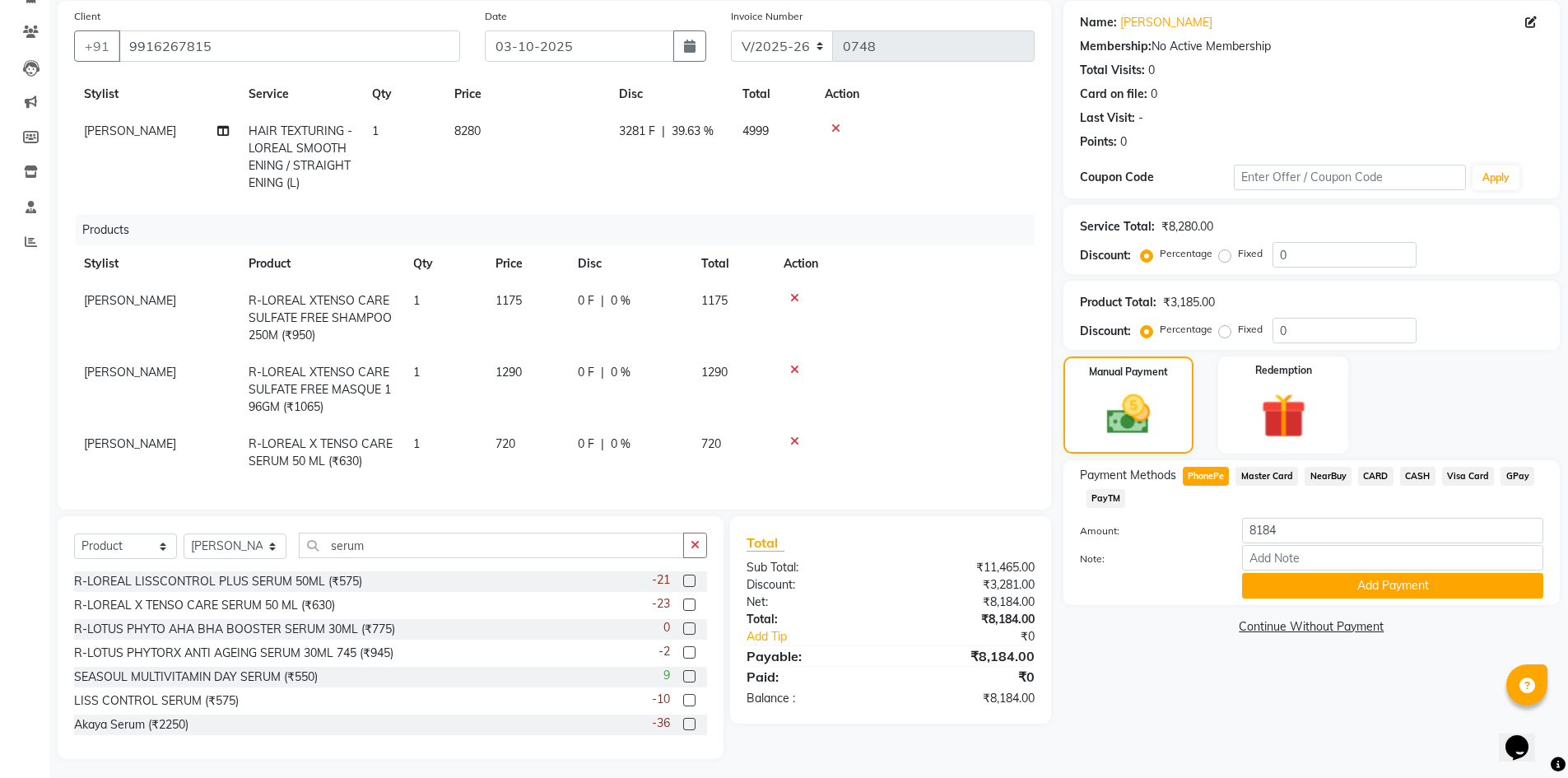
scroll to position [0, 0]
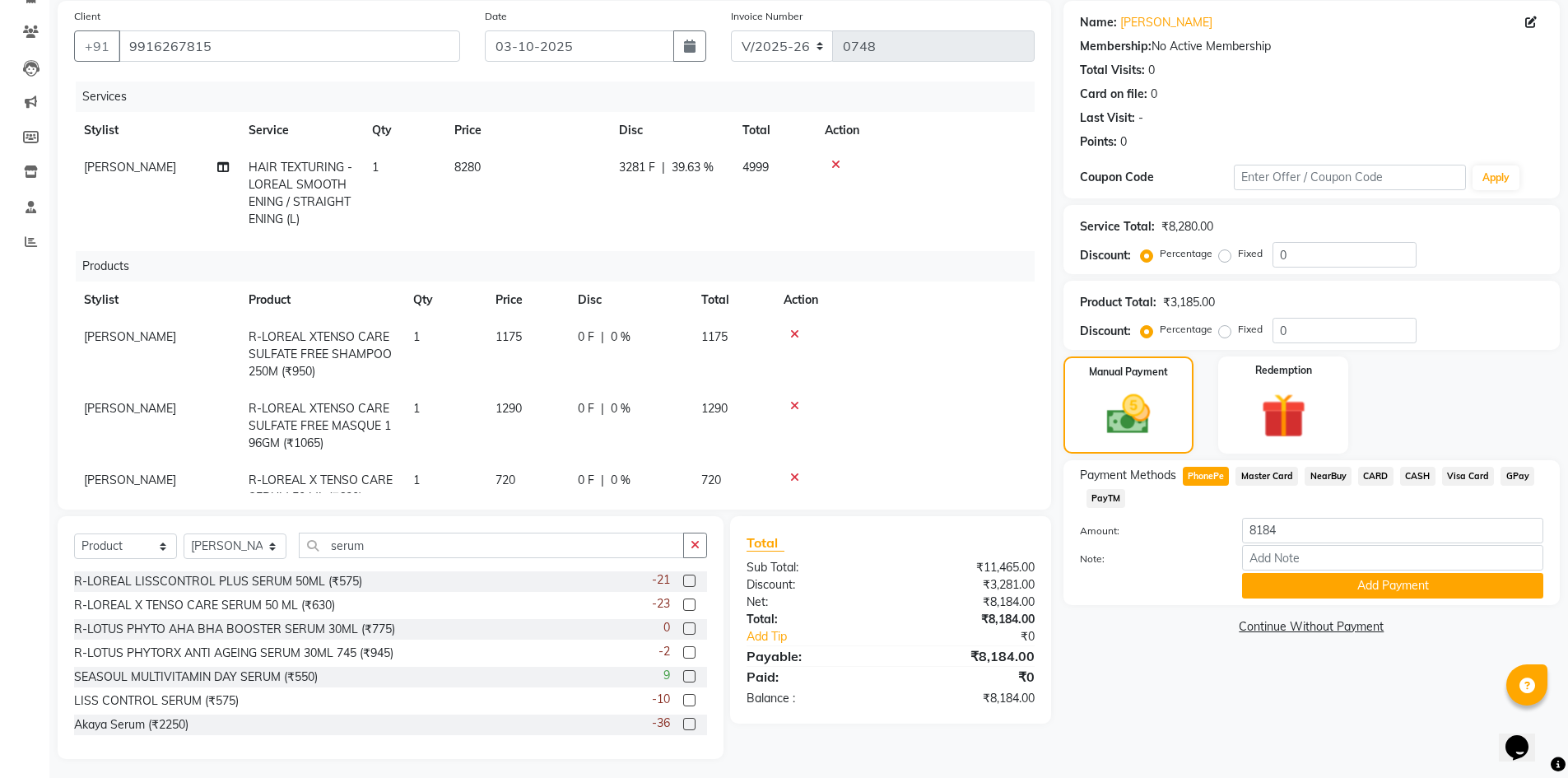
click at [1267, 472] on span "Master Card" at bounding box center [1266, 475] width 62 height 19
click at [1218, 471] on span "PhonePe" at bounding box center [1206, 475] width 47 height 19
click at [1438, 589] on button "Add Payment" at bounding box center [1392, 586] width 302 height 25
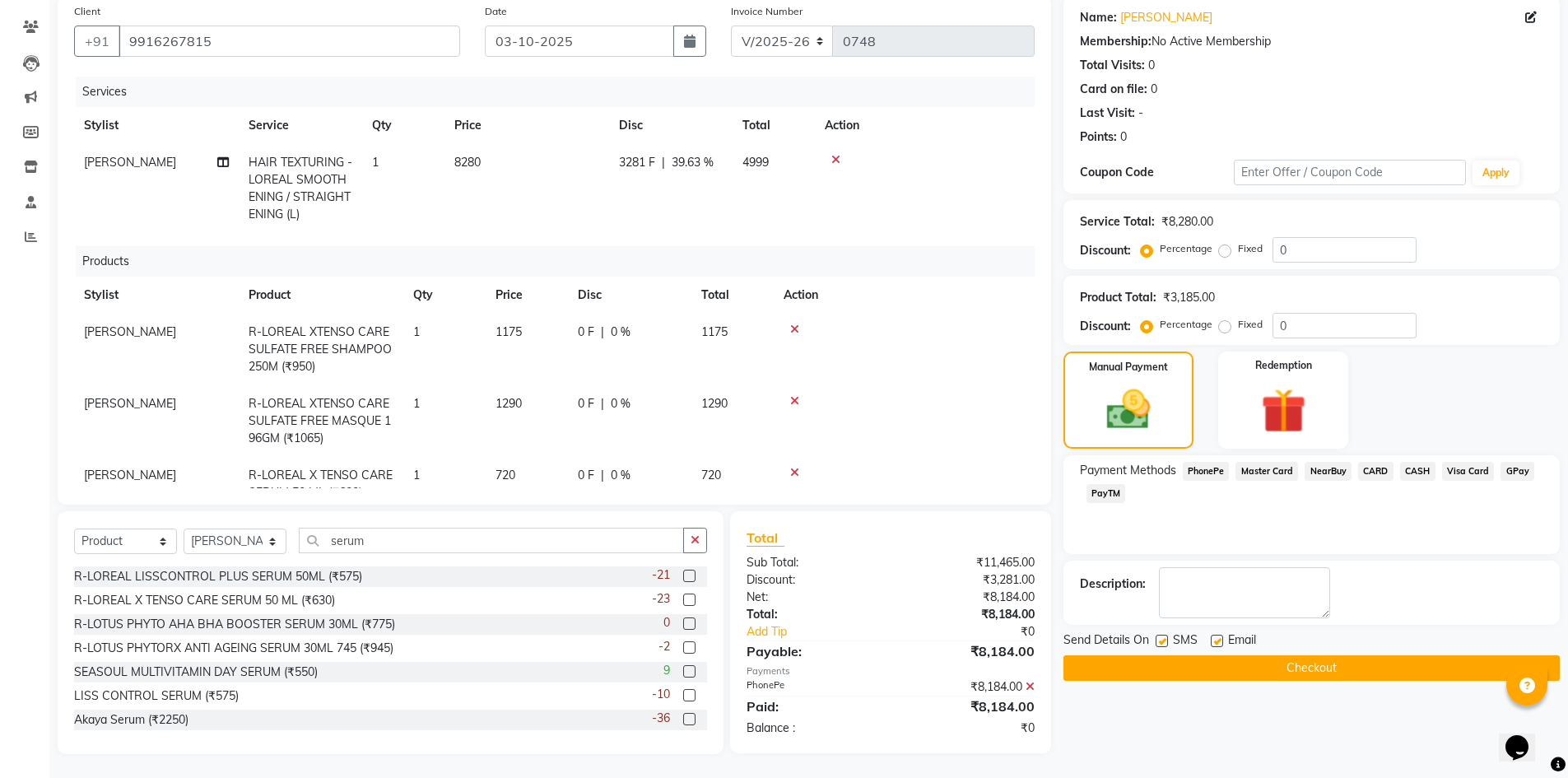
scroll to position [129, 0]
click at [1285, 672] on button "Checkout" at bounding box center [1311, 668] width 497 height 25
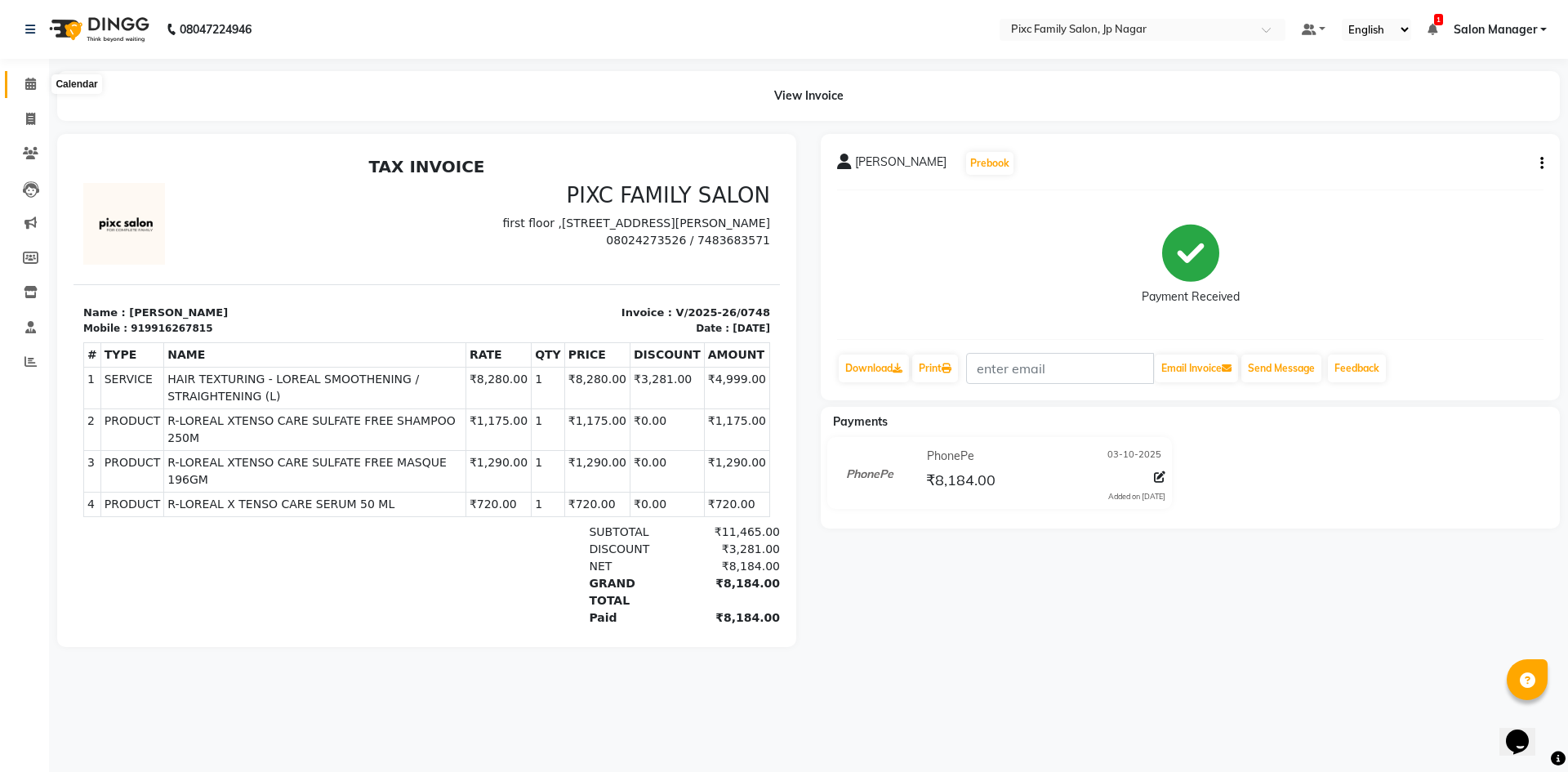
click at [28, 88] on icon at bounding box center [30, 83] width 11 height 13
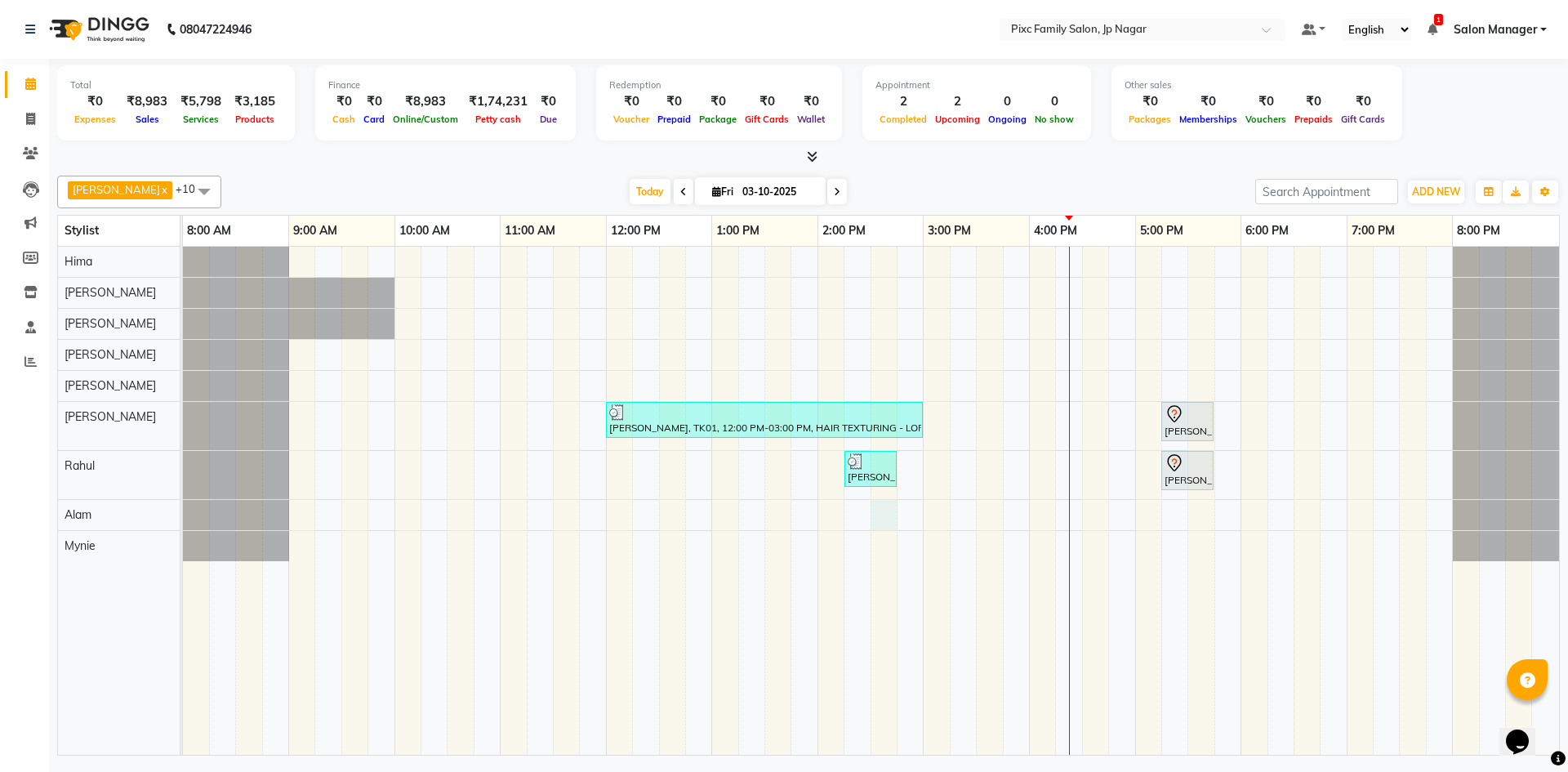
click at [879, 521] on div "[PERSON_NAME], TK01, 12:00 PM-03:00 PM, HAIR TEXTURING - LOREAL SMOOTHENING / S…" at bounding box center [871, 501] width 1376 height 509
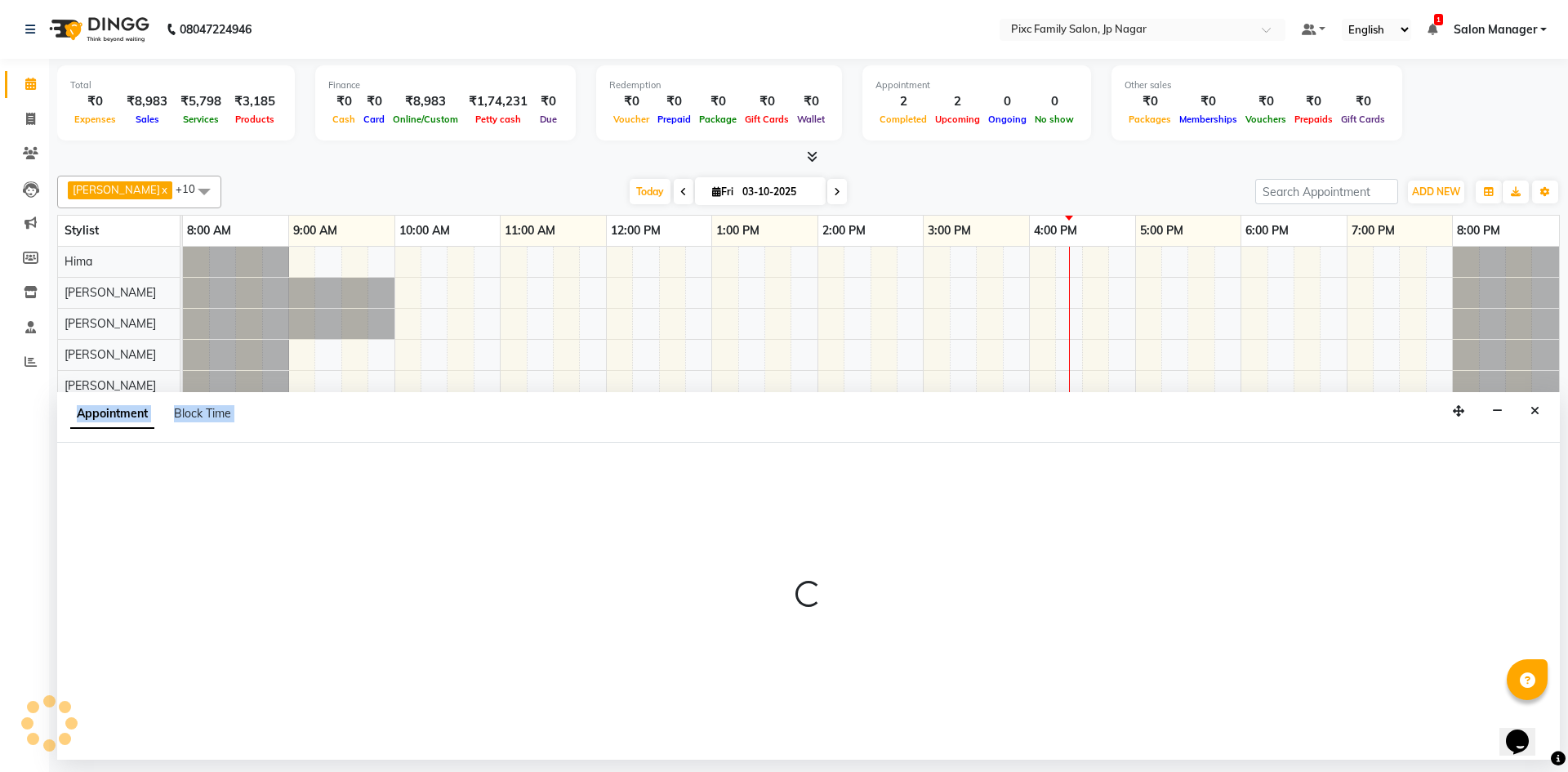
select select "89737"
select select "tentative"
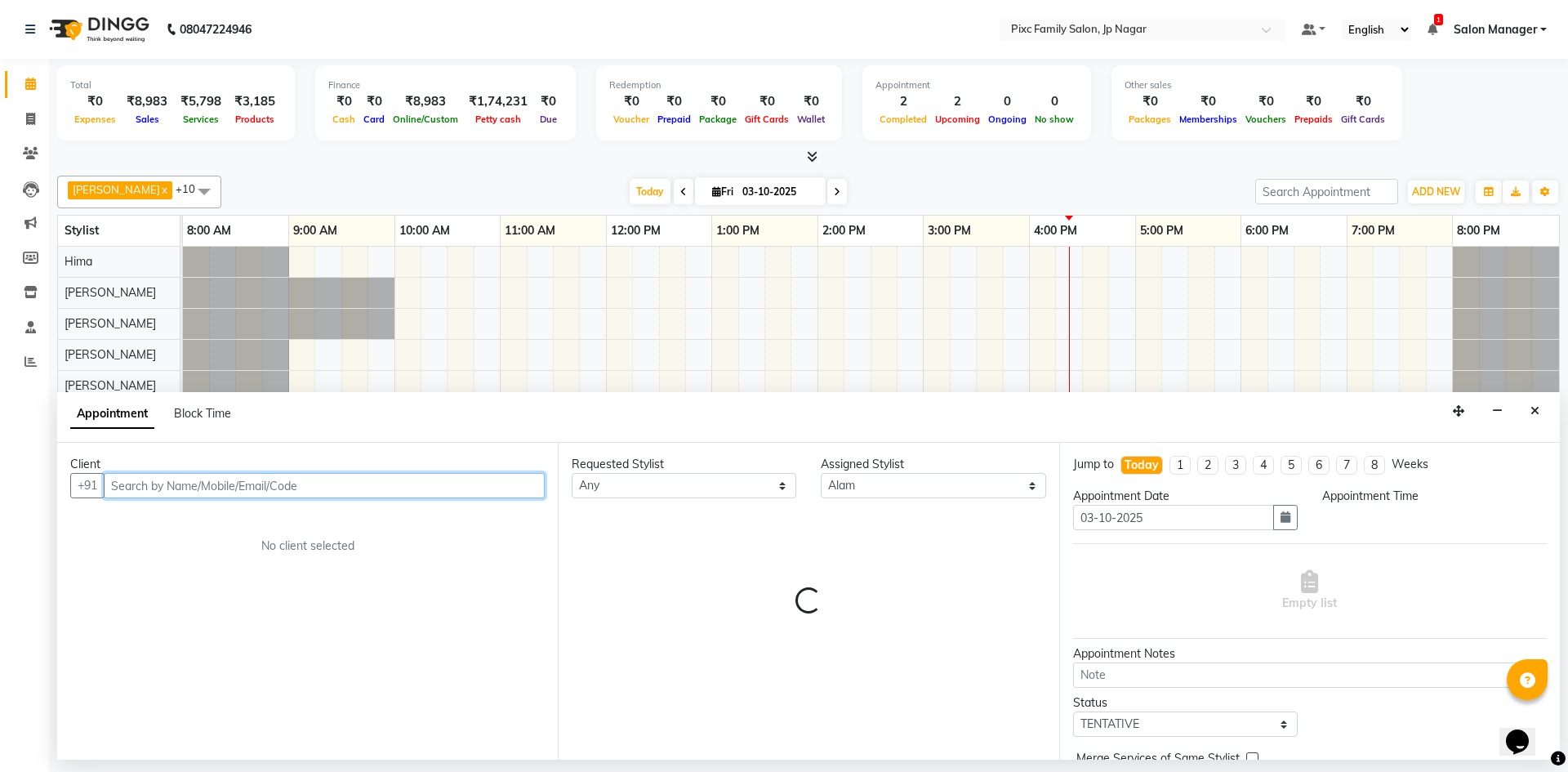
select select "870"
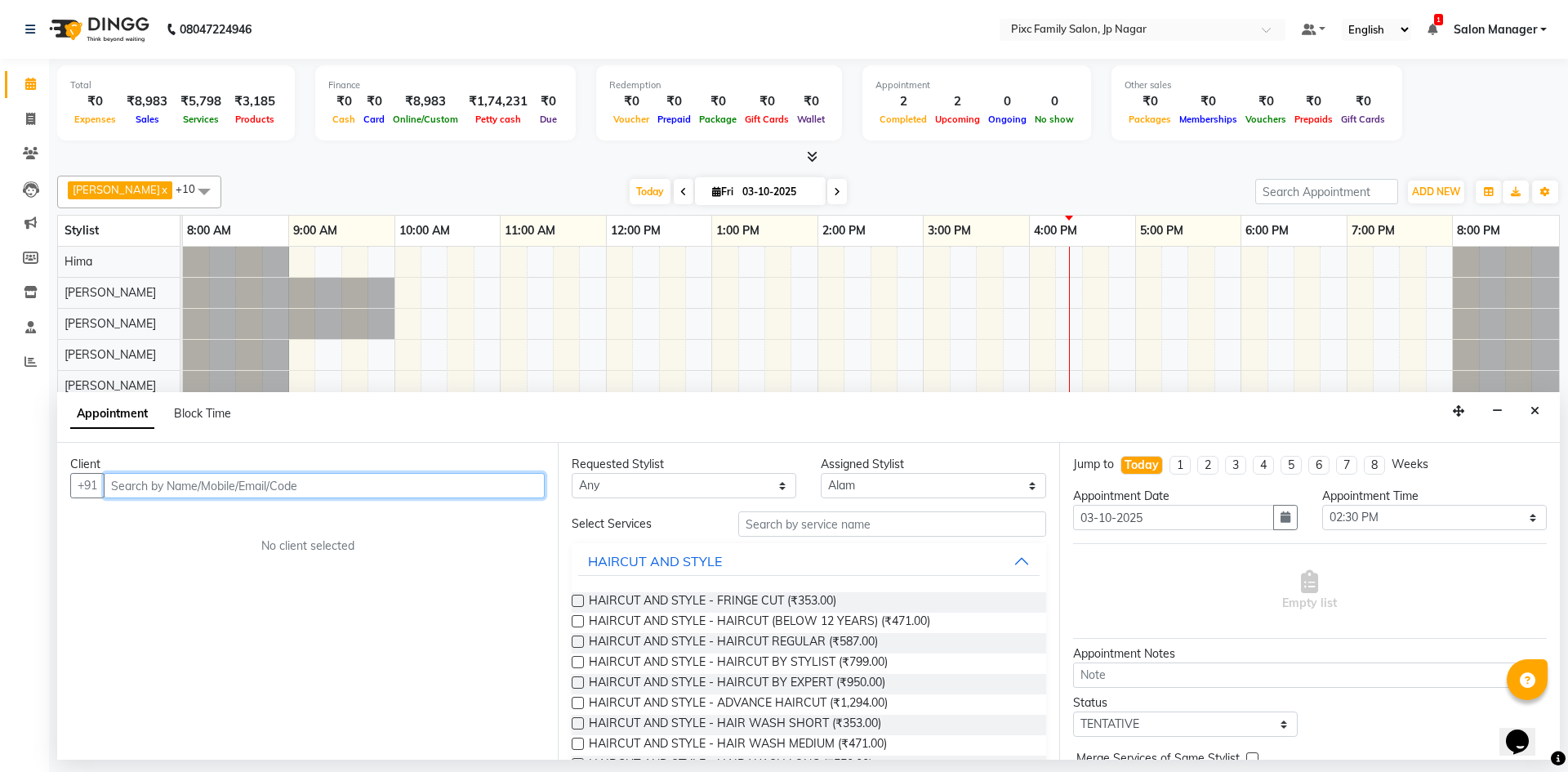
click at [170, 477] on input "text" at bounding box center [323, 485] width 441 height 25
type input "9741902062"
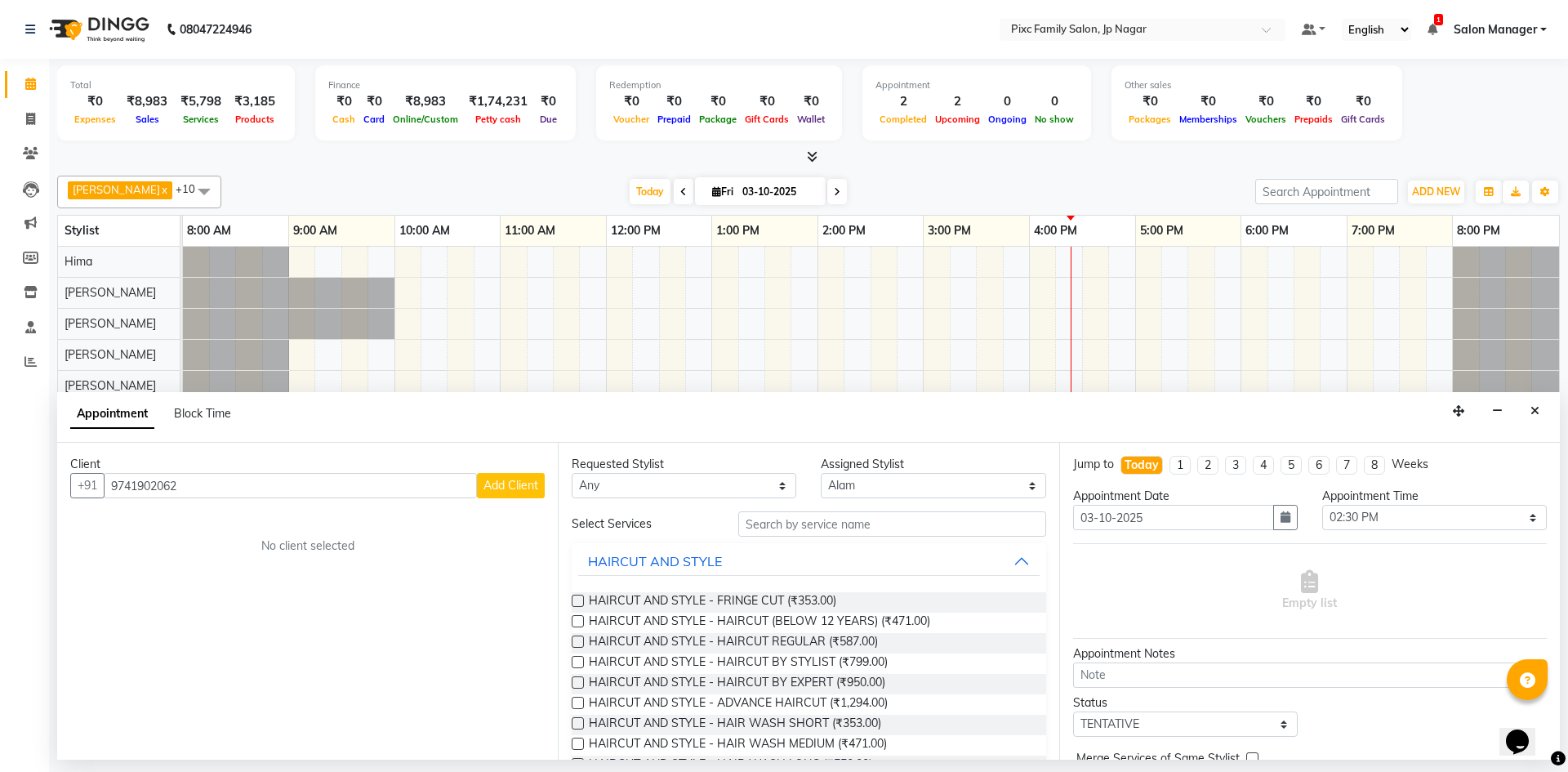
click at [507, 491] on span "Add Client" at bounding box center [510, 484] width 55 height 15
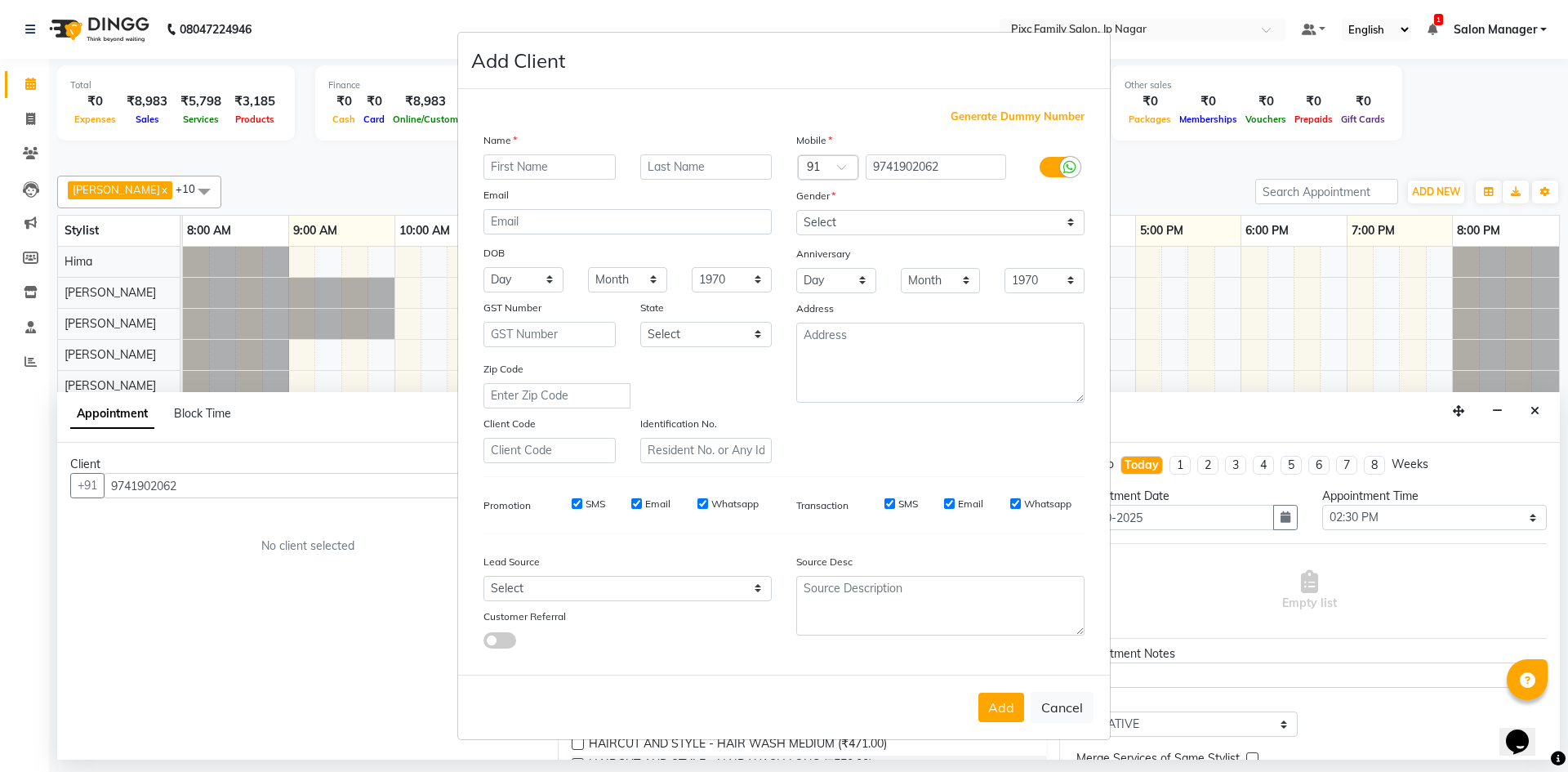
click at [533, 169] on input "text" at bounding box center [549, 167] width 133 height 25
type input "[PERSON_NAME]"
click at [841, 219] on select "Select [DEMOGRAPHIC_DATA] [DEMOGRAPHIC_DATA] Other Prefer Not To Say" at bounding box center [940, 223] width 289 height 25
select select "[DEMOGRAPHIC_DATA]"
click at [796, 210] on select "Select [DEMOGRAPHIC_DATA] [DEMOGRAPHIC_DATA] Other Prefer Not To Say" at bounding box center [940, 223] width 289 height 25
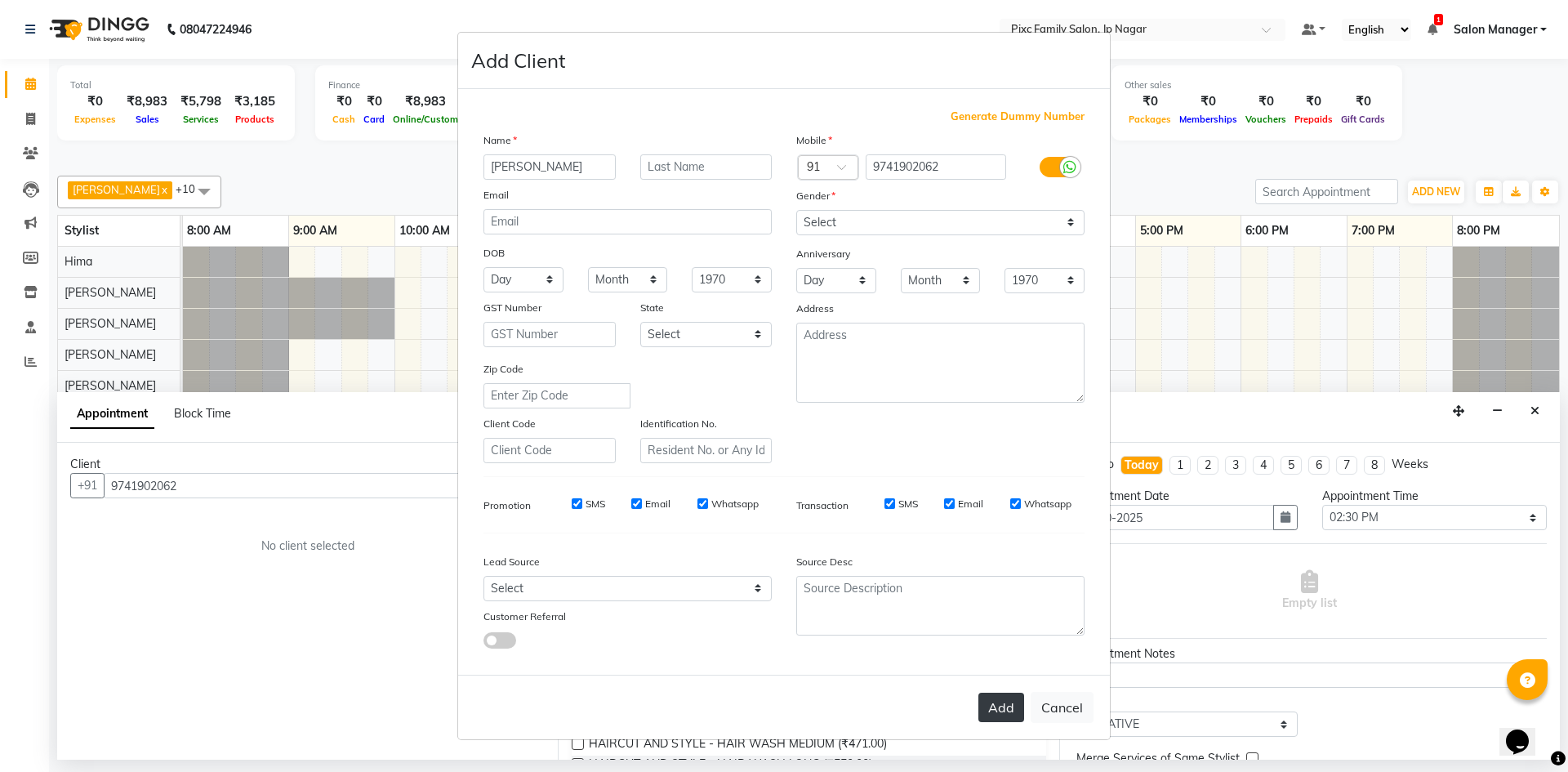
click at [1013, 707] on button "Add" at bounding box center [1000, 707] width 46 height 29
select select
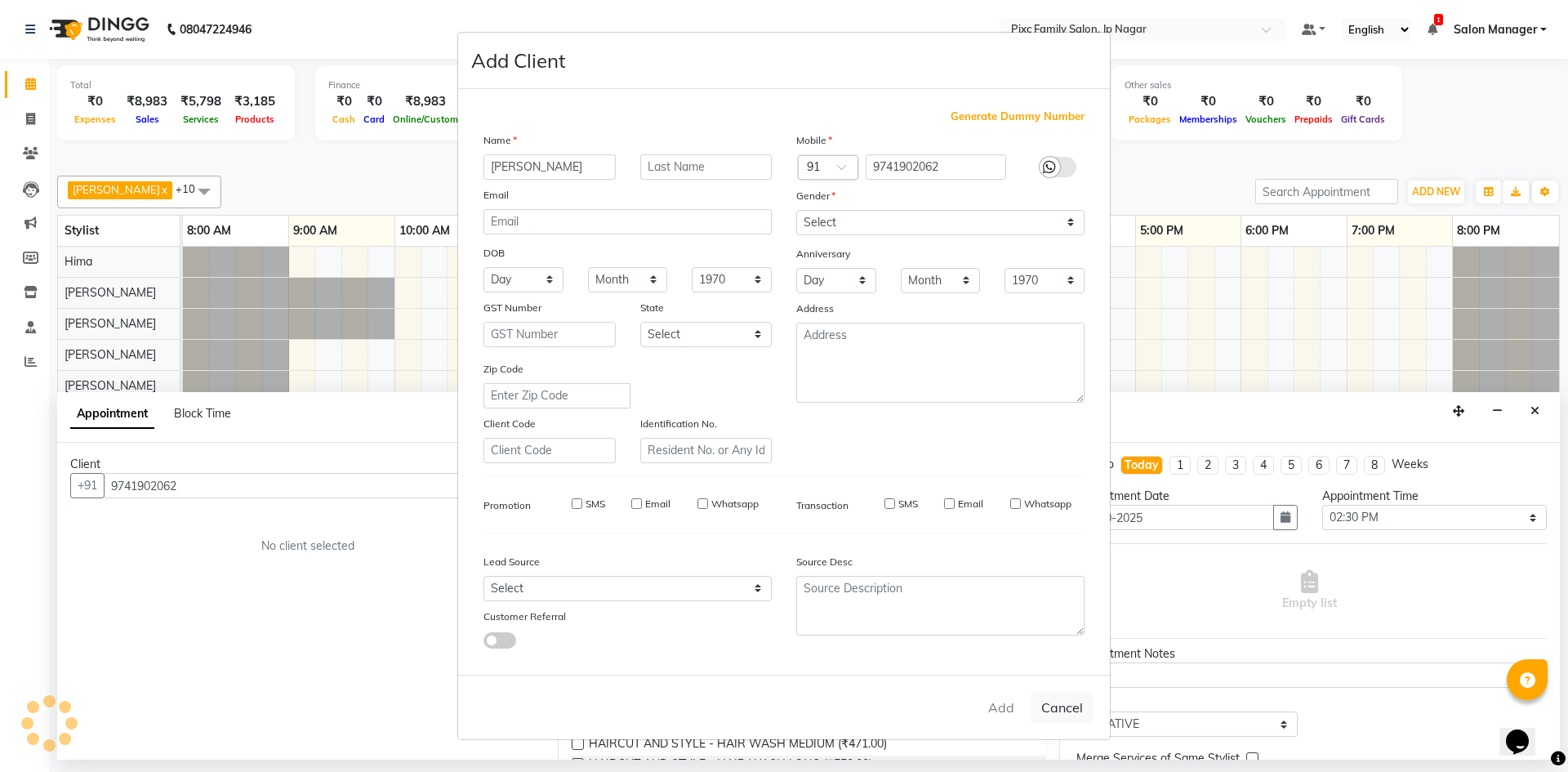
select select
checkbox input "false"
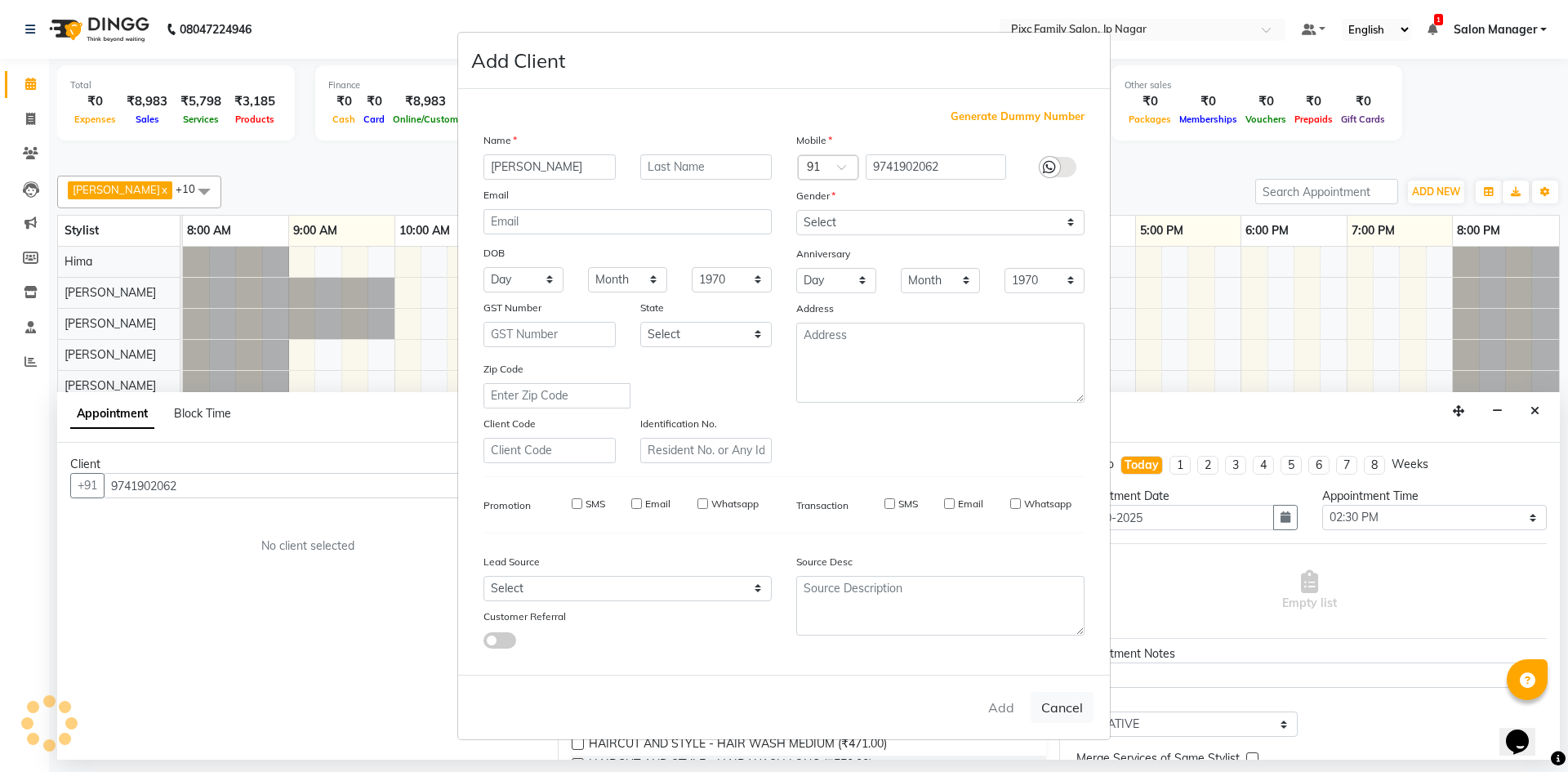
checkbox input "false"
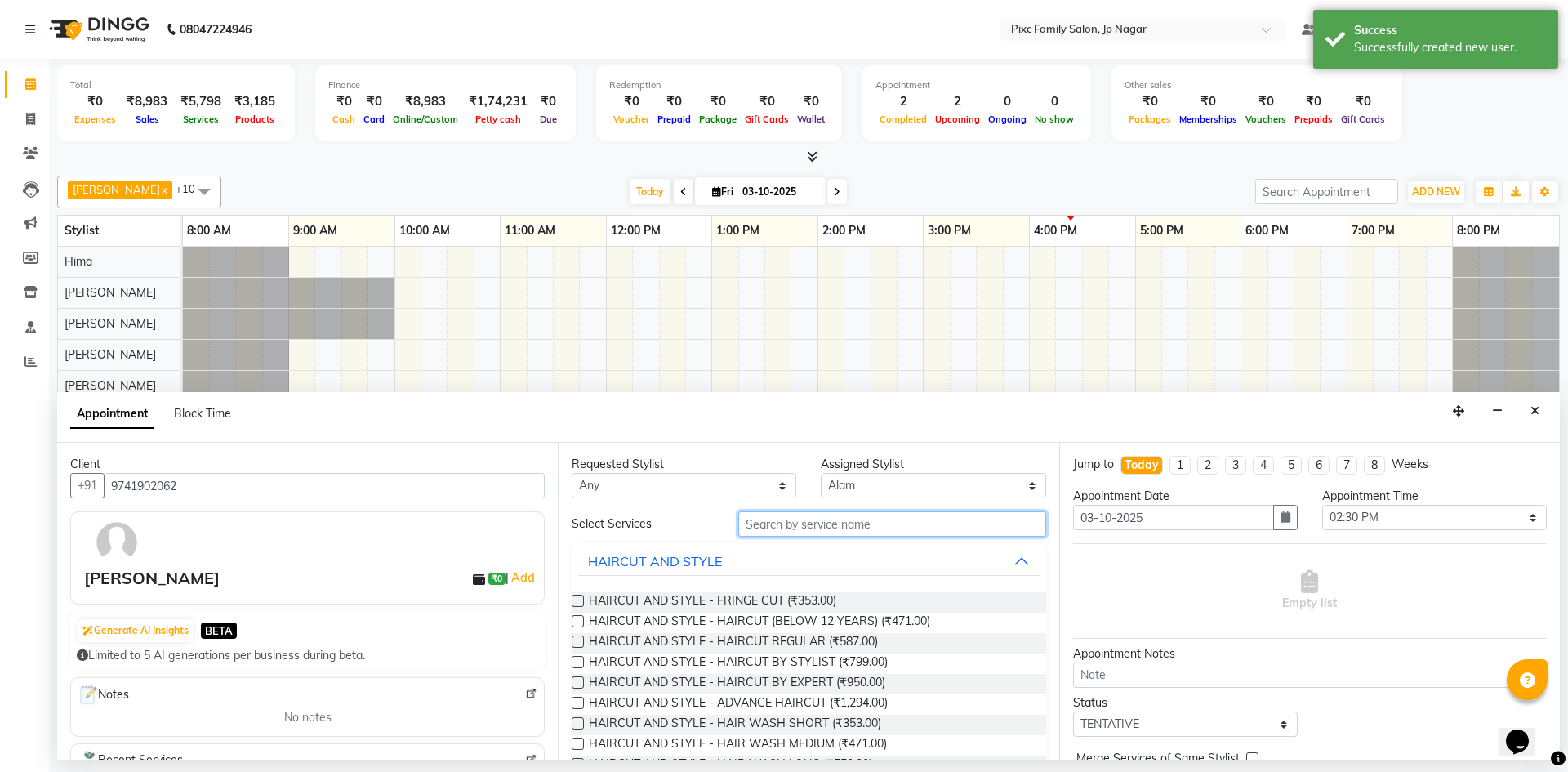
click at [914, 520] on input "text" at bounding box center [892, 524] width 308 height 25
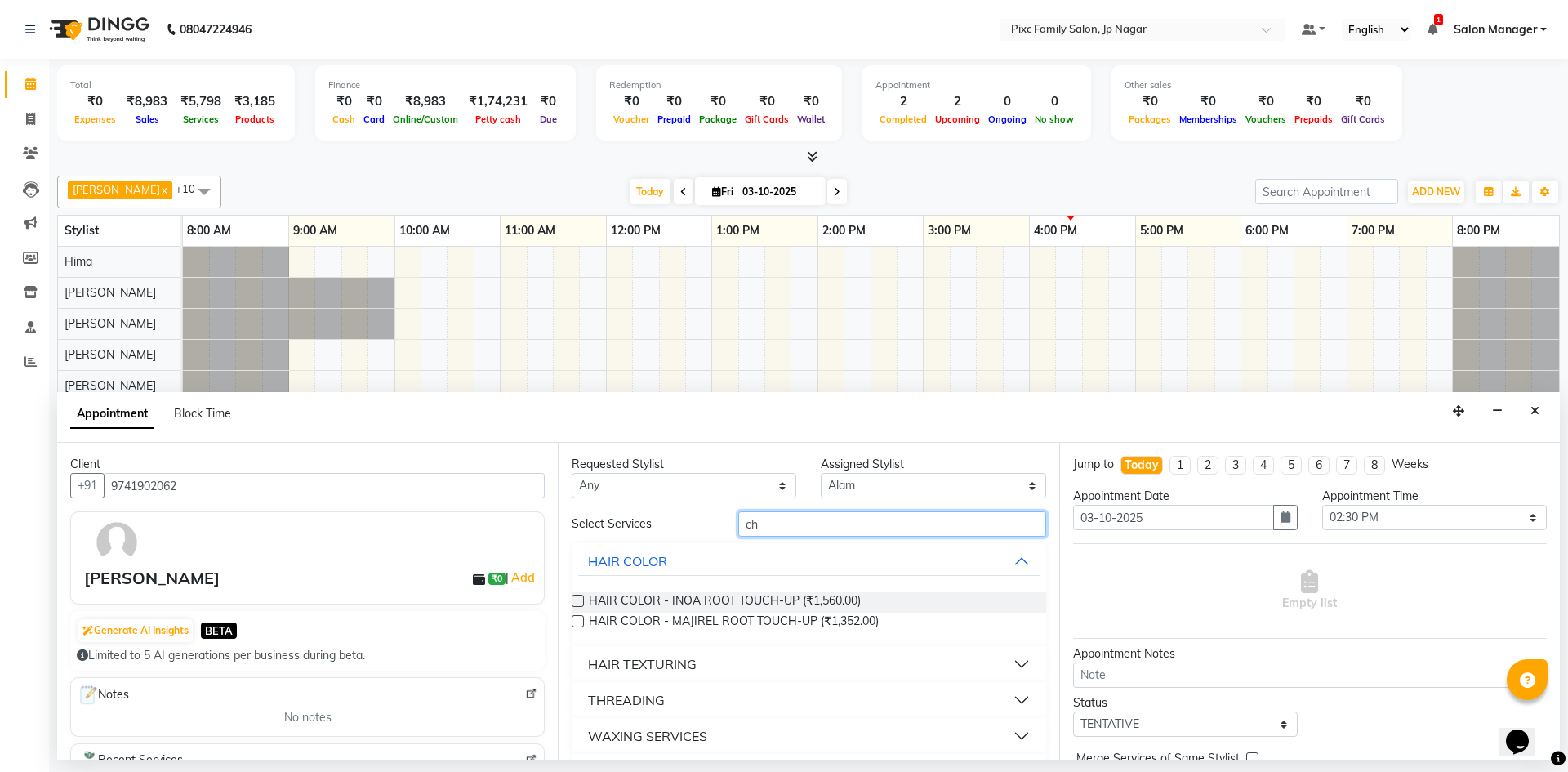
type input "c"
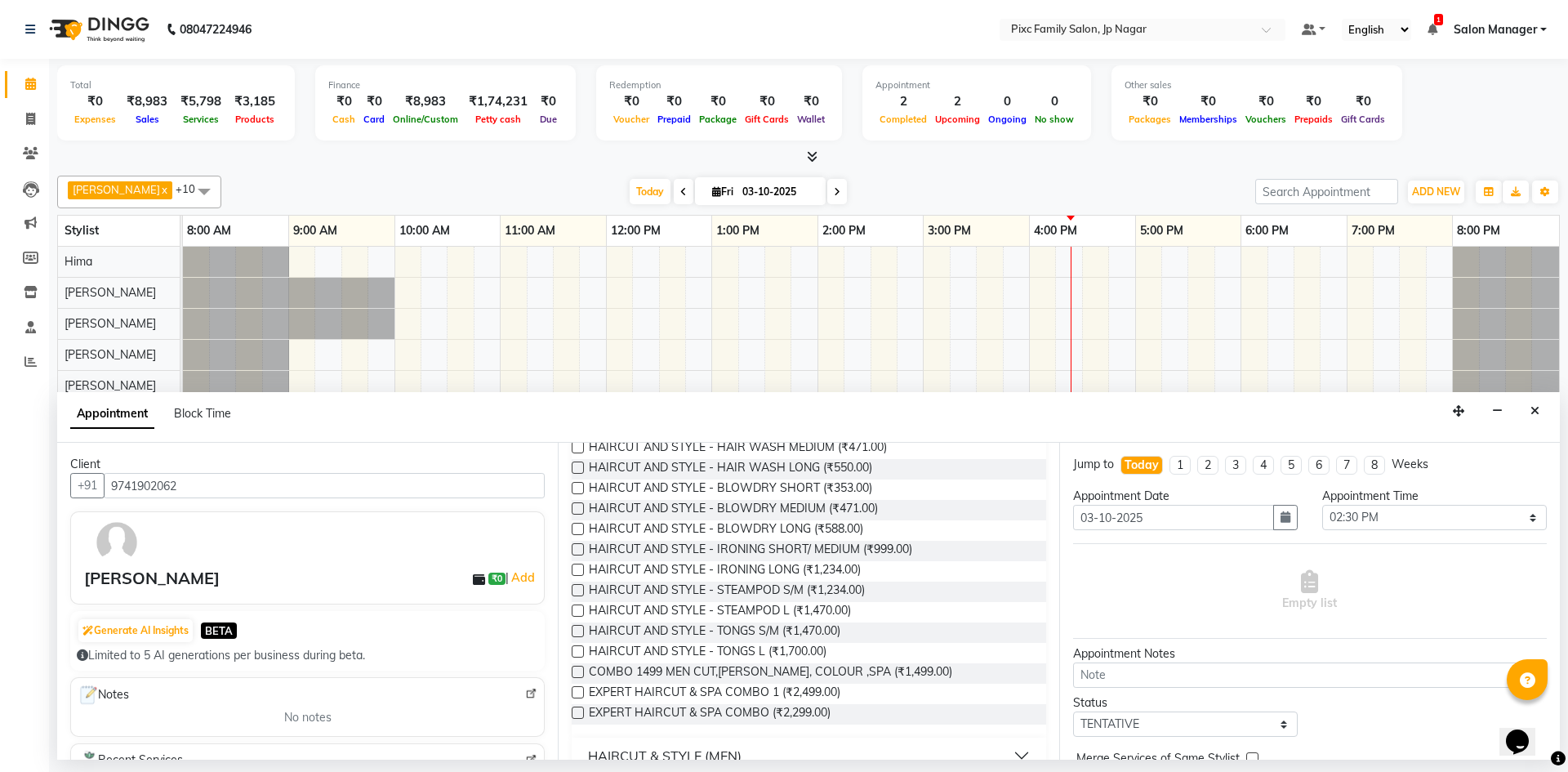
scroll to position [324, 0]
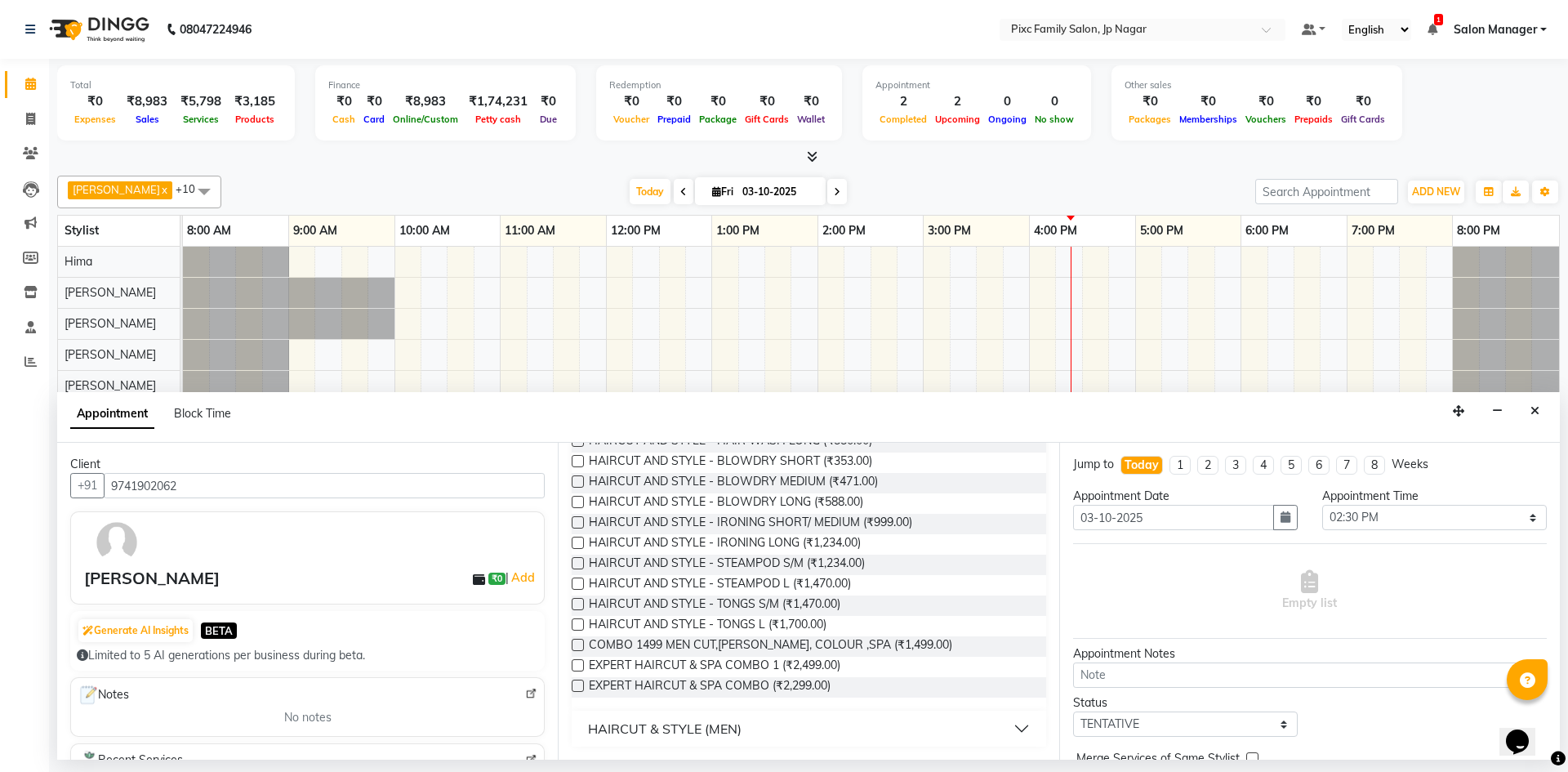
type input "cut"
click at [853, 733] on button "HAIRCUT & STYLE (MEN)" at bounding box center [809, 728] width 461 height 29
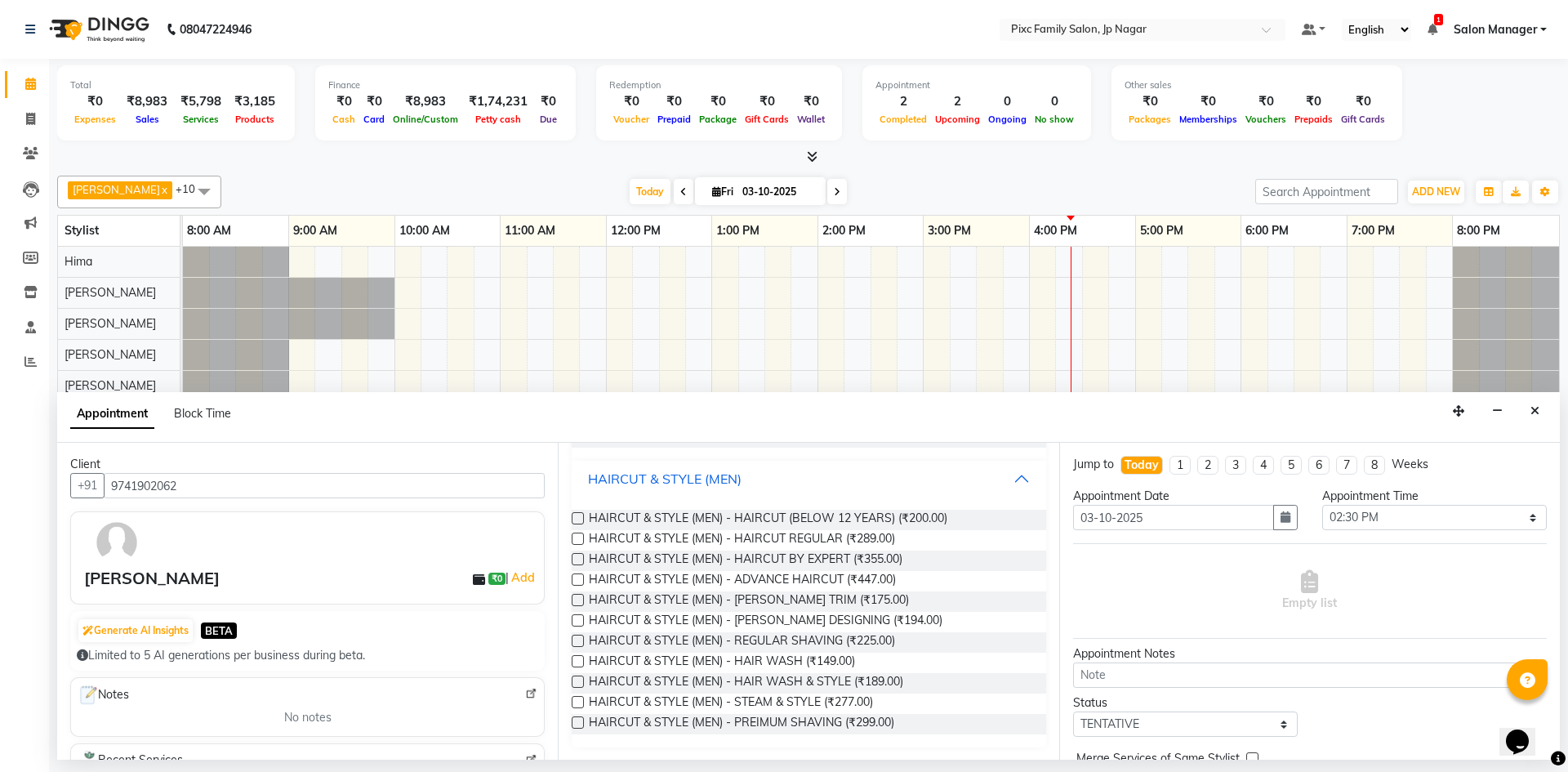
scroll to position [574, 0]
click at [932, 522] on span "HAIRCUT & STYLE (MEN) - HAIRCUT (BELOW 12 YEARS) (₹200.00)" at bounding box center [768, 518] width 358 height 20
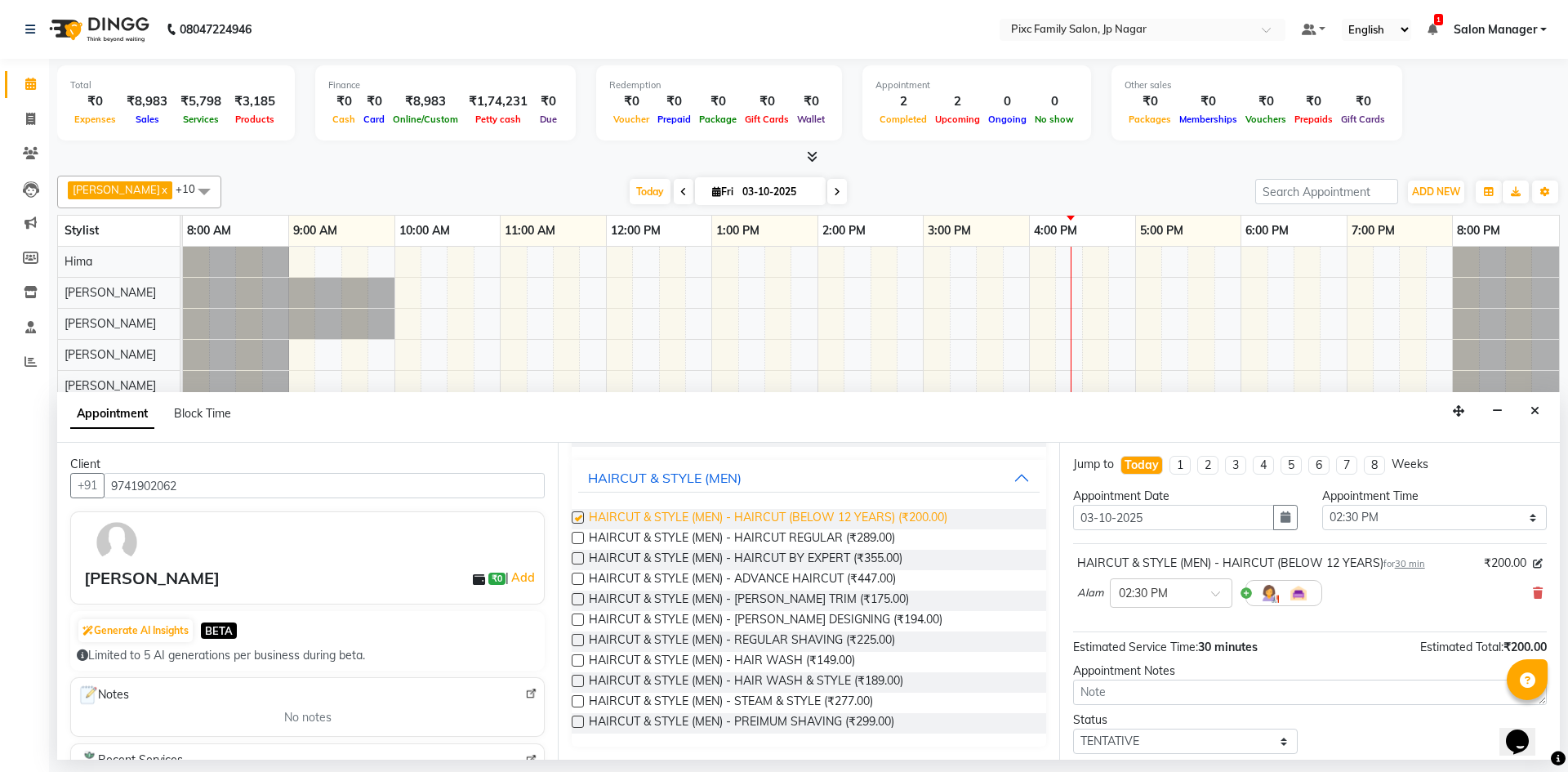
checkbox input "false"
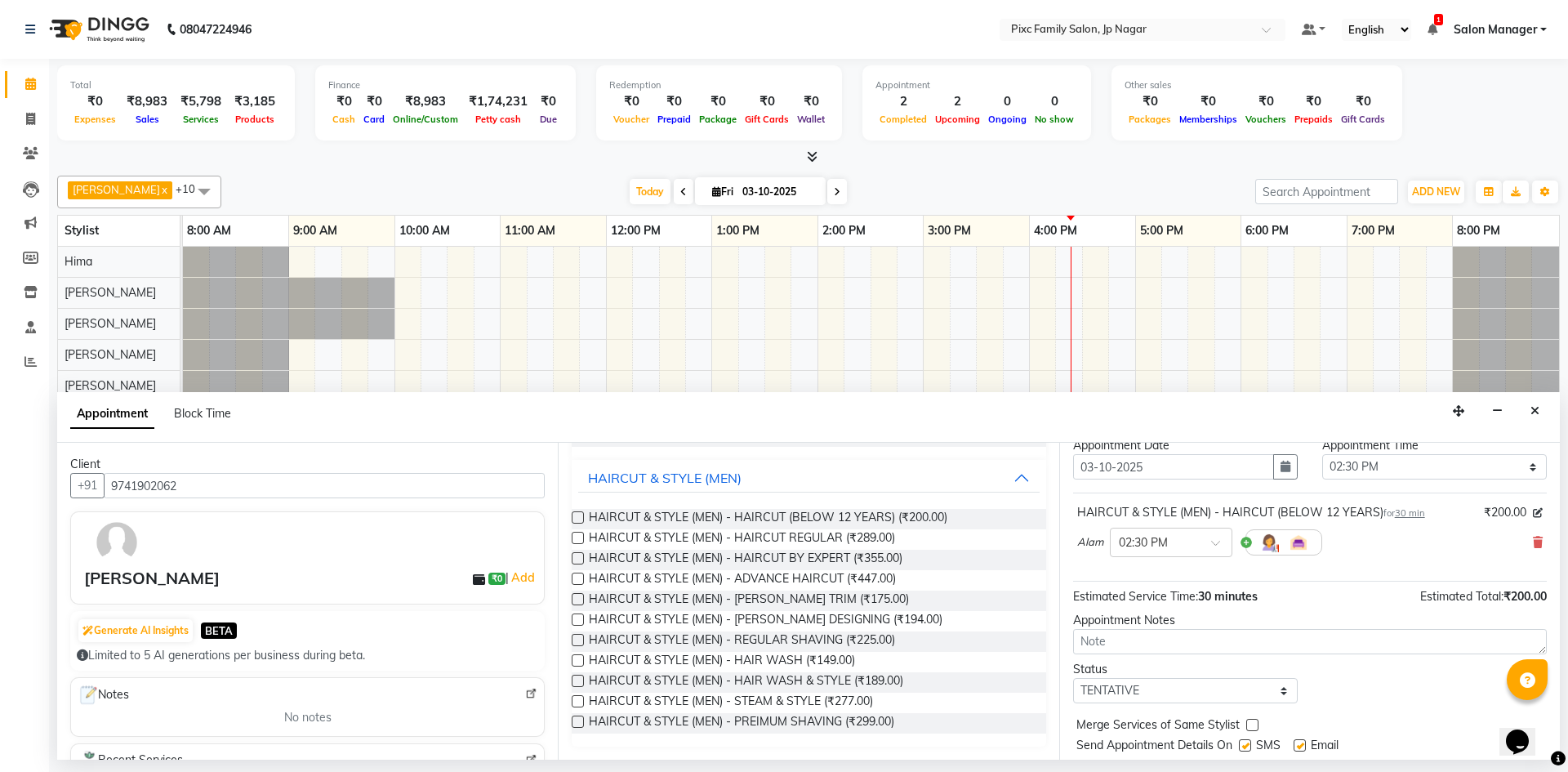
scroll to position [97, 0]
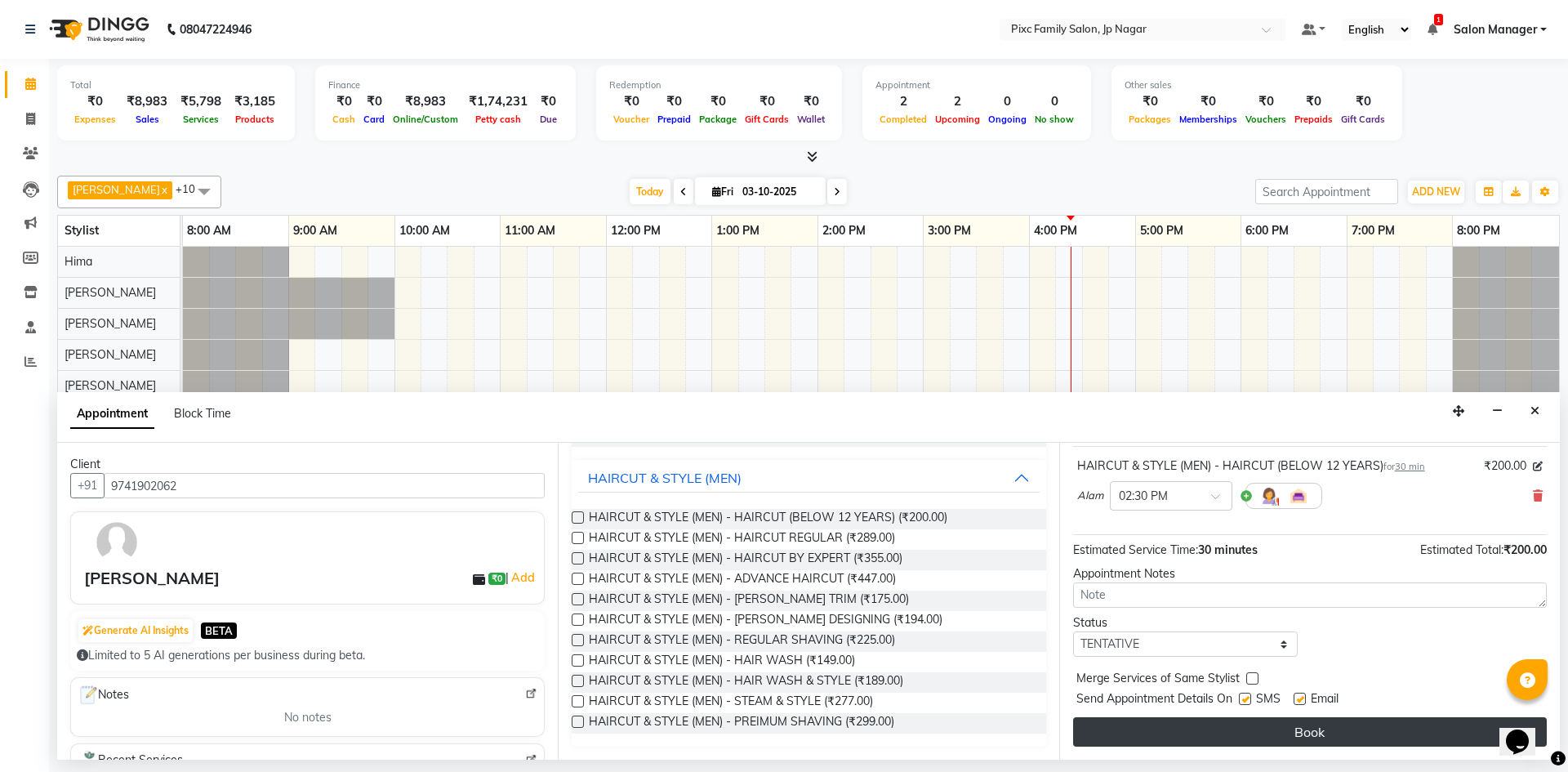
click at [1260, 729] on button "Book" at bounding box center [1309, 732] width 474 height 29
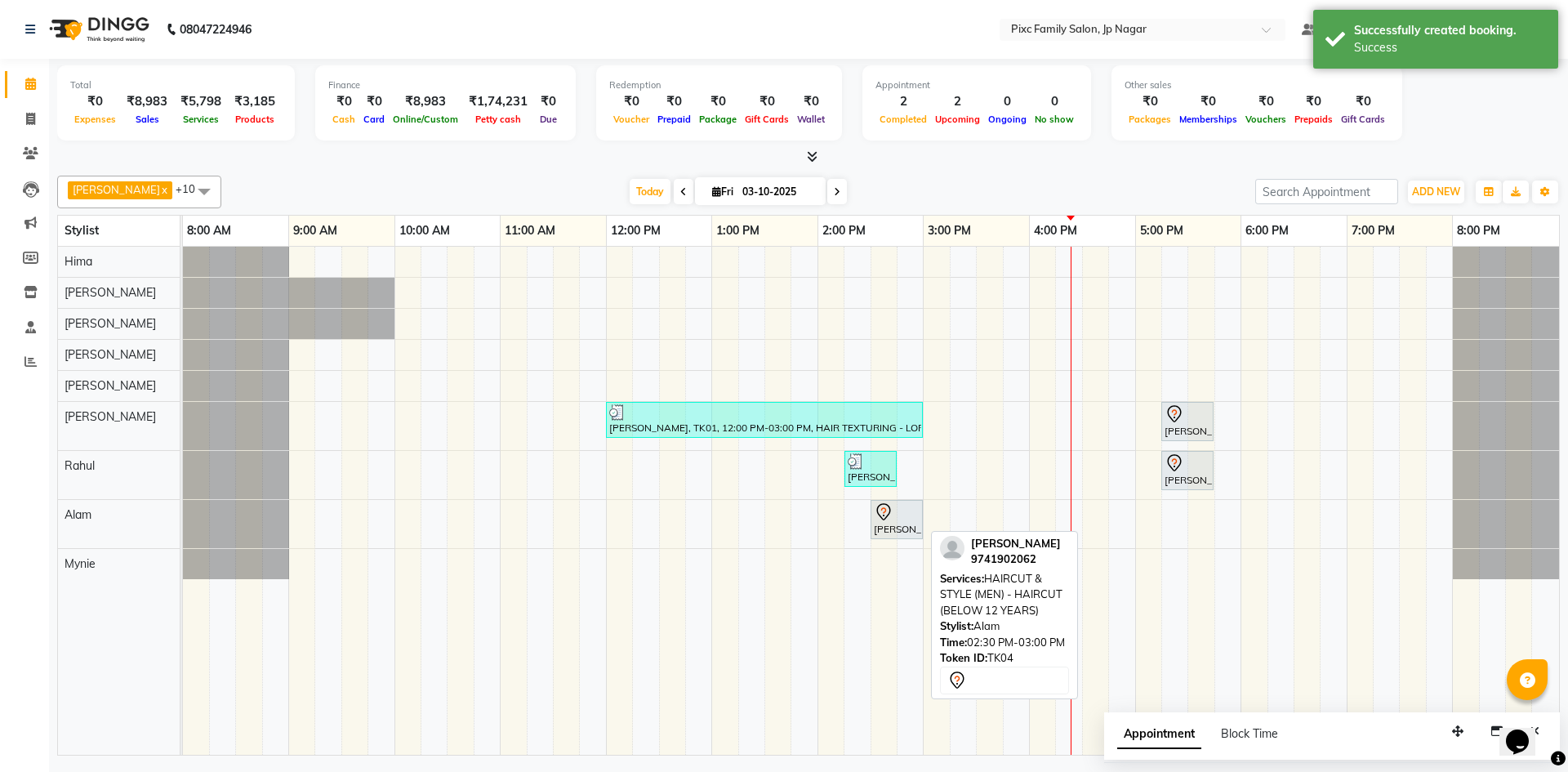
click at [904, 515] on div at bounding box center [897, 512] width 46 height 19
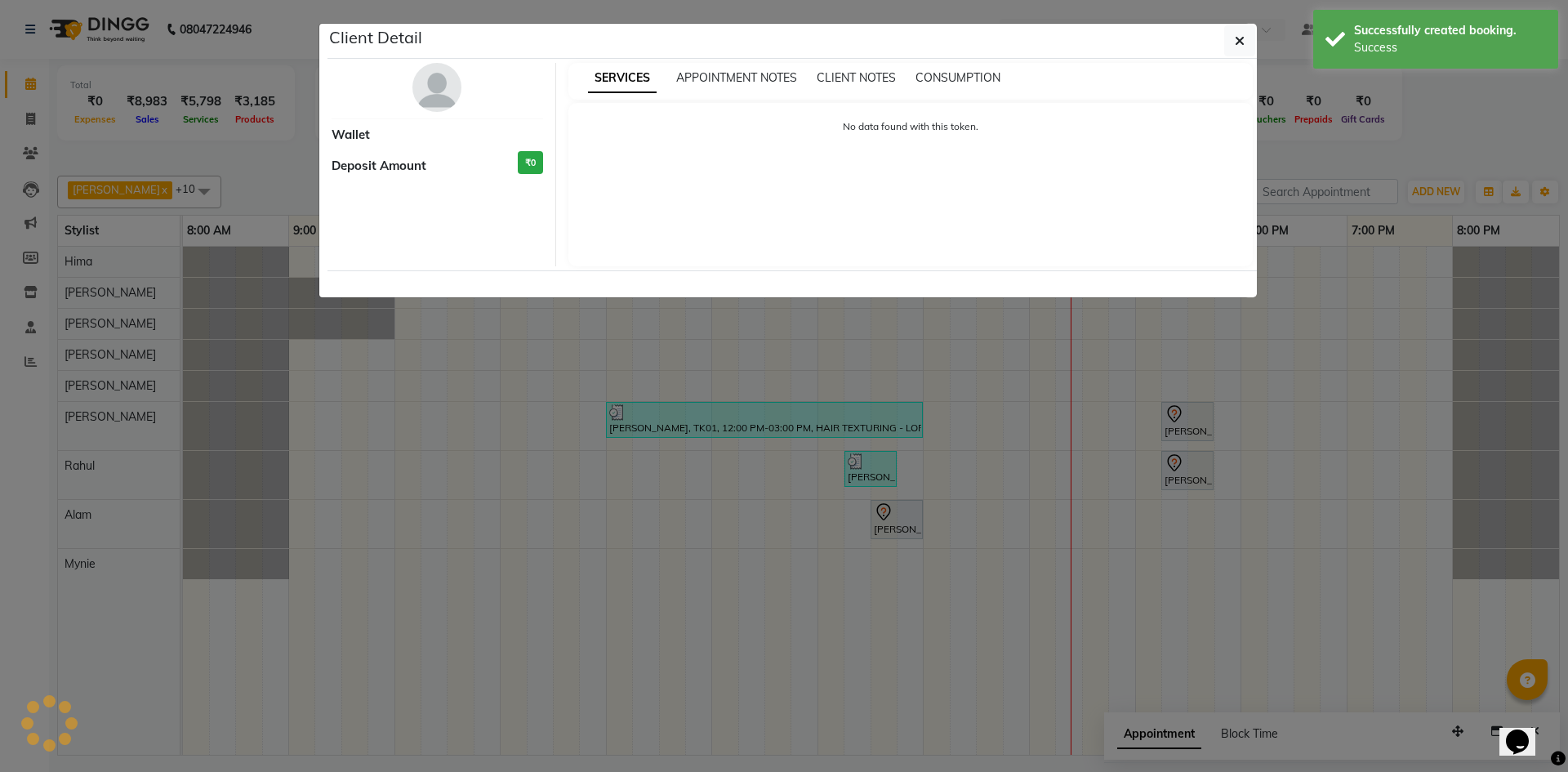
select select "7"
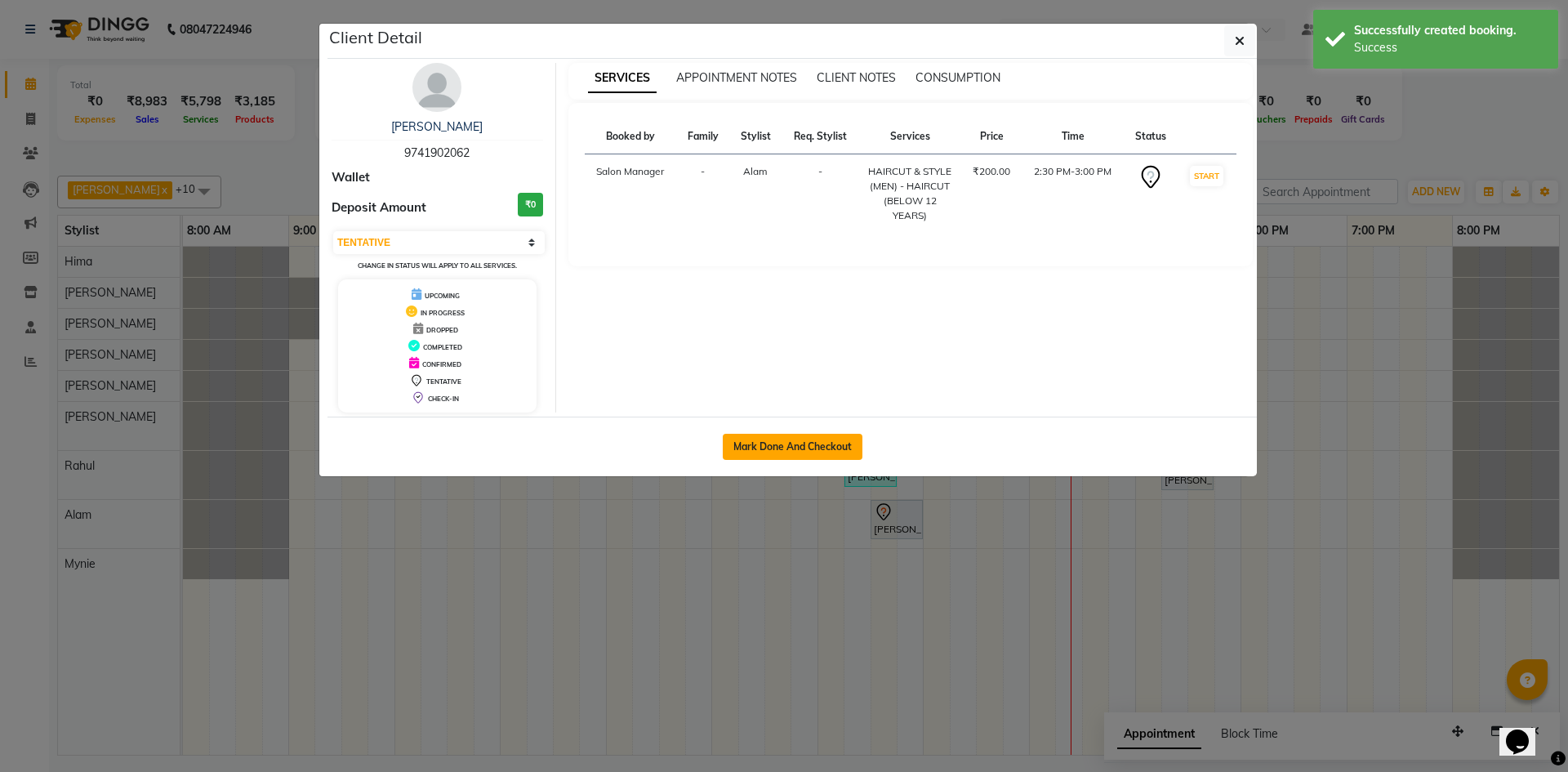
click at [817, 451] on button "Mark Done And Checkout" at bounding box center [792, 447] width 139 height 26
select select "8432"
select select "service"
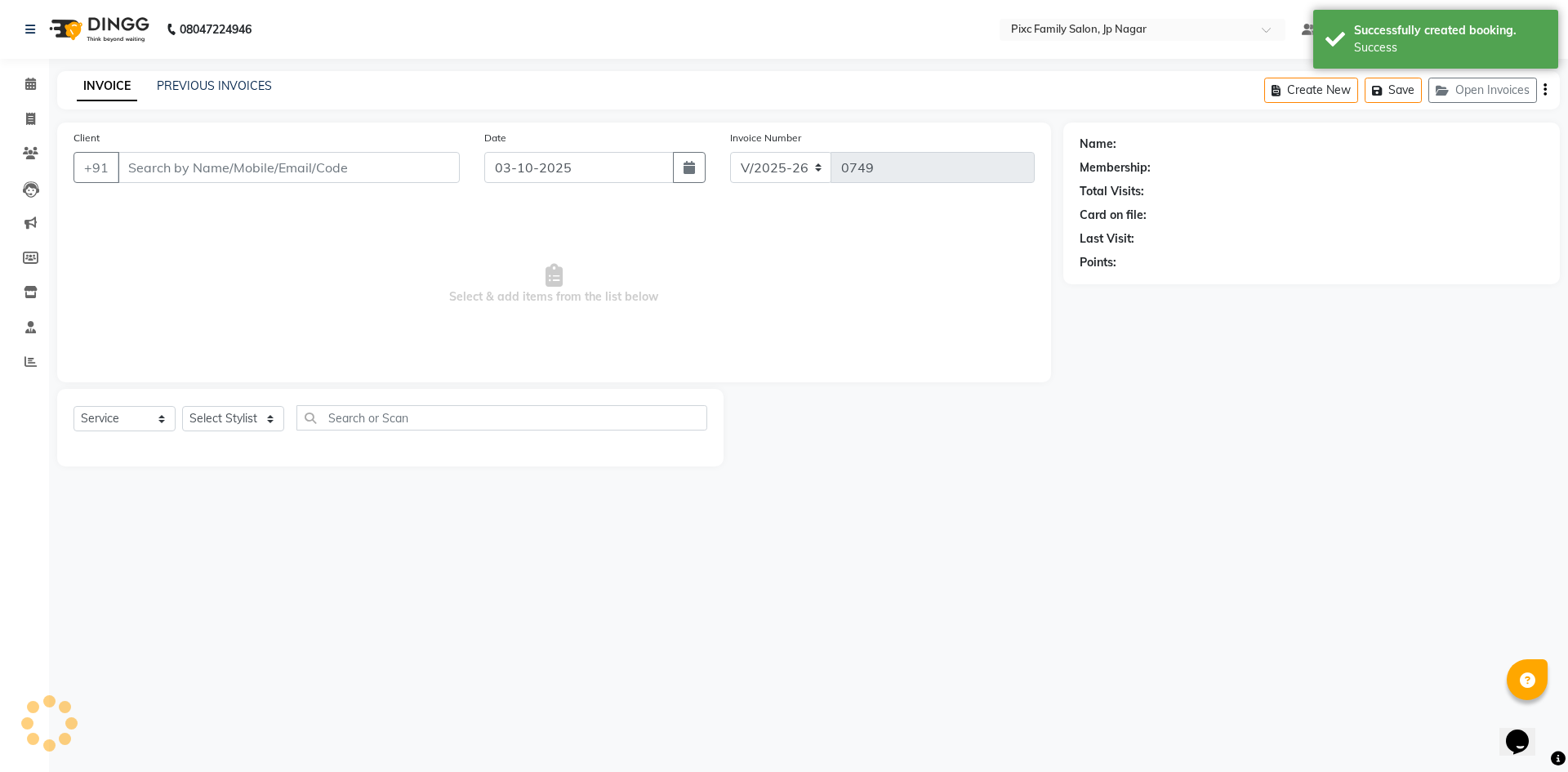
type input "9741902062"
select select "89737"
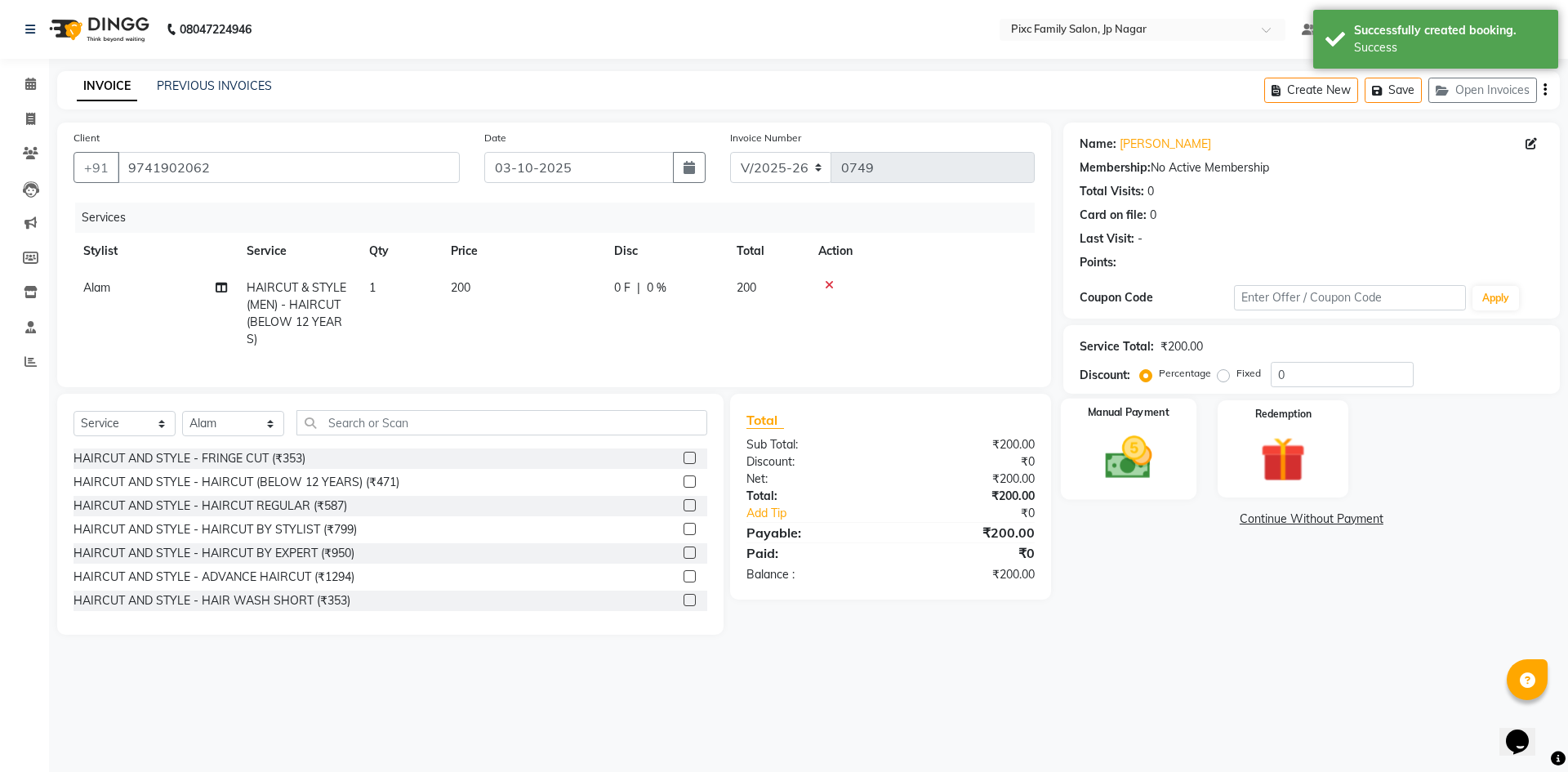
click at [1176, 445] on div "Manual Payment" at bounding box center [1128, 449] width 136 height 101
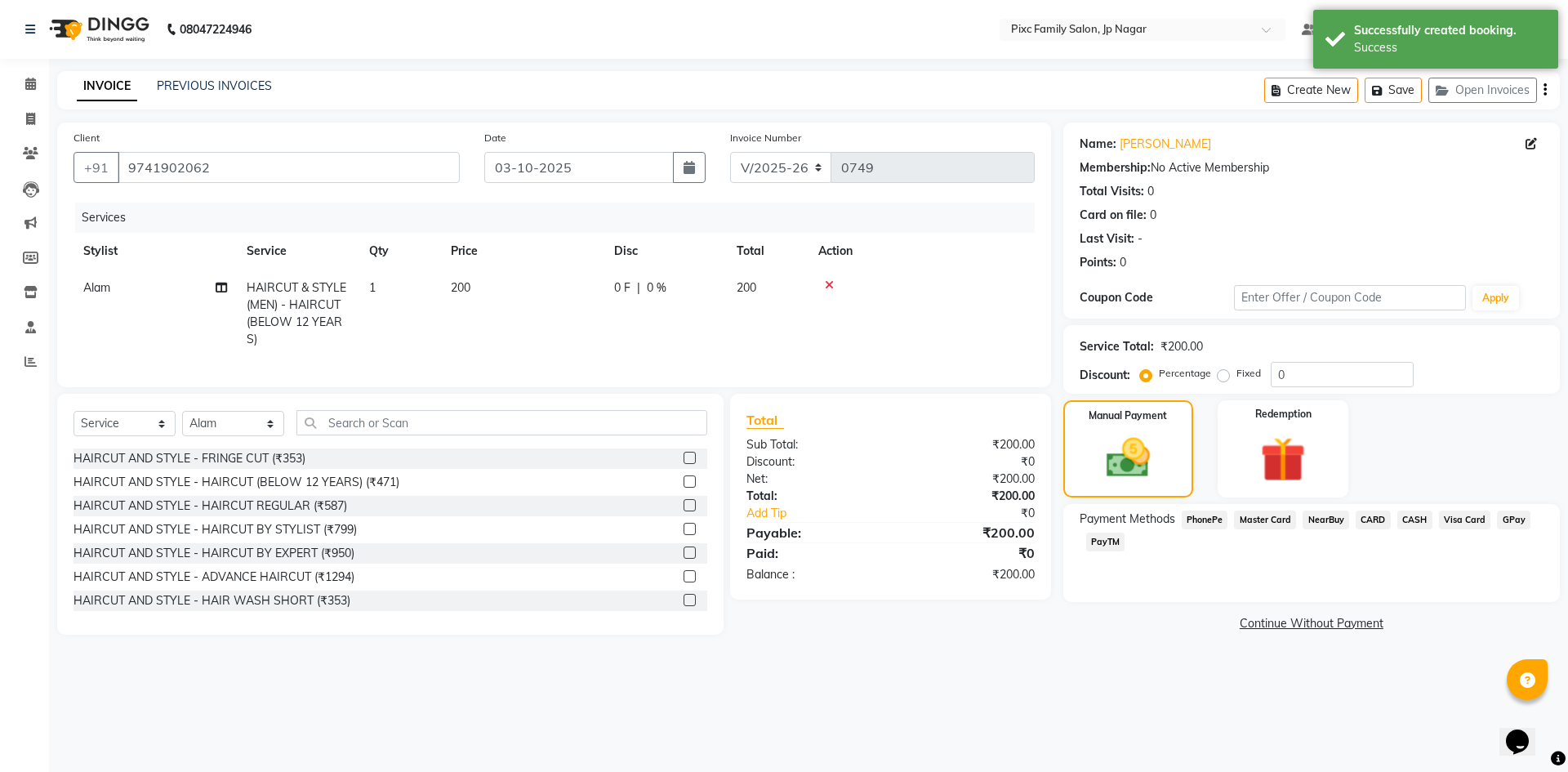
click at [1422, 514] on span "CASH" at bounding box center [1415, 519] width 35 height 18
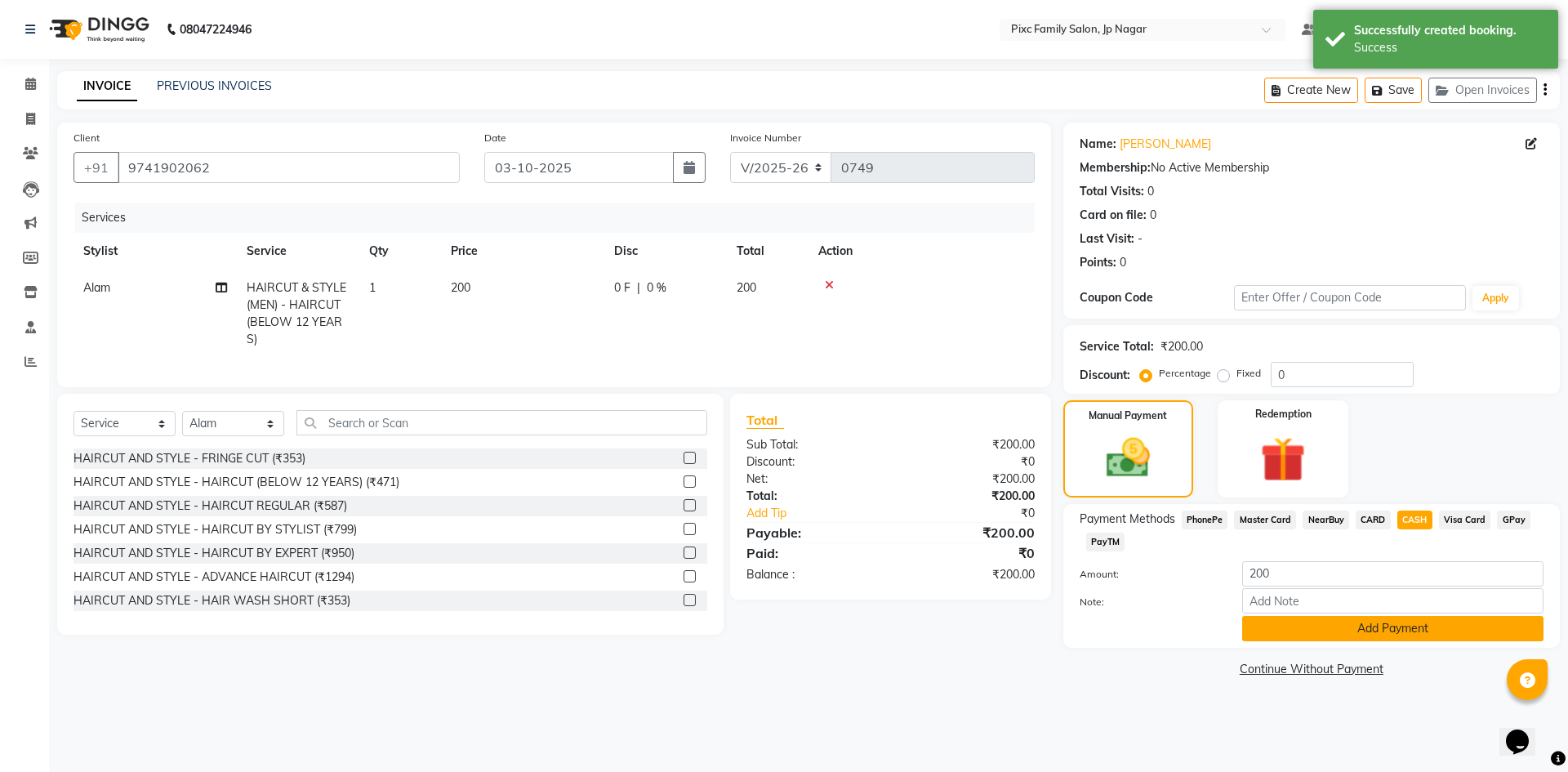
click at [1321, 633] on button "Add Payment" at bounding box center [1393, 629] width 301 height 25
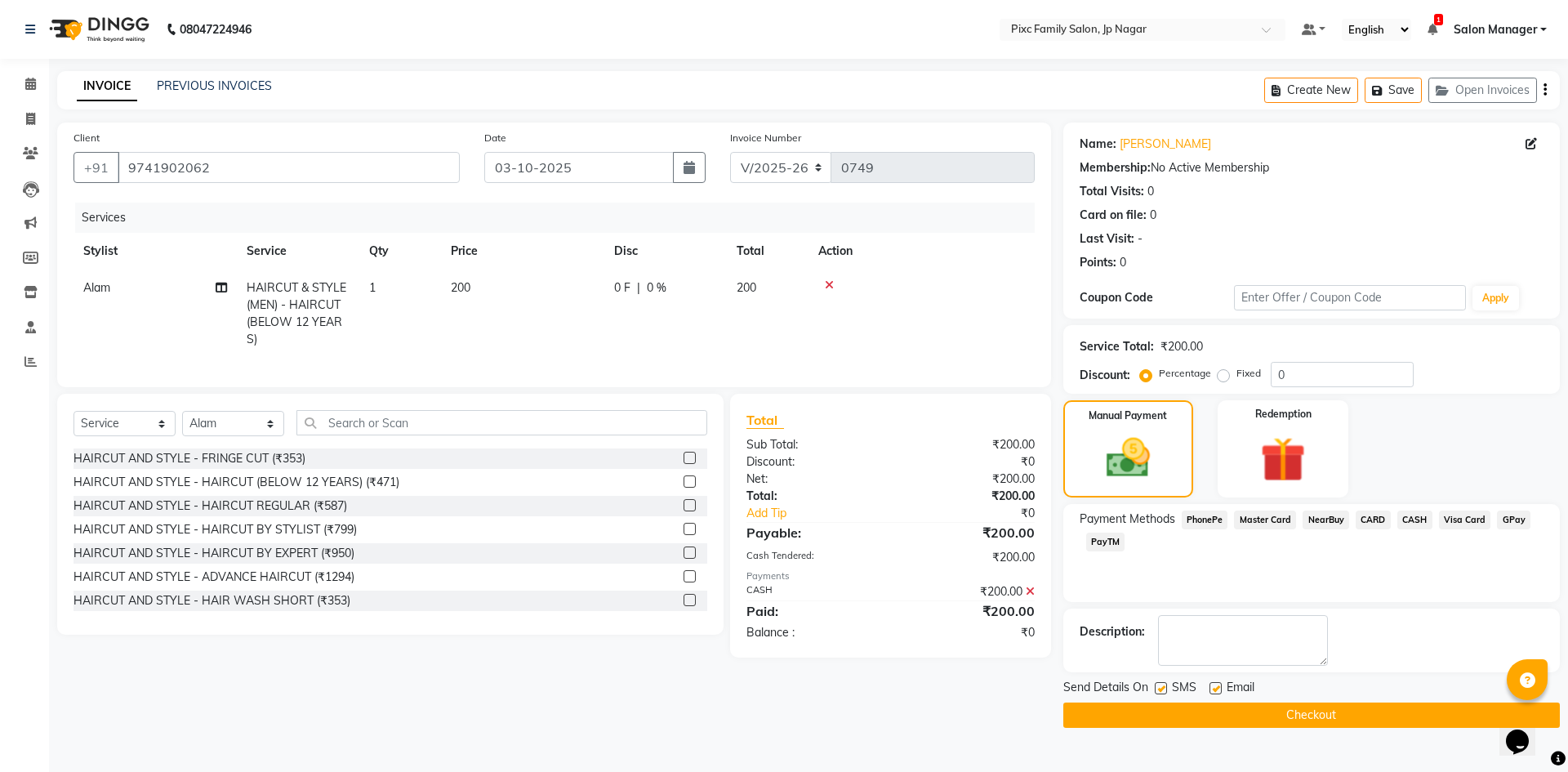
click at [1272, 716] on button "Checkout" at bounding box center [1311, 715] width 497 height 25
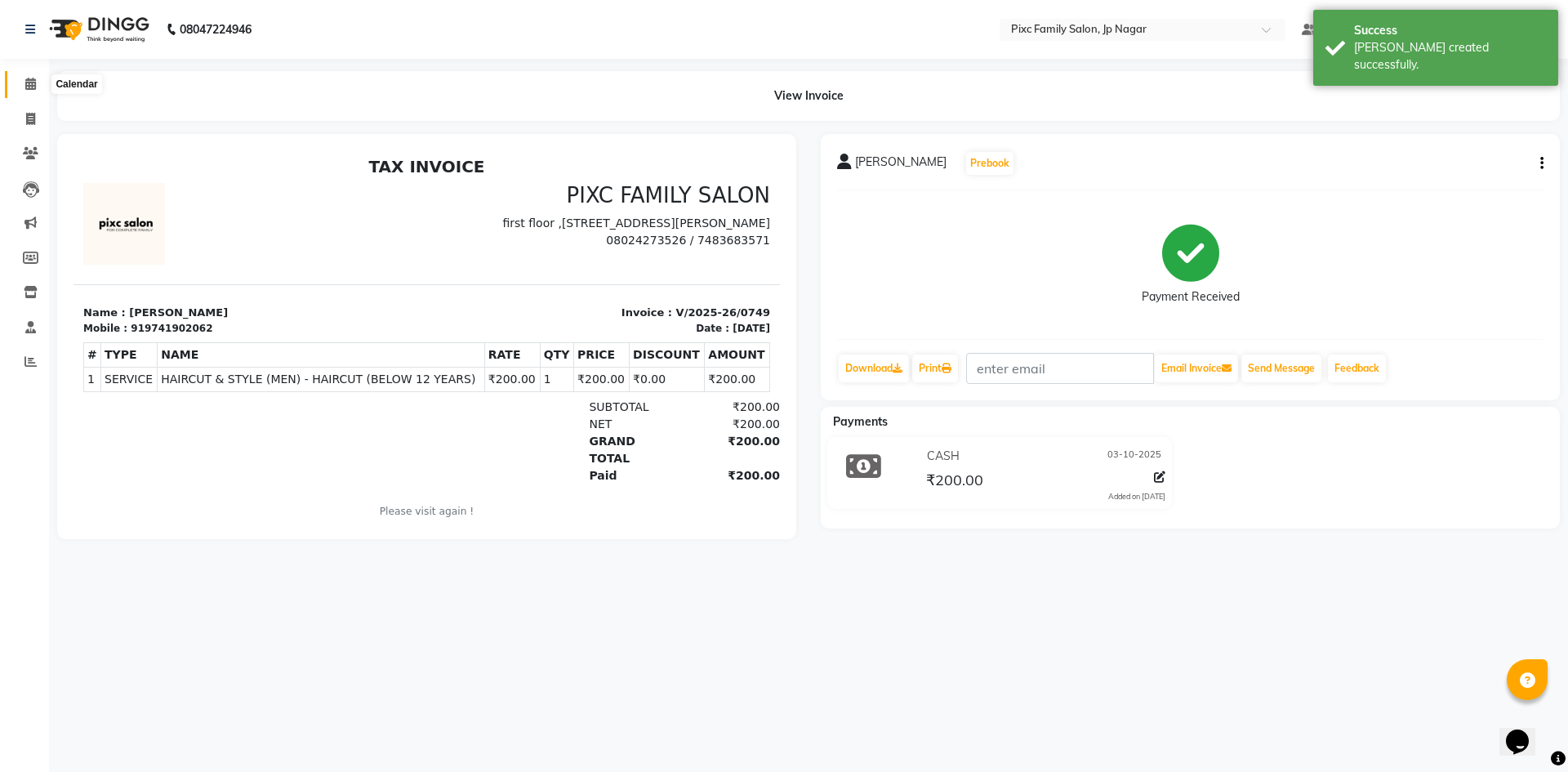
click at [34, 87] on icon at bounding box center [30, 83] width 11 height 13
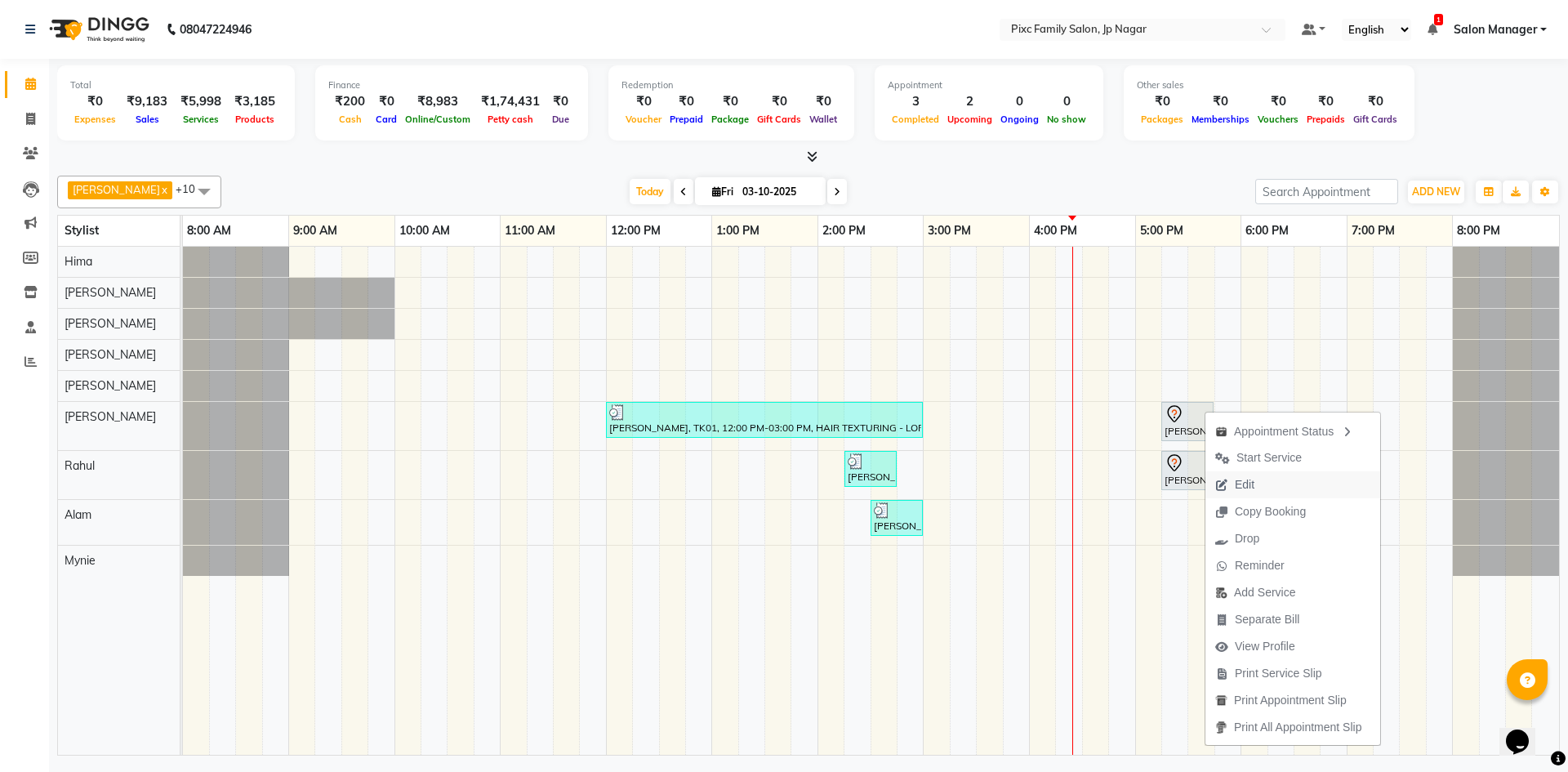
click at [1255, 488] on span "Edit" at bounding box center [1245, 485] width 19 height 17
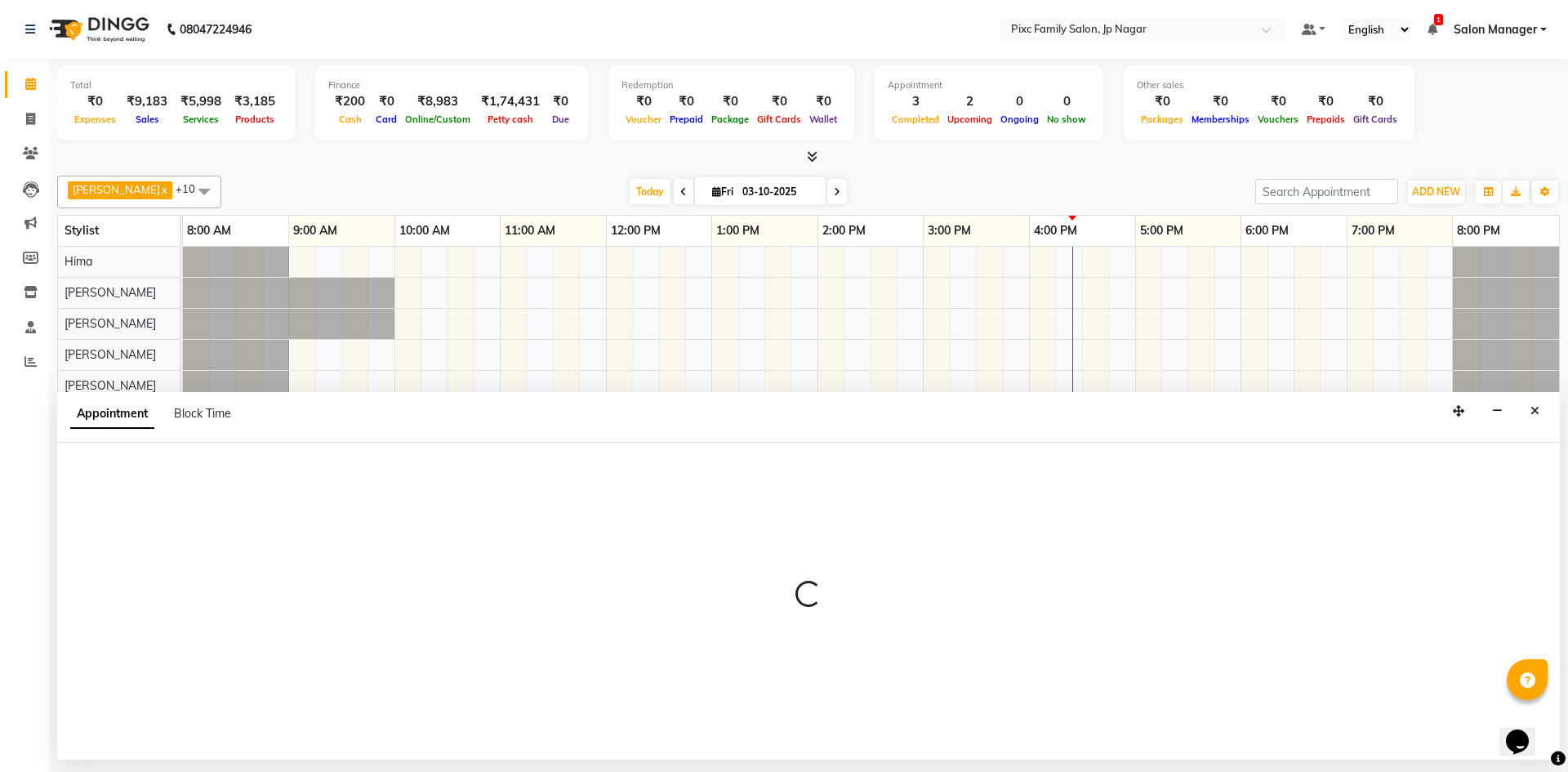
select select "tentative"
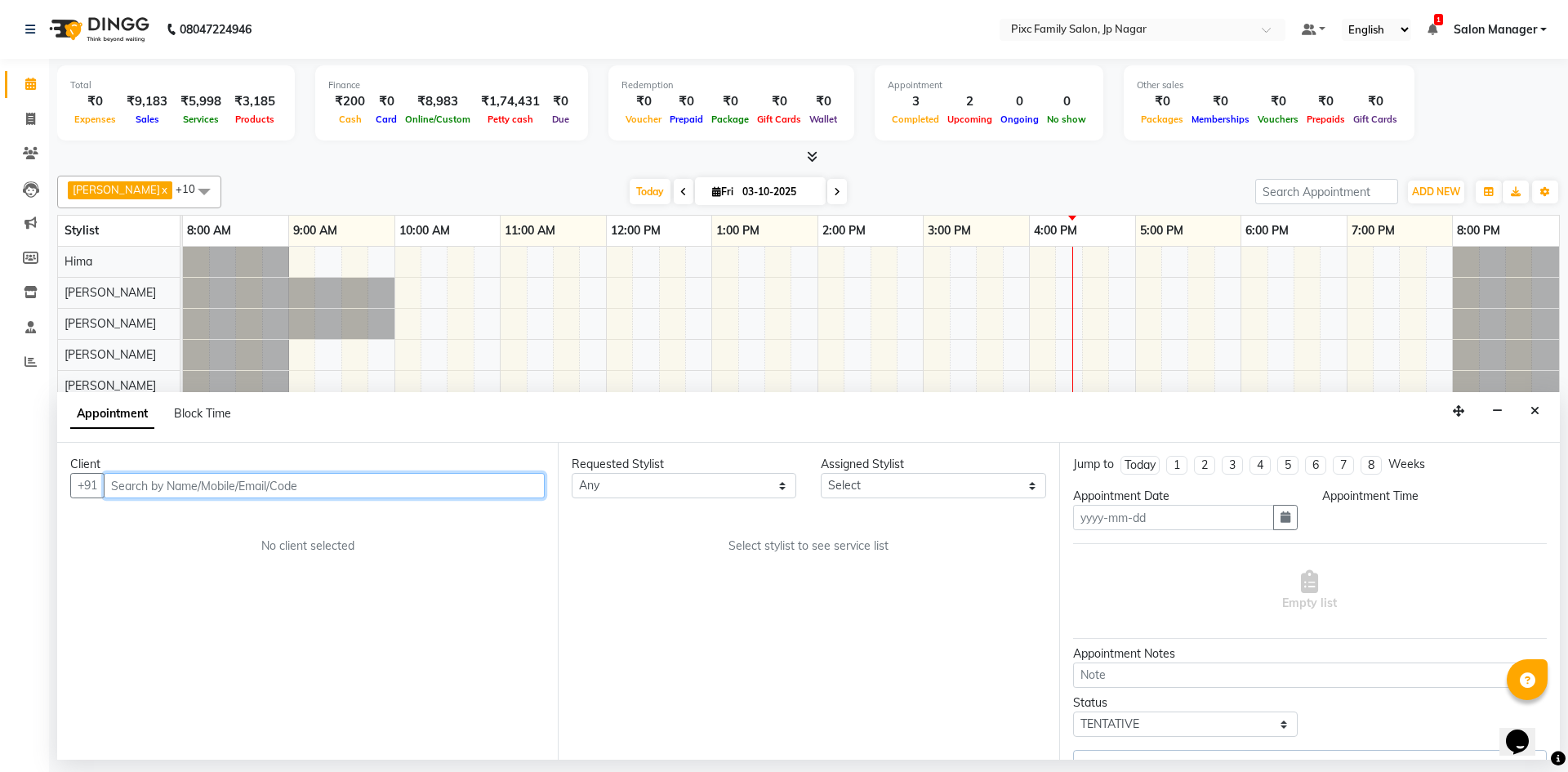
type input "03-10-2025"
select select "87263"
select select "1035"
select select "4220"
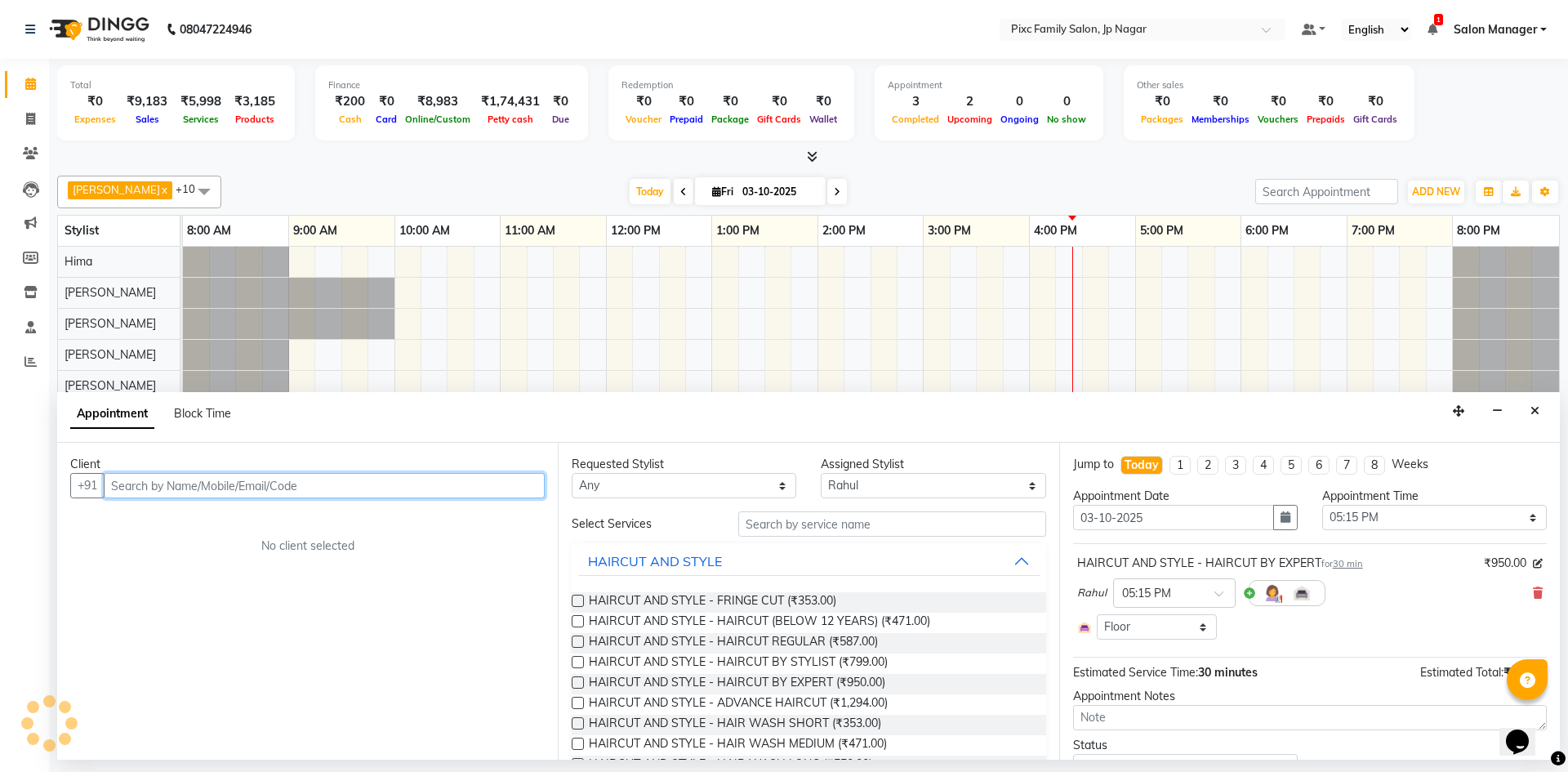
select select "4220"
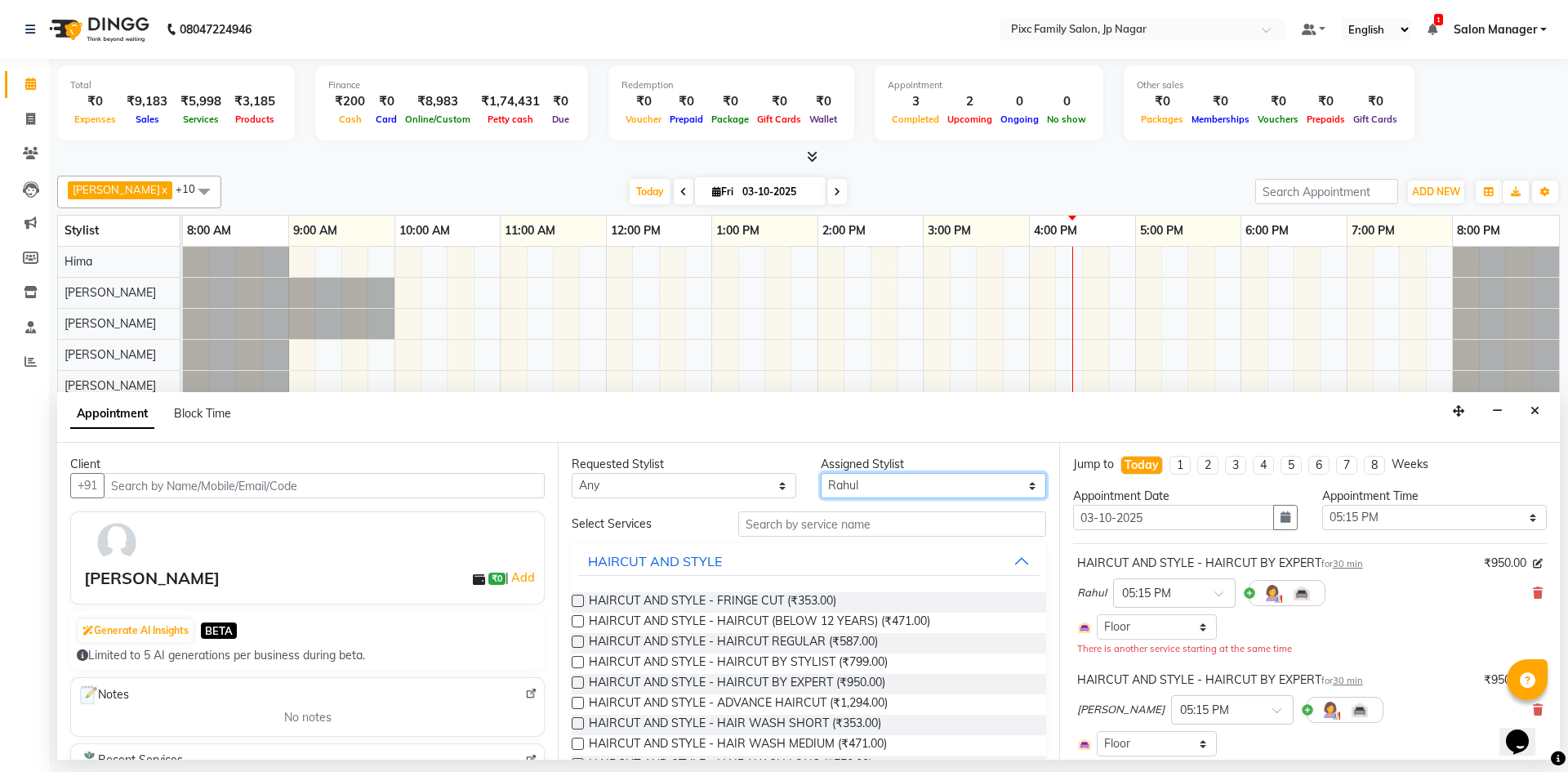
click at [1020, 489] on select "Select [PERSON_NAME] BISWAKARAM [PERSON_NAME] [PERSON_NAME] [PERSON_NAME] [PERS…" at bounding box center [934, 485] width 225 height 25
select select "84043"
click at [821, 473] on select "Select [PERSON_NAME] BISWAKARAM [PERSON_NAME] [PERSON_NAME] [PERSON_NAME] [PERS…" at bounding box center [934, 485] width 225 height 25
click at [890, 527] on input "text" at bounding box center [892, 524] width 308 height 25
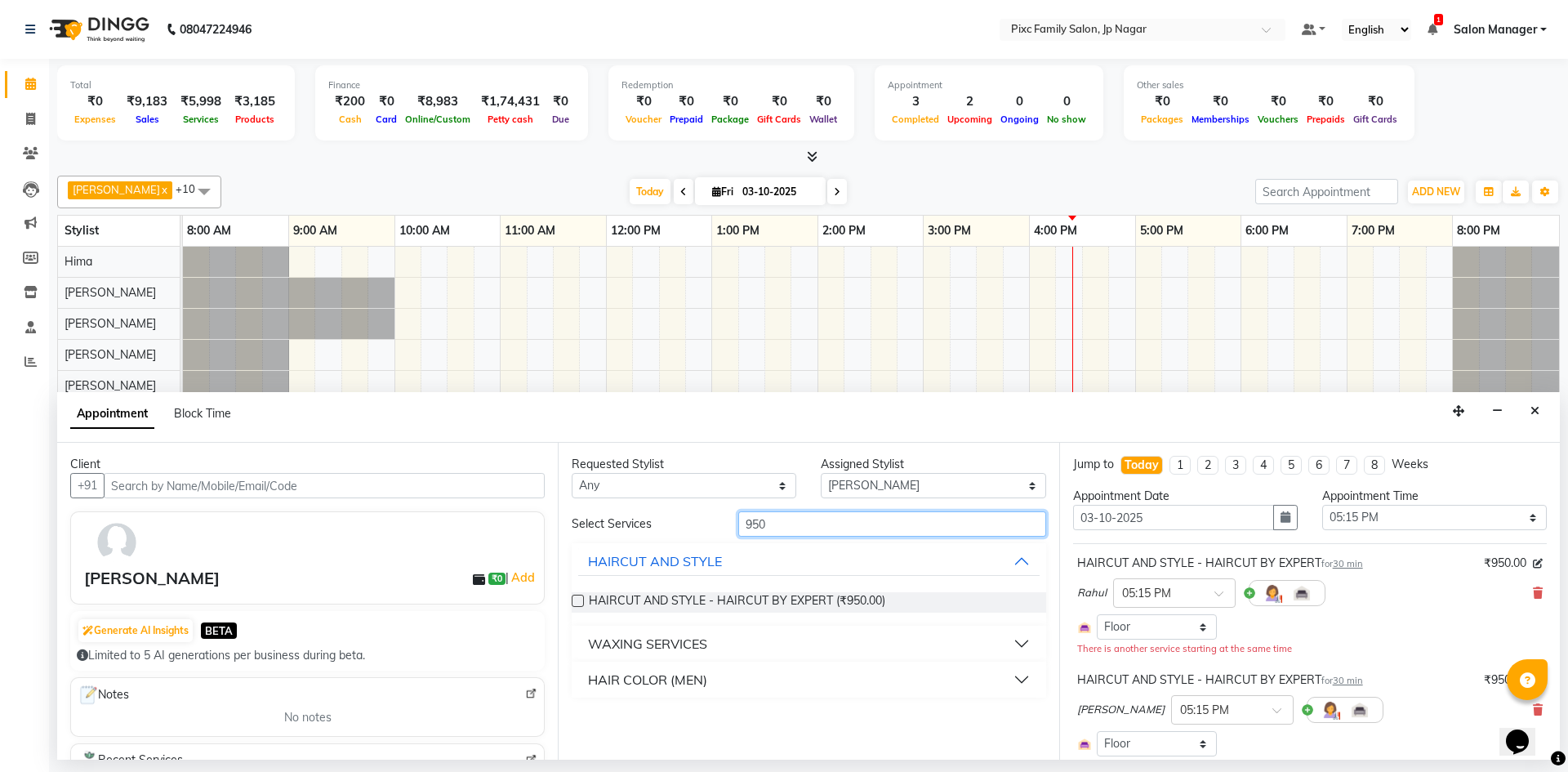
type input "950"
drag, startPoint x: 576, startPoint y: 600, endPoint x: 620, endPoint y: 640, distance: 59.5
click at [577, 600] on label at bounding box center [577, 601] width 13 height 13
click at [577, 600] on input "checkbox" at bounding box center [576, 602] width 11 height 11
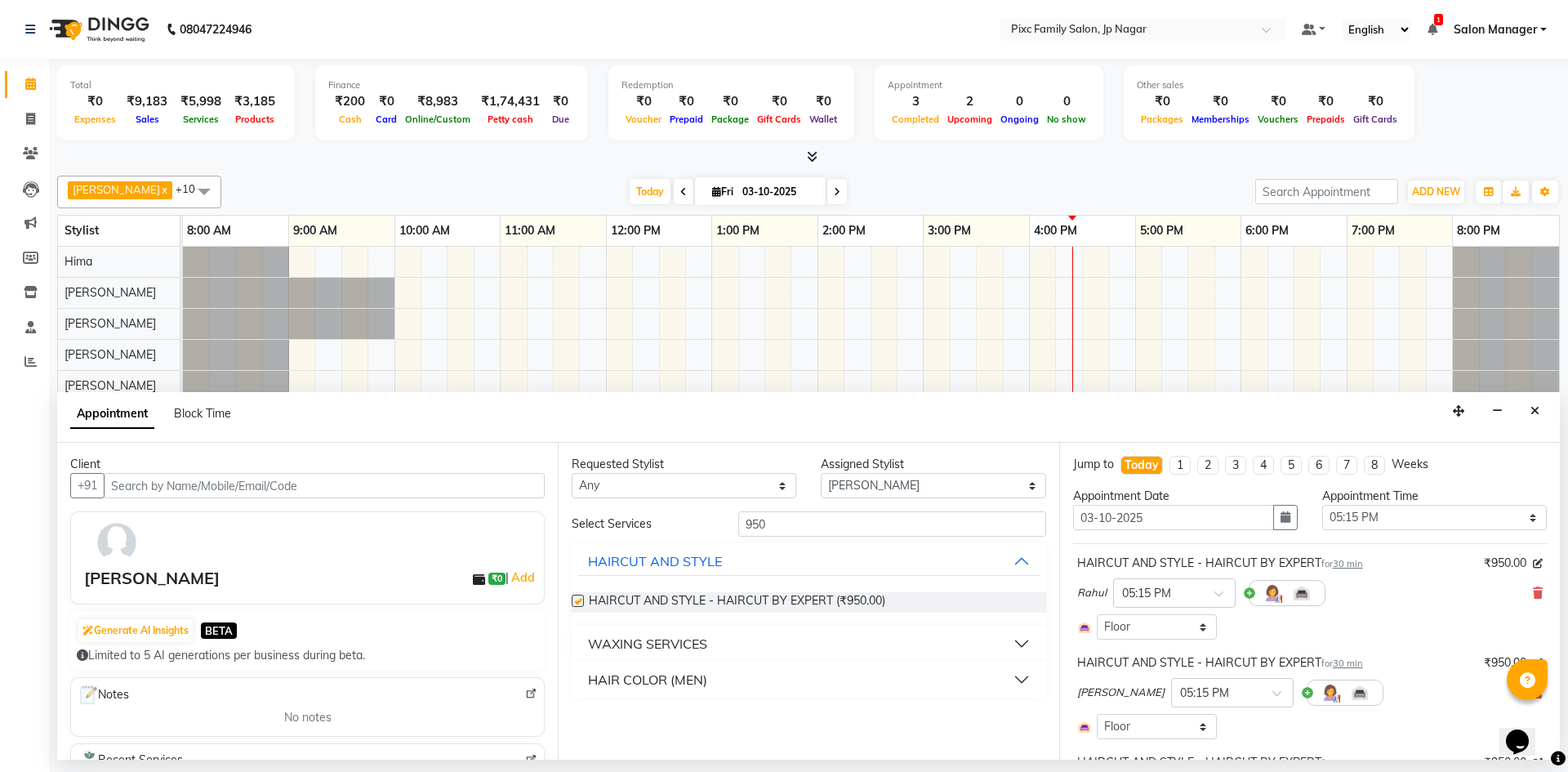
checkbox input "false"
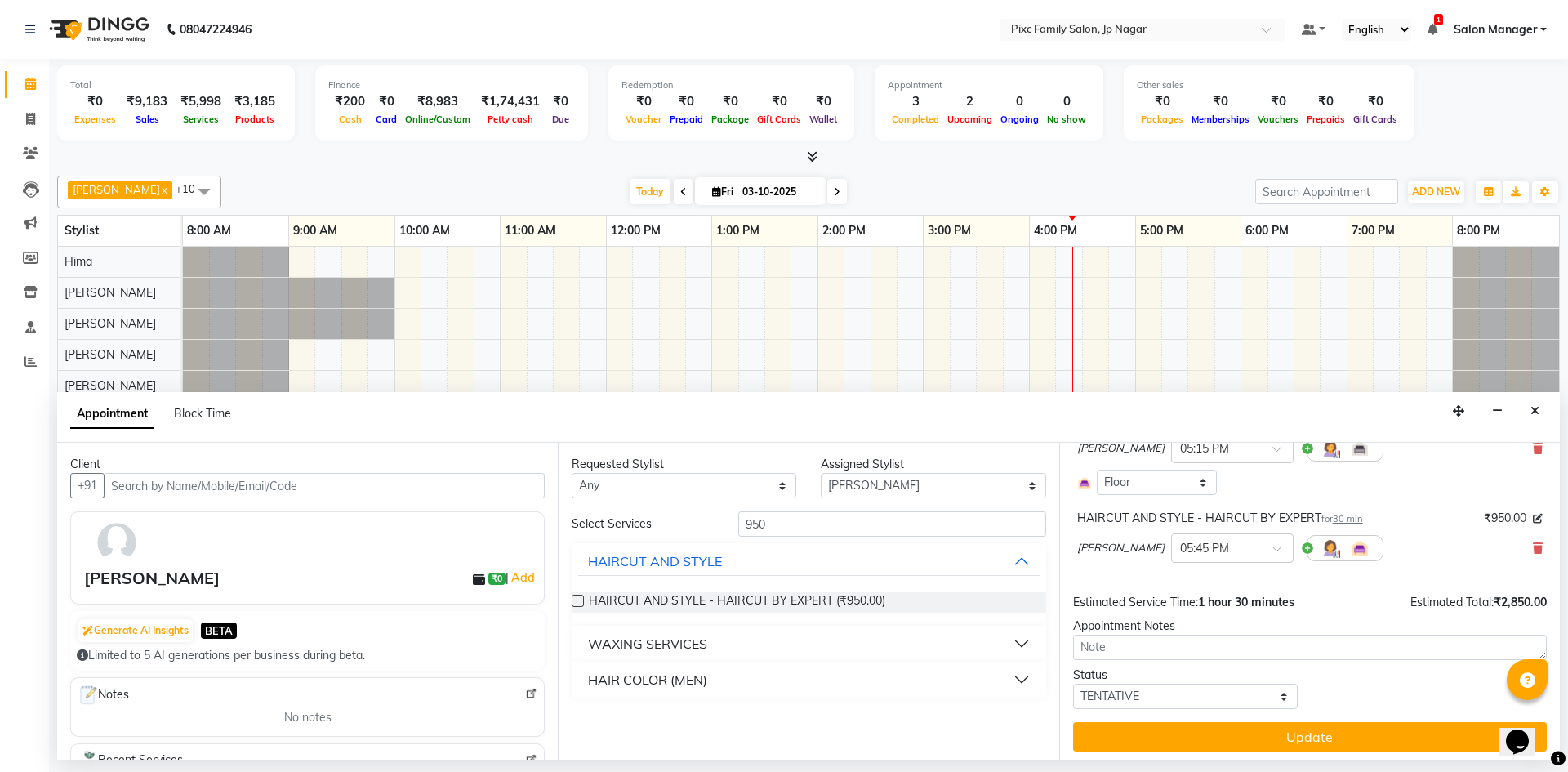
scroll to position [245, 0]
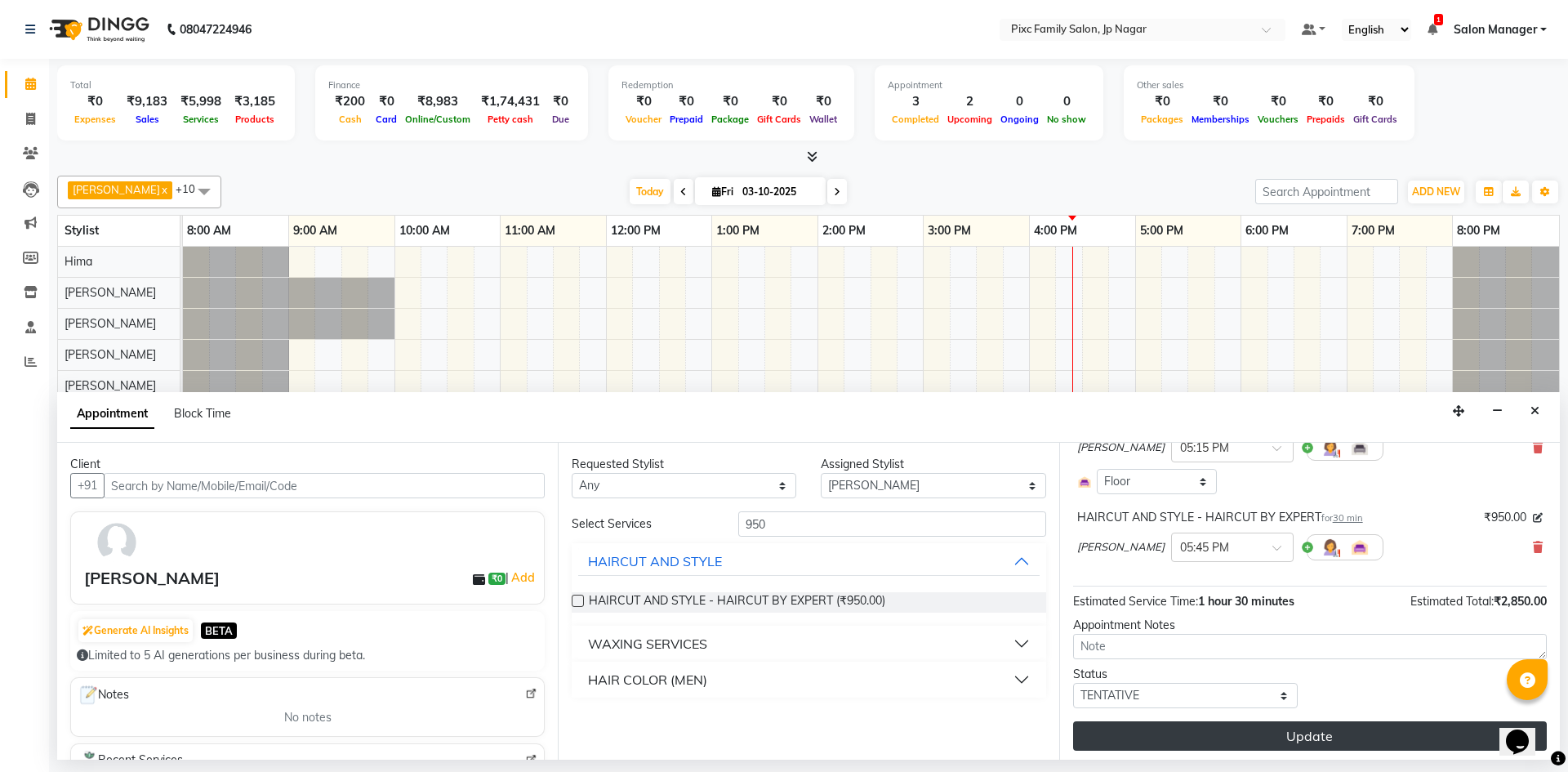
click at [1198, 729] on button "Update" at bounding box center [1309, 736] width 474 height 29
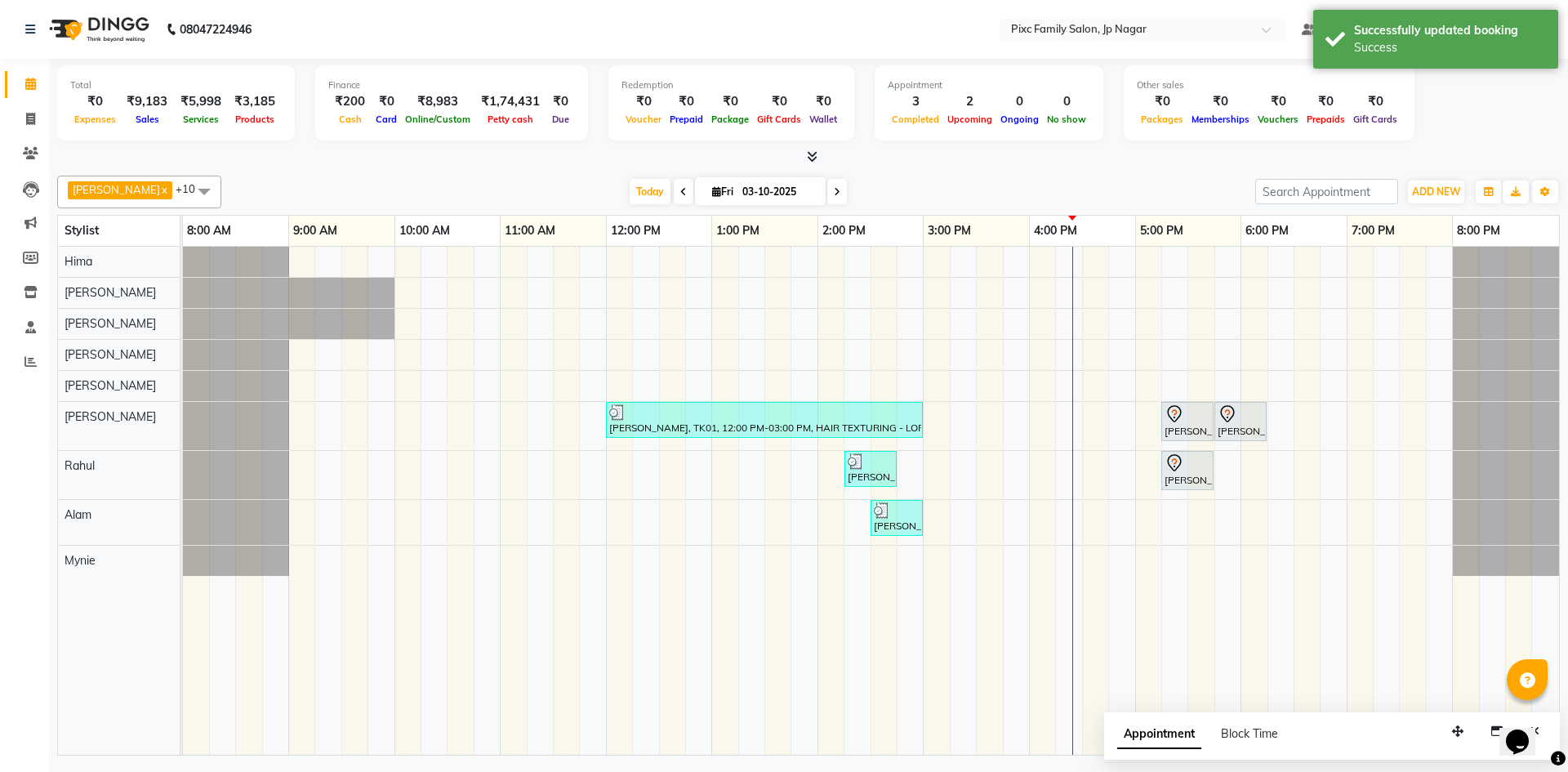
click at [1160, 734] on span "Appointment" at bounding box center [1159, 734] width 84 height 29
select select "tentative"
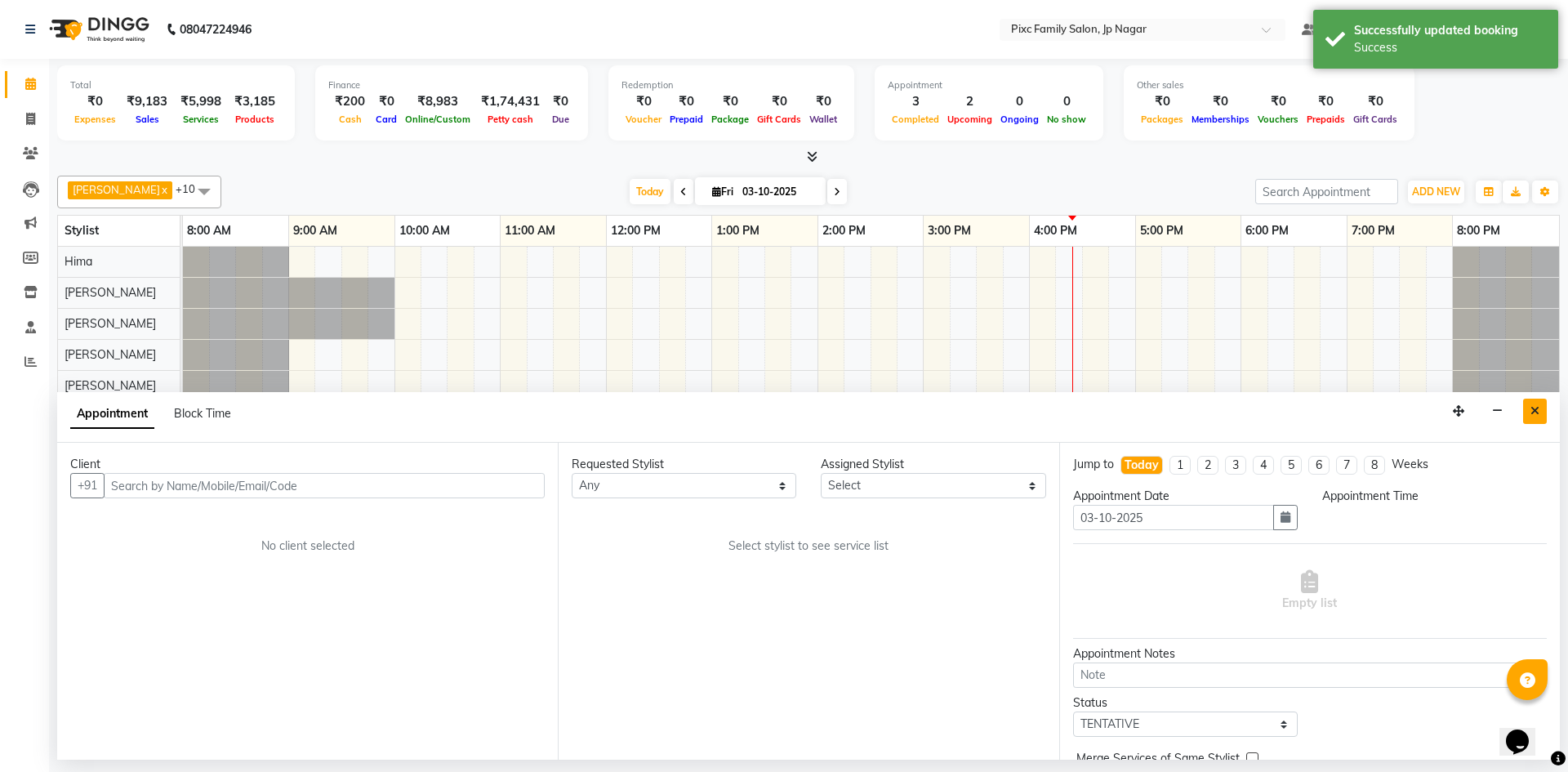
click at [1533, 410] on icon "Close" at bounding box center [1535, 411] width 9 height 12
